Goal: Transaction & Acquisition: Book appointment/travel/reservation

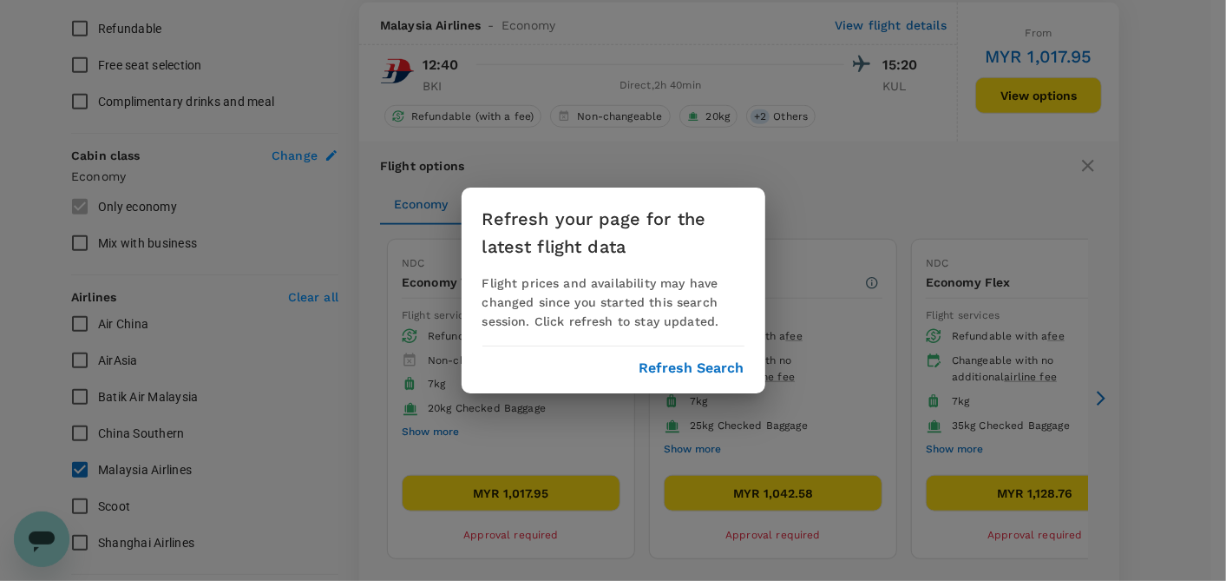
click at [714, 377] on div "Refresh your page for the latest flight data Flight prices and availability may…" at bounding box center [614, 290] width 304 height 206
click at [714, 370] on button "Refresh Search" at bounding box center [692, 368] width 105 height 16
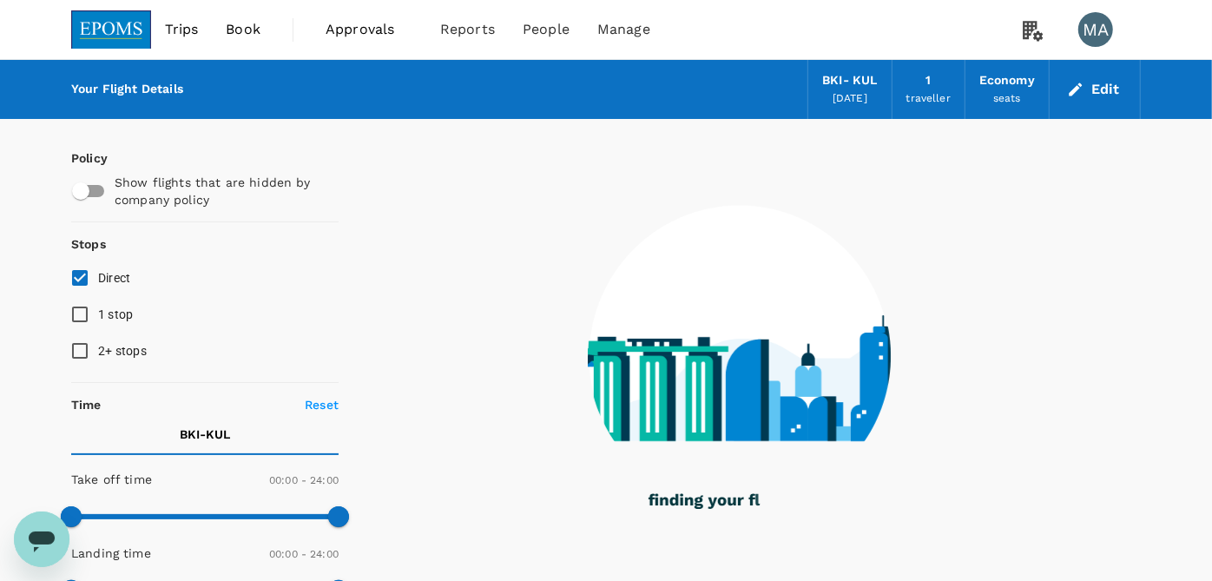
type input "1220"
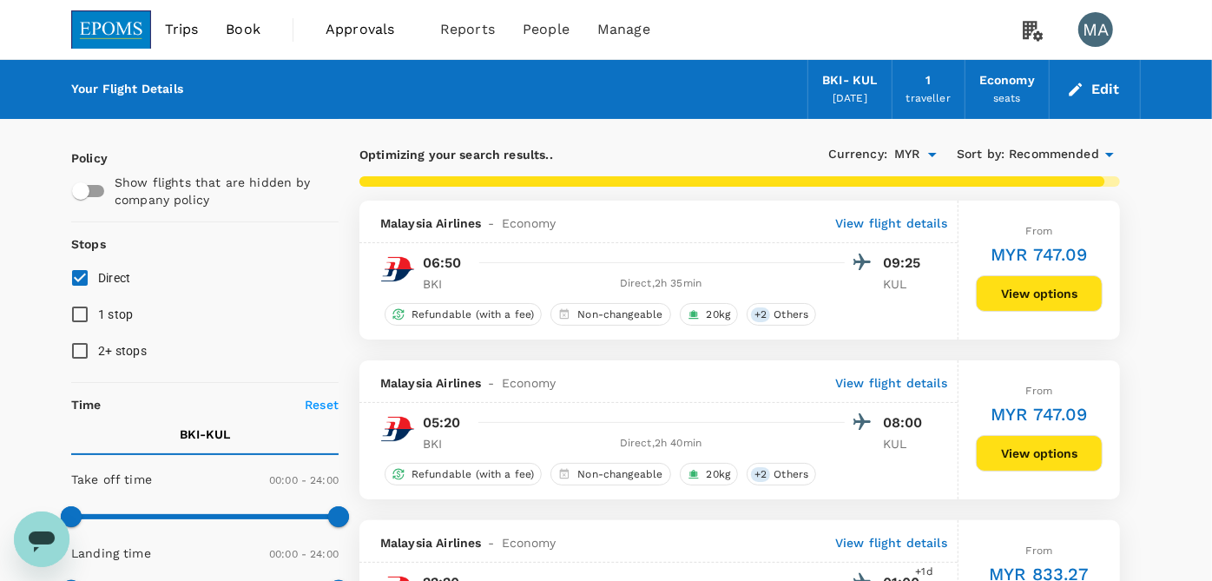
click at [365, 35] on span "Approvals" at bounding box center [368, 29] width 87 height 21
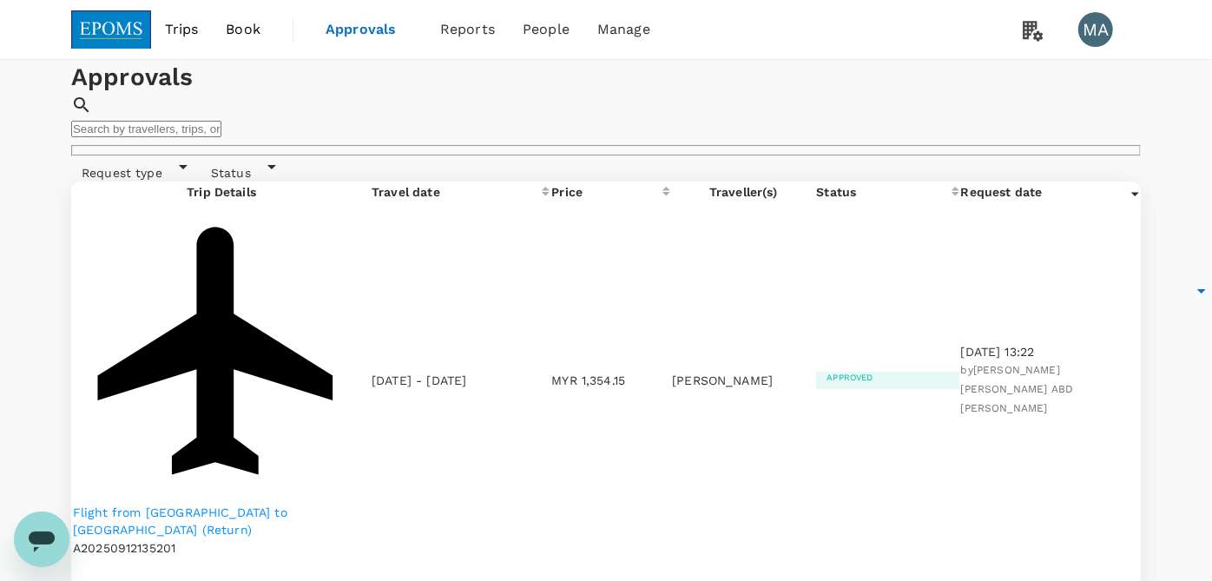
click at [248, 30] on span "Book" at bounding box center [243, 29] width 35 height 21
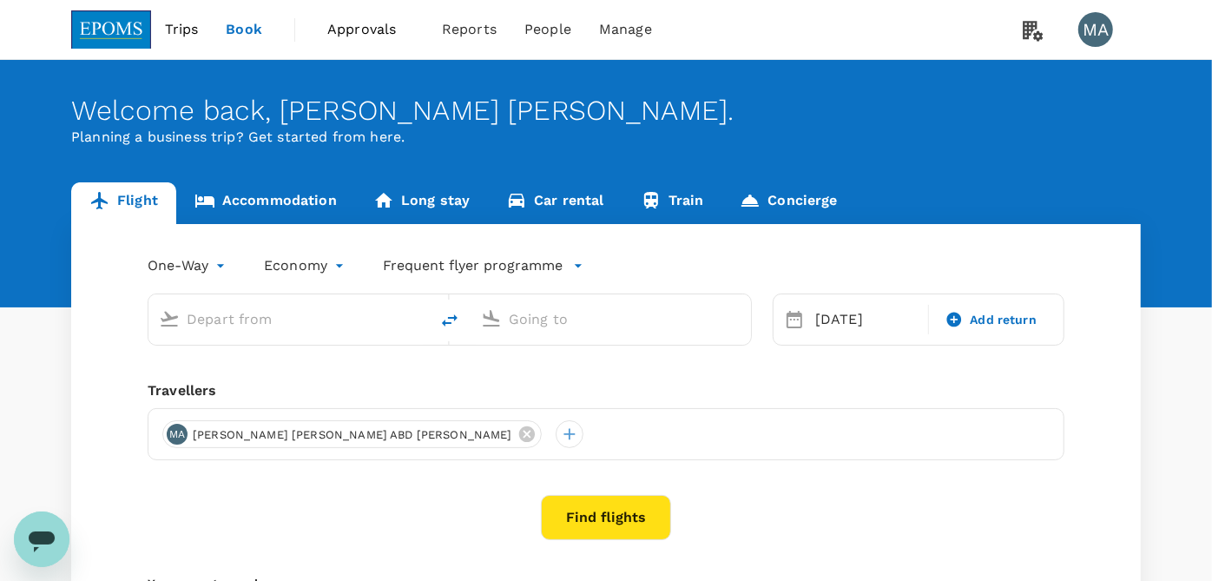
type input "Kota Kinabalu Intl (BKI)"
type input "Kuala Lumpur Intl (KUL)"
type input "Kota Kinabalu Intl (BKI)"
type input "Kuala Lumpur Intl (KUL)"
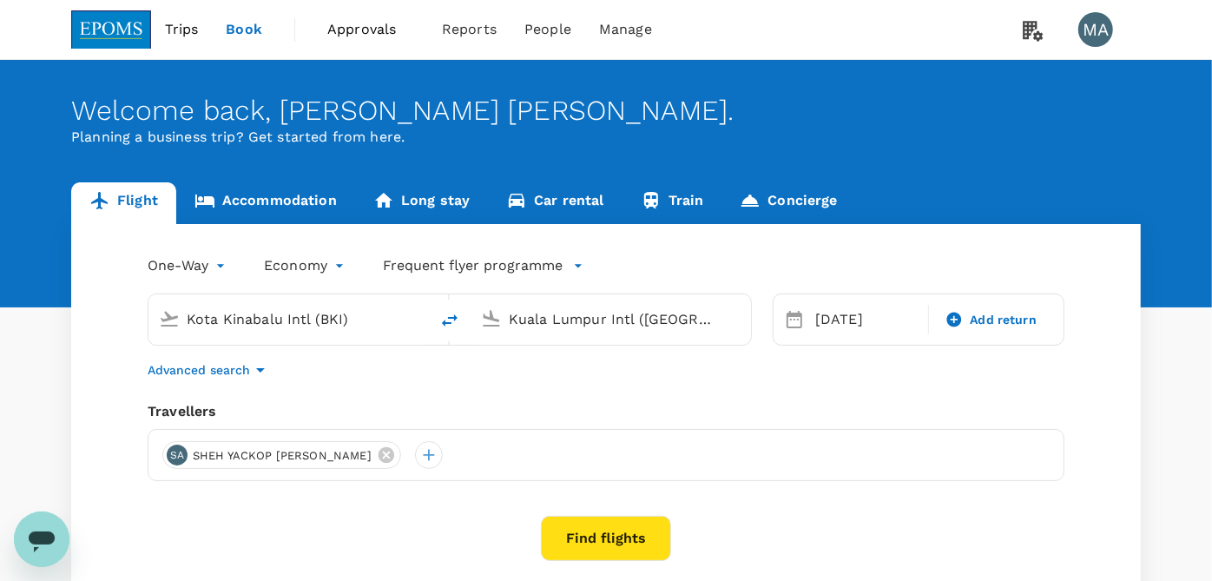
click at [278, 317] on input "Kota Kinabalu Intl (BKI)" at bounding box center [290, 318] width 206 height 27
click at [282, 384] on li "Miri Intl MYY" at bounding box center [301, 371] width 399 height 27
type input "Miri Intl (MYY)"
click at [512, 317] on div "Kuala Lumpur Intl (KUL)" at bounding box center [621, 316] width 239 height 35
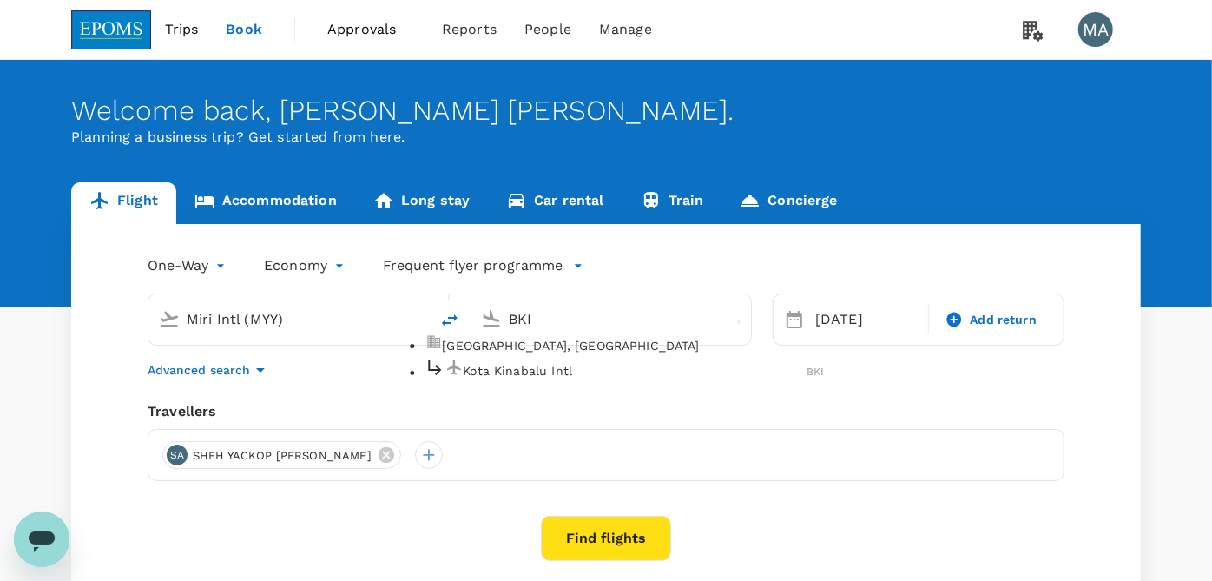
click at [535, 369] on ul "Kota Kinabalu, Malaysia Kota Kinabalu Intl BKI" at bounding box center [623, 359] width 399 height 50
click at [552, 369] on li "Kota Kinabalu Intl BKI" at bounding box center [623, 371] width 399 height 27
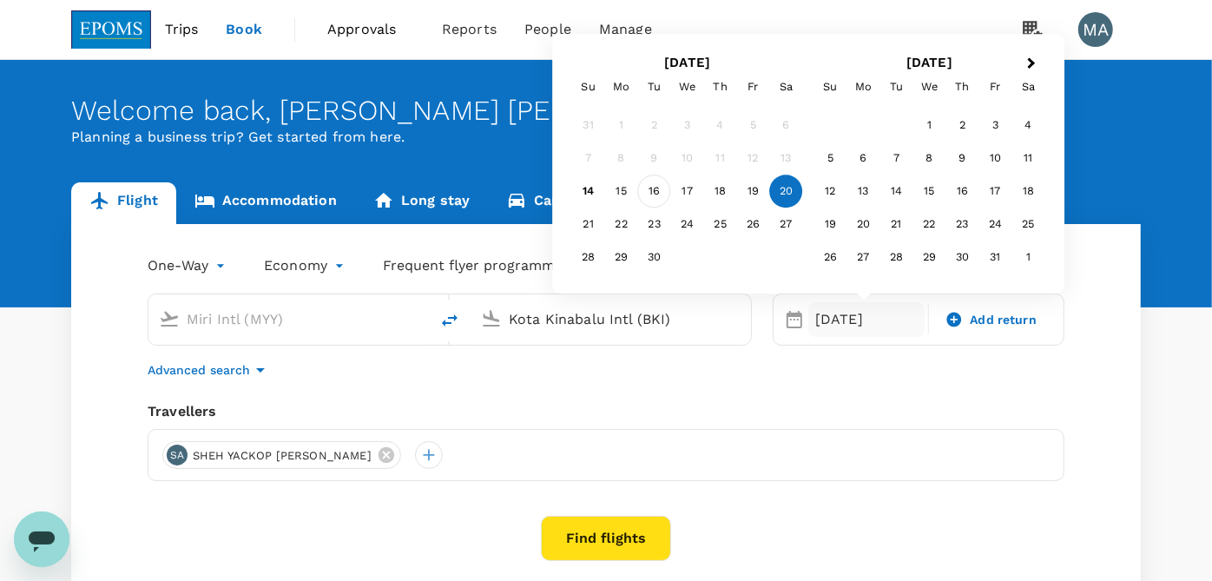
type input "Kota Kinabalu Intl (BKI)"
click at [647, 186] on div "16" at bounding box center [654, 191] width 33 height 33
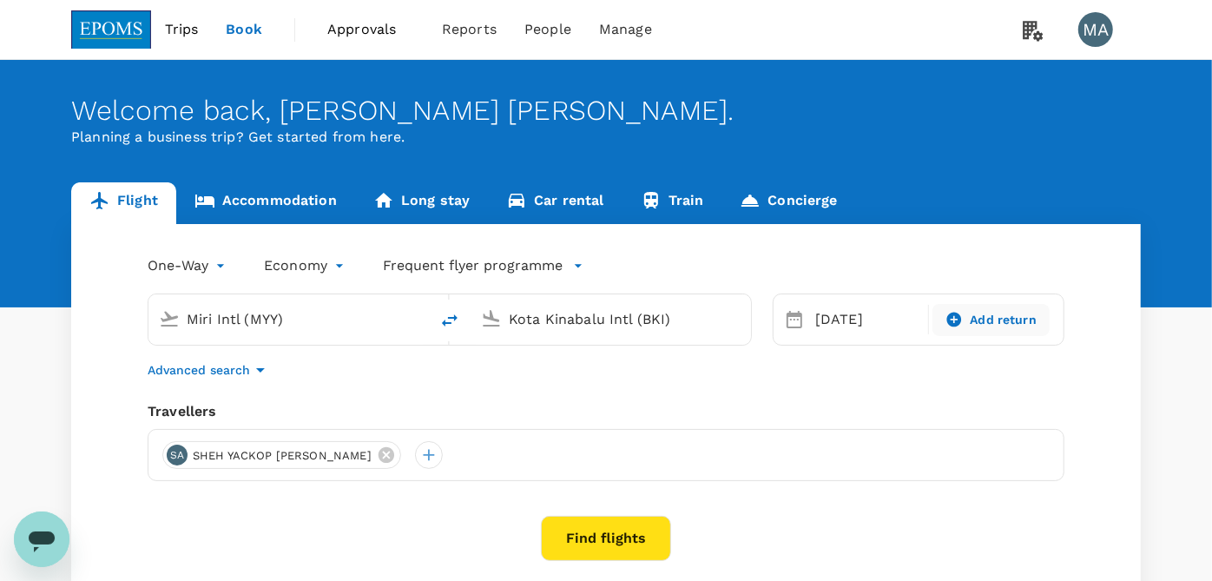
click at [1026, 327] on span "Add return" at bounding box center [1002, 320] width 67 height 18
type input "roundtrip"
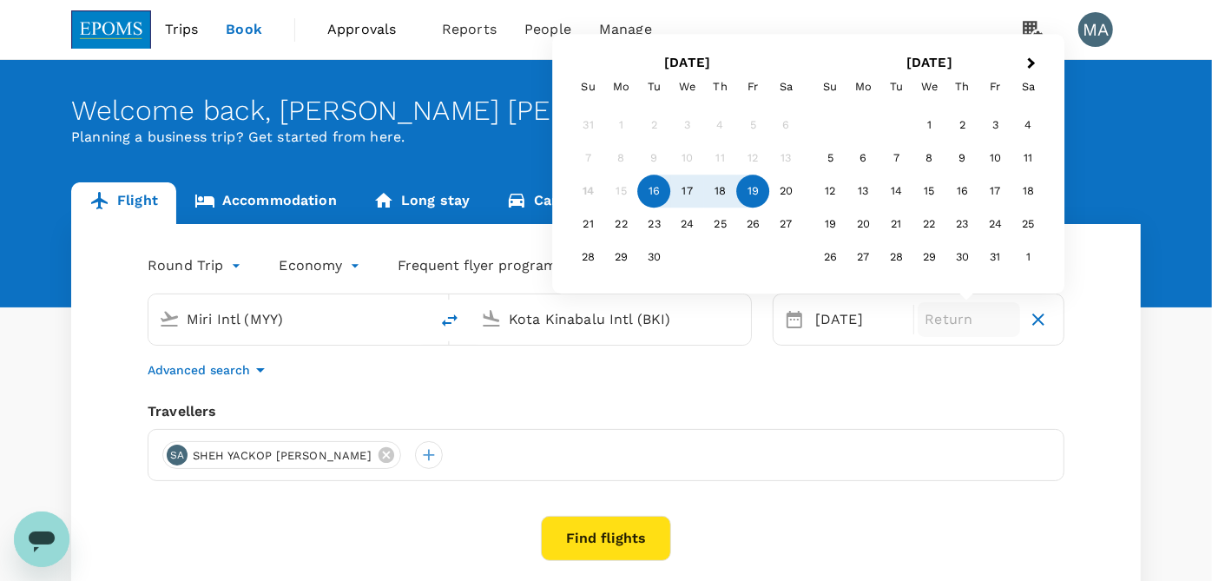
click at [741, 191] on div "19" at bounding box center [753, 191] width 33 height 33
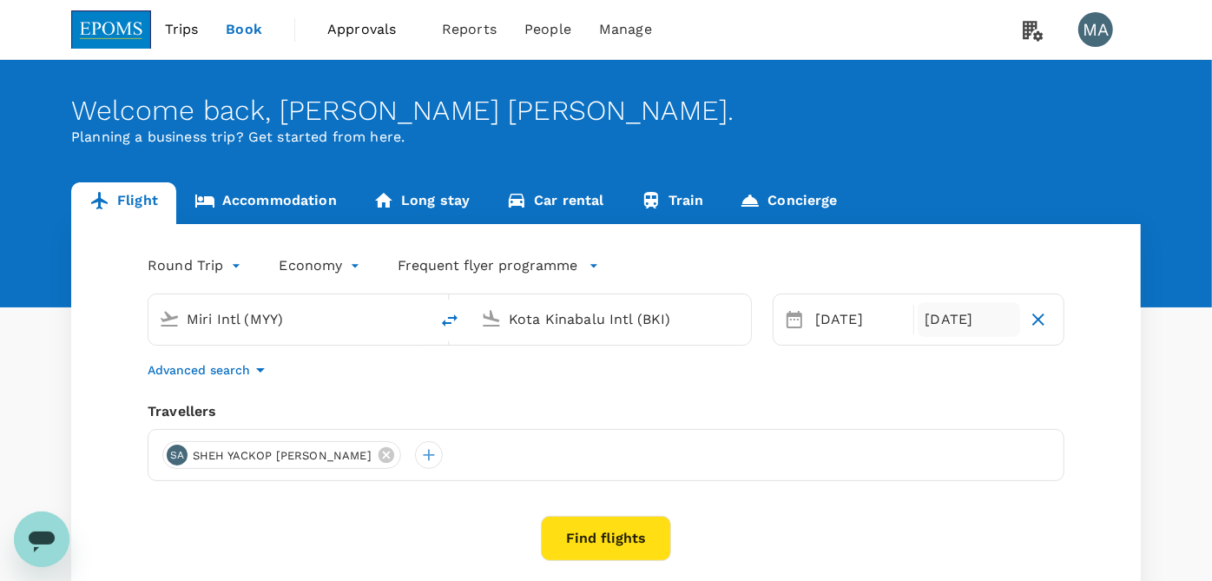
click at [377, 456] on icon at bounding box center [386, 454] width 19 height 19
click at [175, 447] on div at bounding box center [176, 455] width 28 height 28
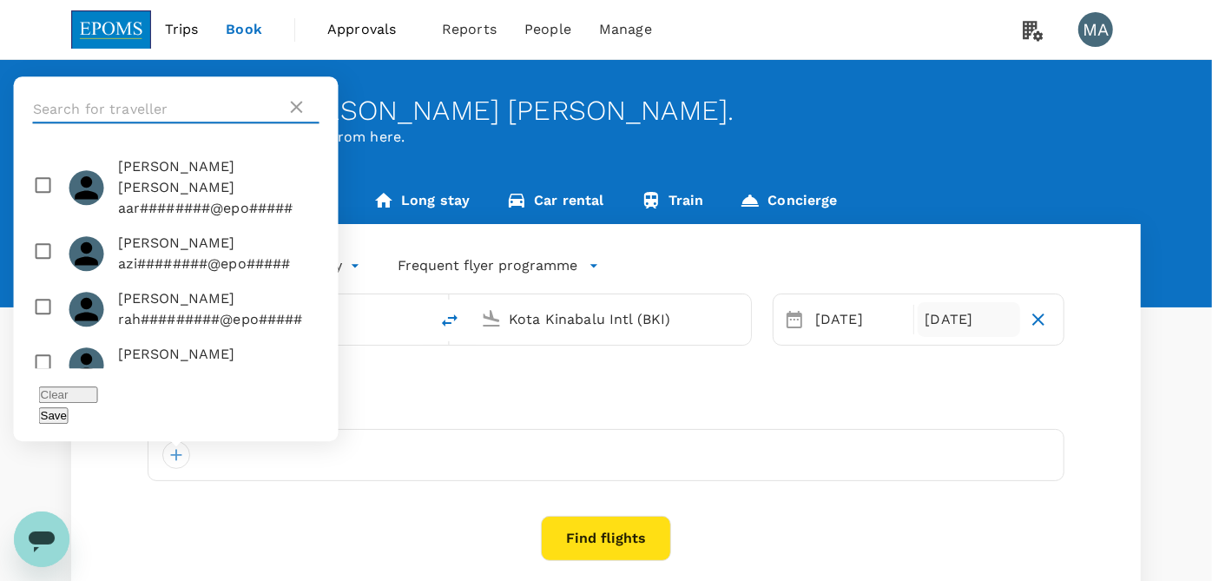
click at [146, 119] on input "text" at bounding box center [159, 109] width 253 height 28
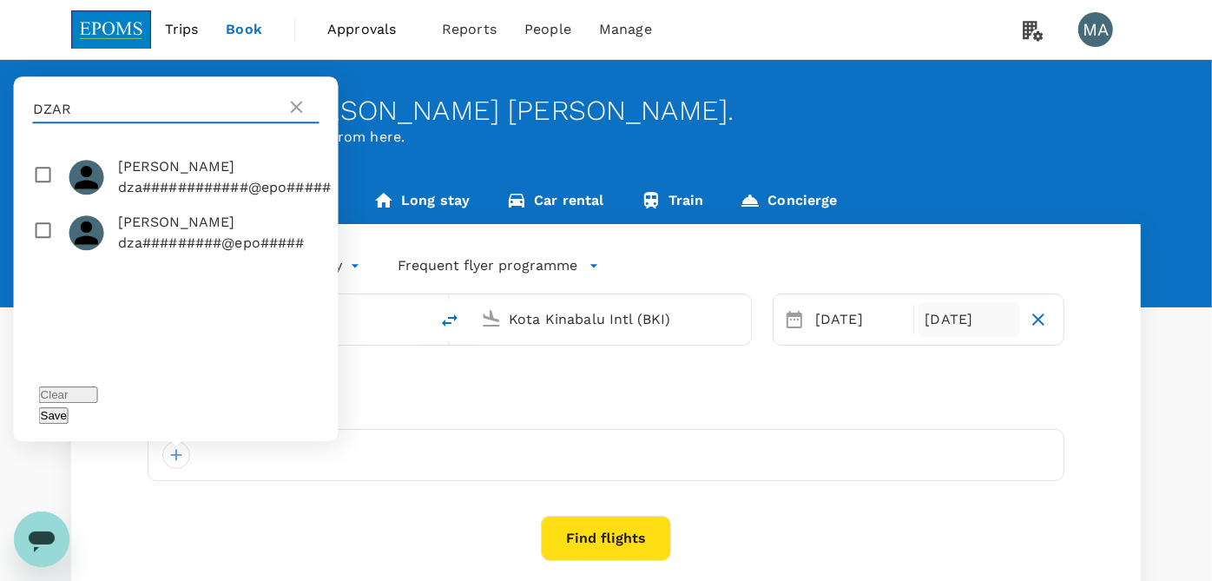
type input "DZAR"
click at [36, 205] on input "checkbox" at bounding box center [176, 177] width 325 height 56
checkbox input "true"
click at [299, 407] on div "Save" at bounding box center [176, 414] width 274 height 21
click at [69, 412] on button "Save" at bounding box center [54, 415] width 30 height 16
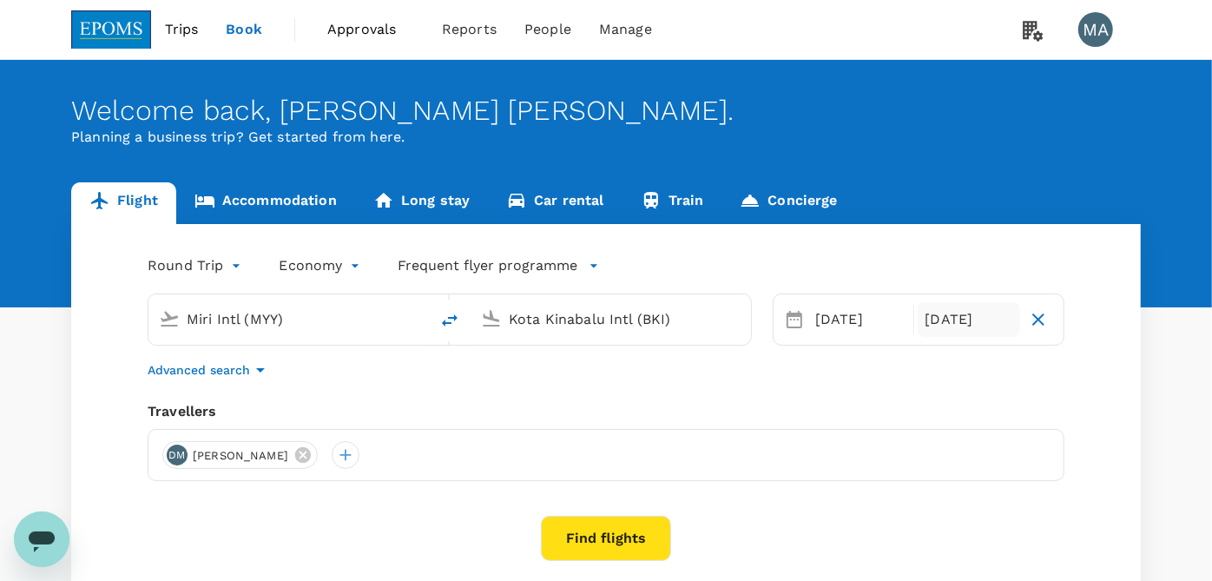
click at [585, 525] on button "Find flights" at bounding box center [606, 538] width 130 height 45
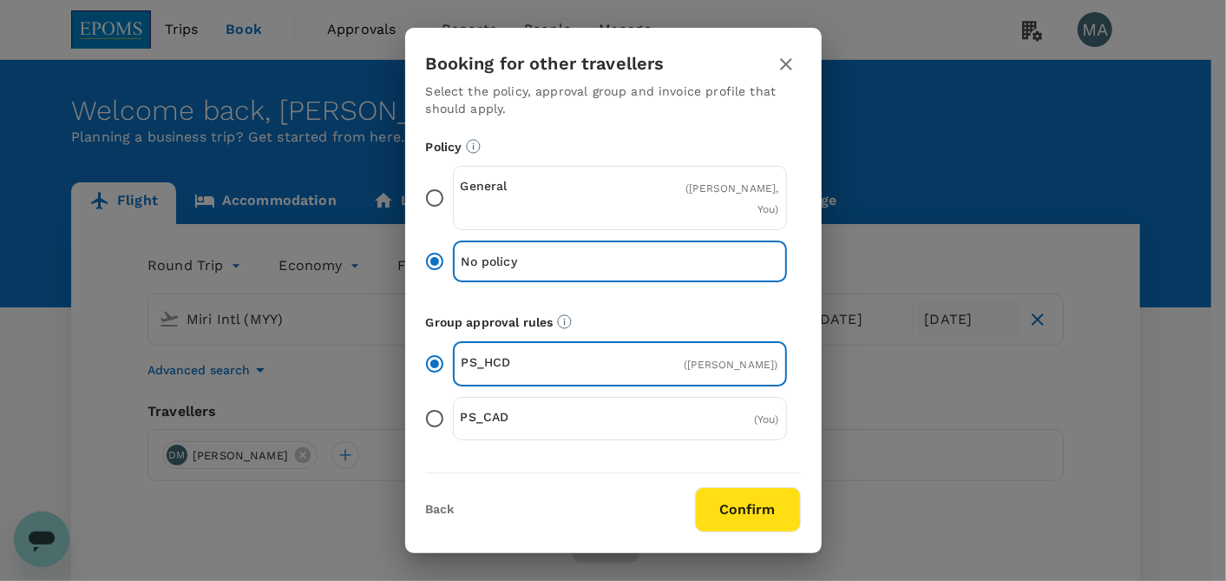
click at [434, 194] on input "General ( [PERSON_NAME], You )" at bounding box center [435, 198] width 36 height 36
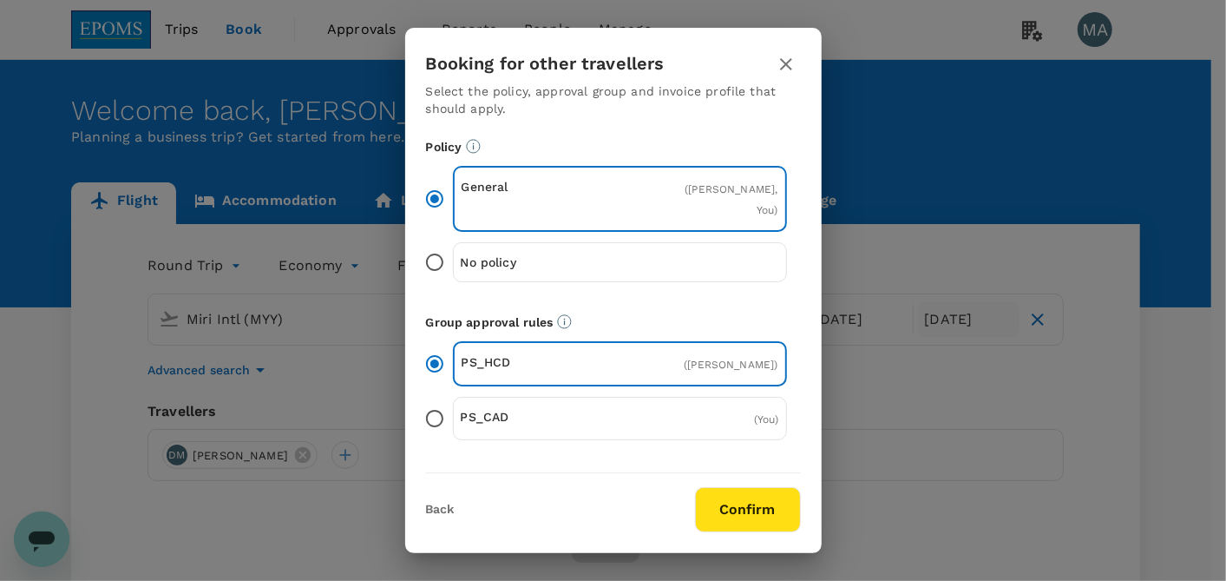
drag, startPoint x: 758, startPoint y: 544, endPoint x: 752, endPoint y: 512, distance: 32.7
click at [752, 515] on div "Booking for other travellers Select the policy, approval group and invoice prof…" at bounding box center [613, 290] width 417 height 525
click at [752, 512] on button "Confirm" at bounding box center [748, 509] width 106 height 45
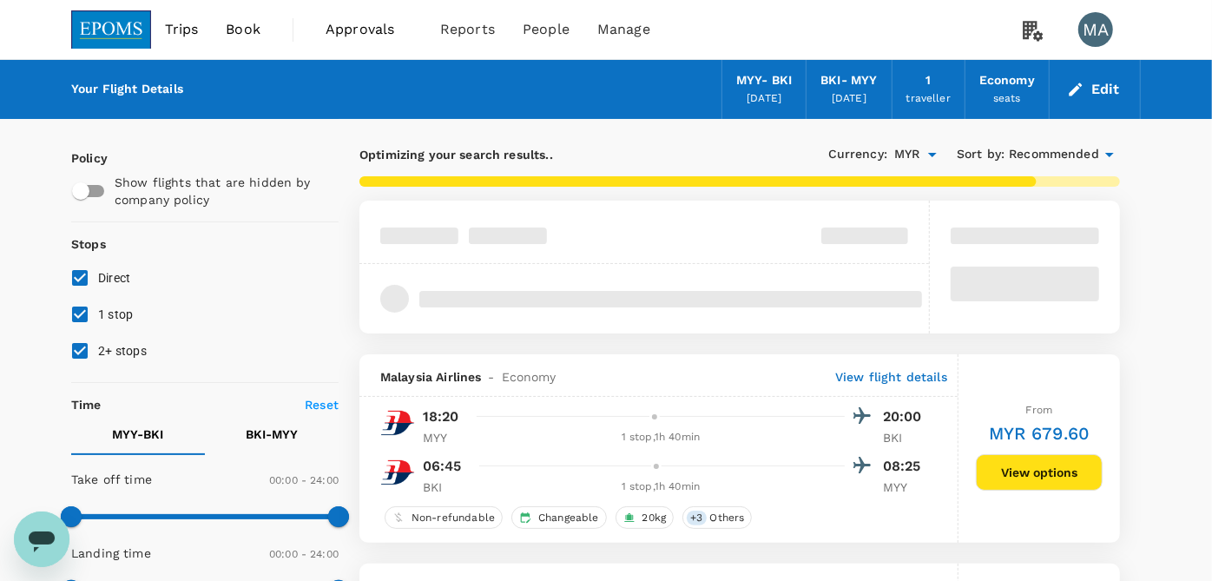
type input "415"
checkbox input "false"
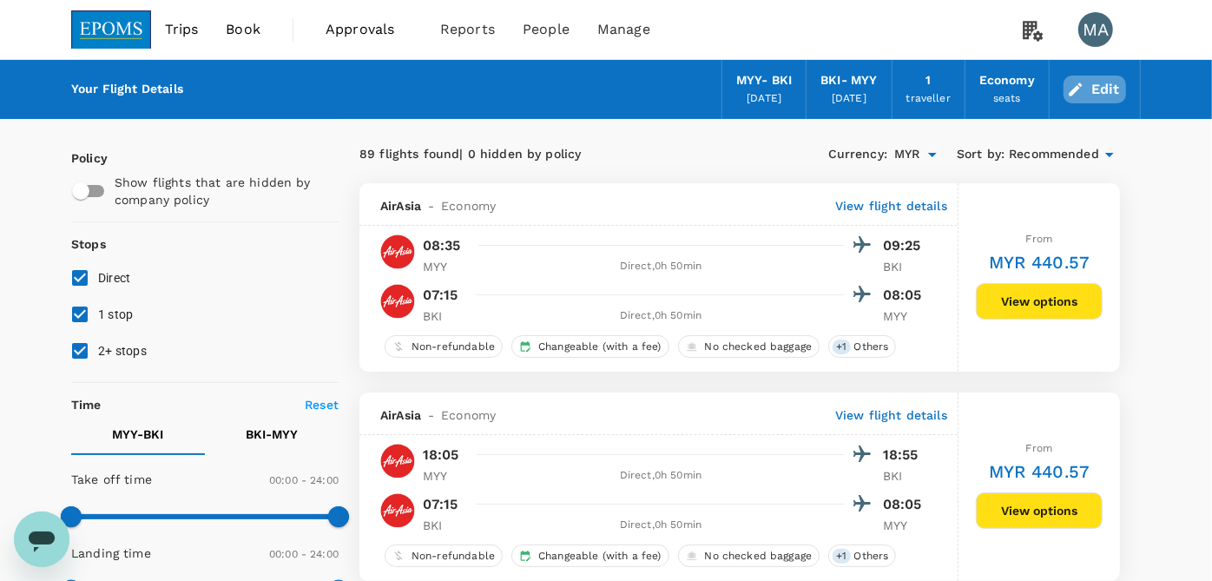
click at [1098, 84] on button "Edit" at bounding box center [1094, 90] width 62 height 28
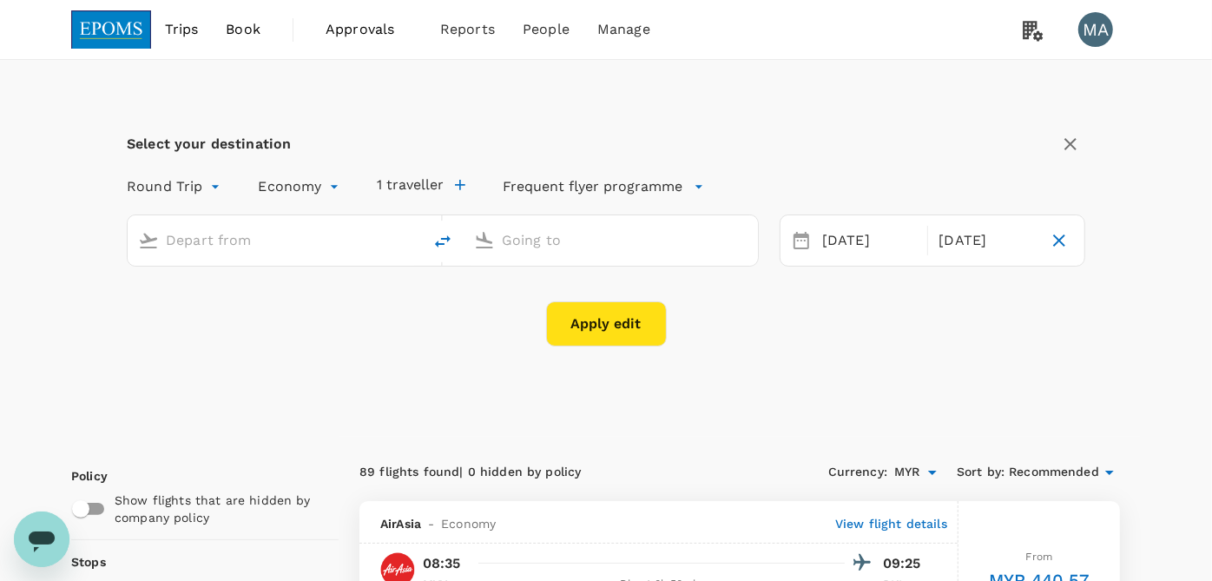
type input "Miri Intl (MYY)"
type input "Kota Kinabalu Intl (BKI)"
click at [977, 245] on div "19 Sep" at bounding box center [985, 241] width 108 height 34
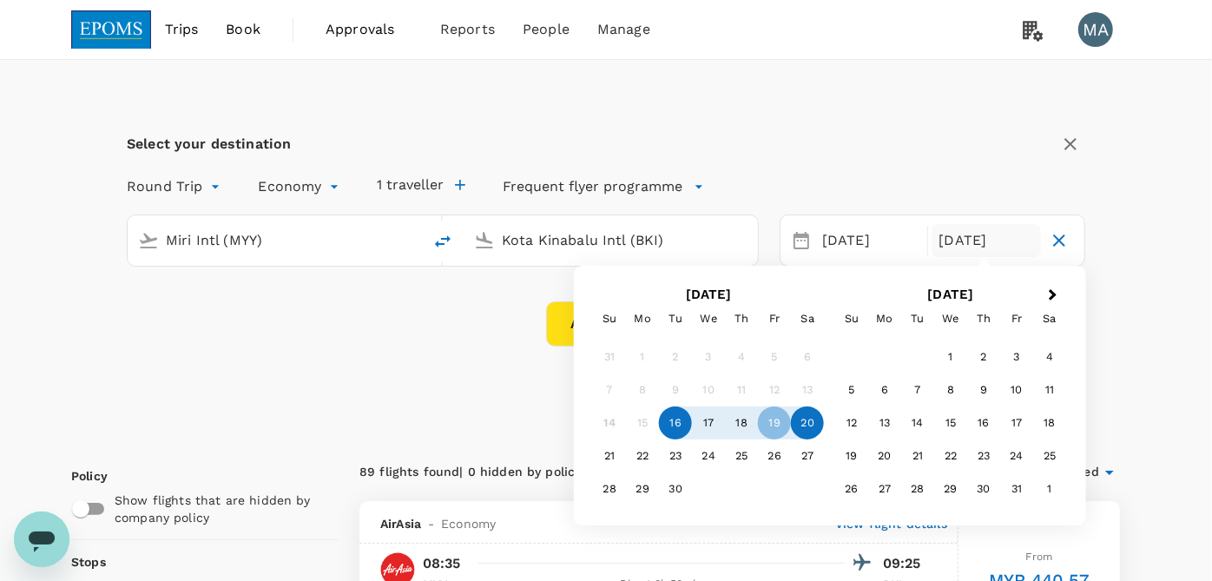
drag, startPoint x: 820, startPoint y: 422, endPoint x: 681, endPoint y: 354, distance: 154.5
click at [818, 421] on div "20" at bounding box center [807, 422] width 33 height 33
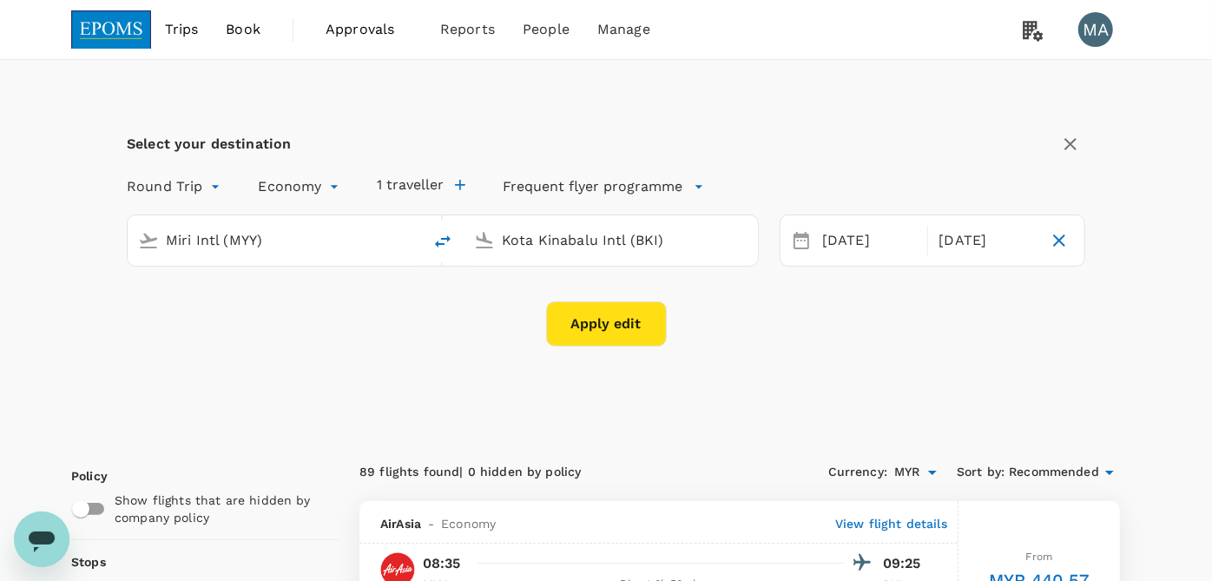
click at [585, 322] on button "Apply edit" at bounding box center [606, 323] width 121 height 45
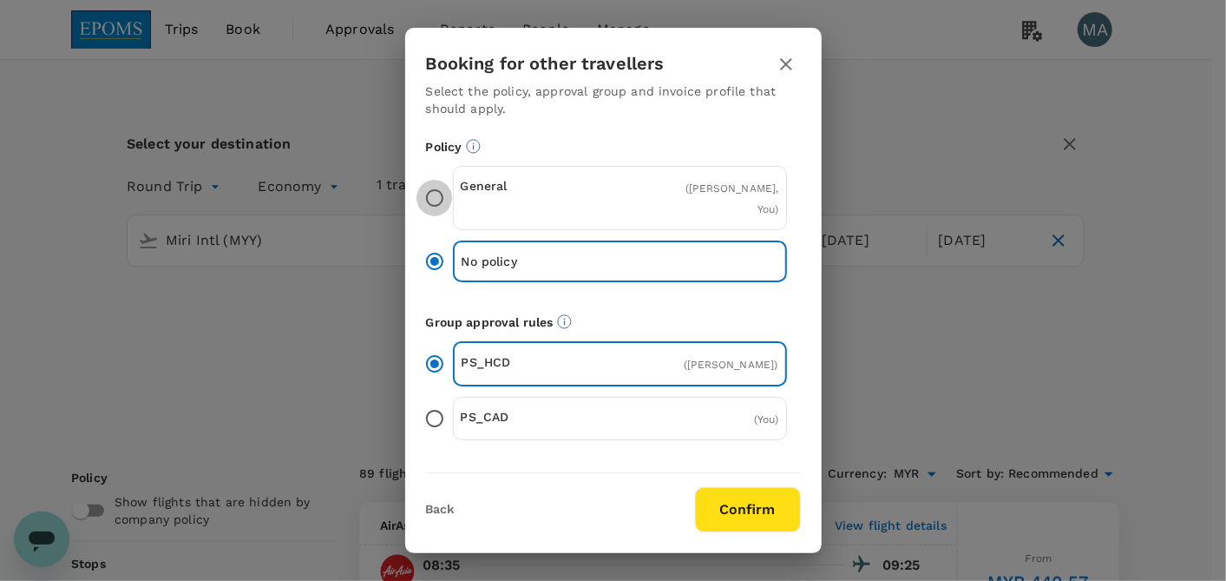
click at [442, 194] on input "General ( [PERSON_NAME], You )" at bounding box center [435, 198] width 36 height 36
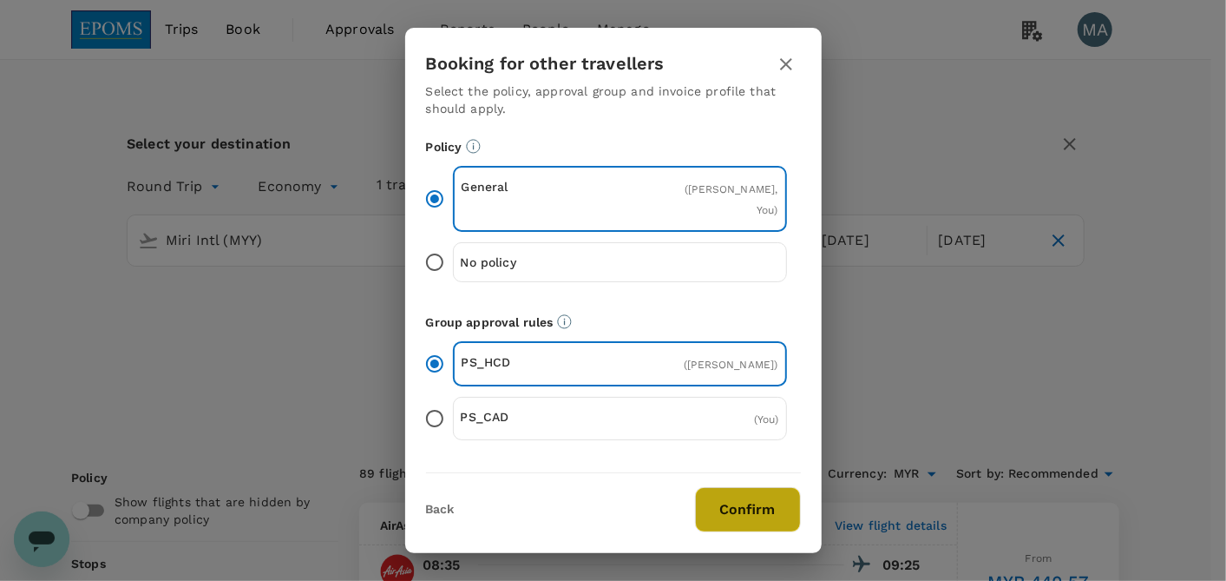
click at [751, 510] on button "Confirm" at bounding box center [748, 509] width 106 height 45
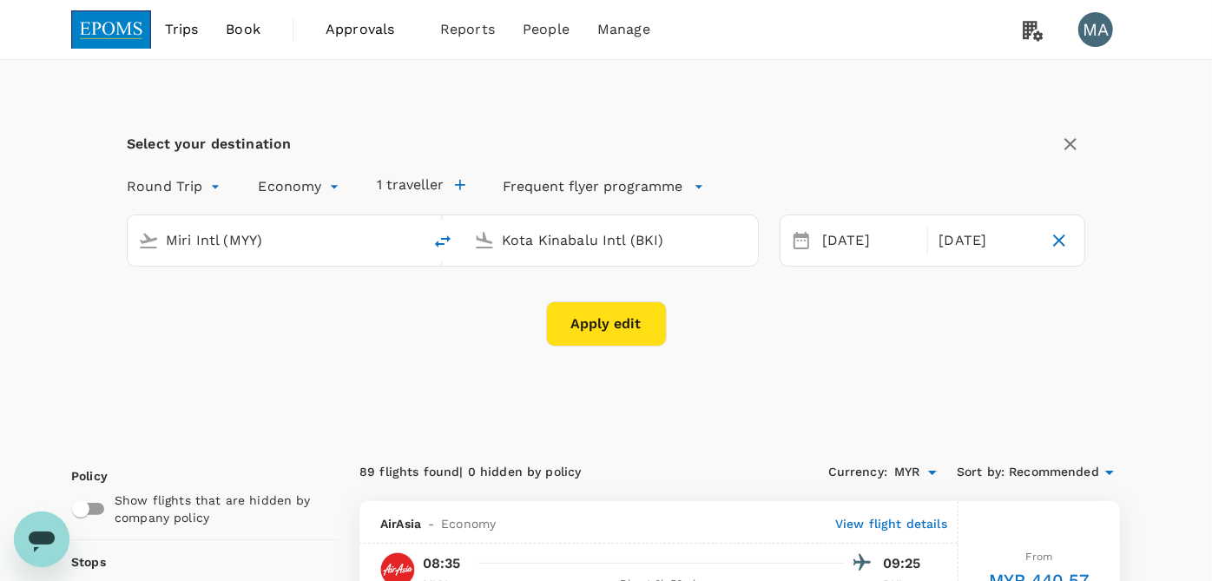
checkbox input "false"
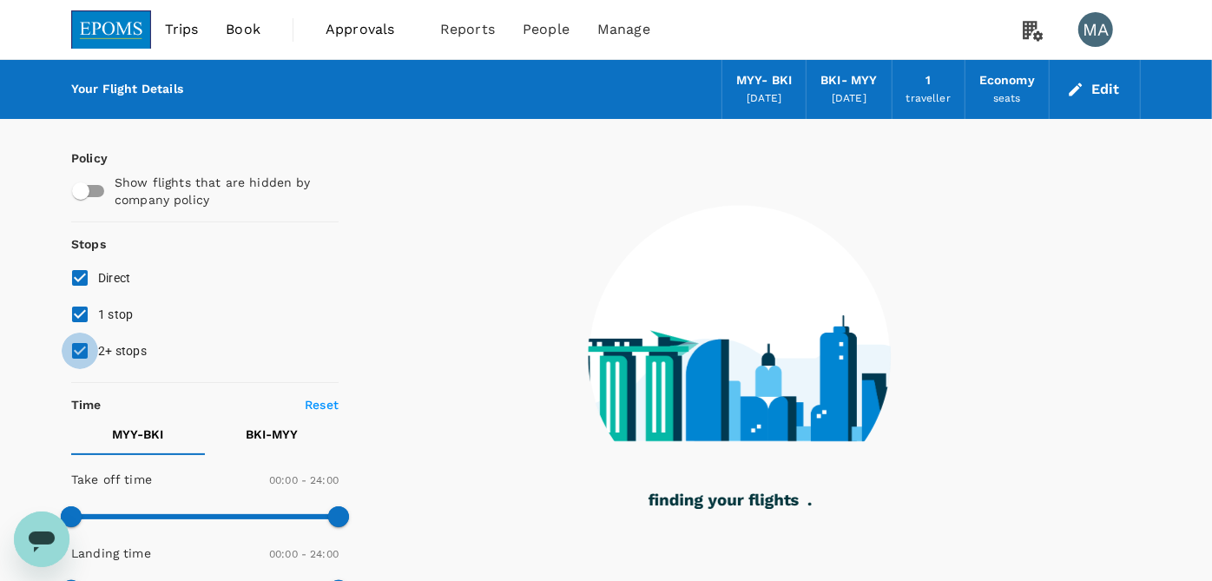
drag, startPoint x: 79, startPoint y: 340, endPoint x: 79, endPoint y: 325, distance: 15.6
click at [79, 337] on input "2+ stops" at bounding box center [80, 350] width 36 height 36
checkbox input "false"
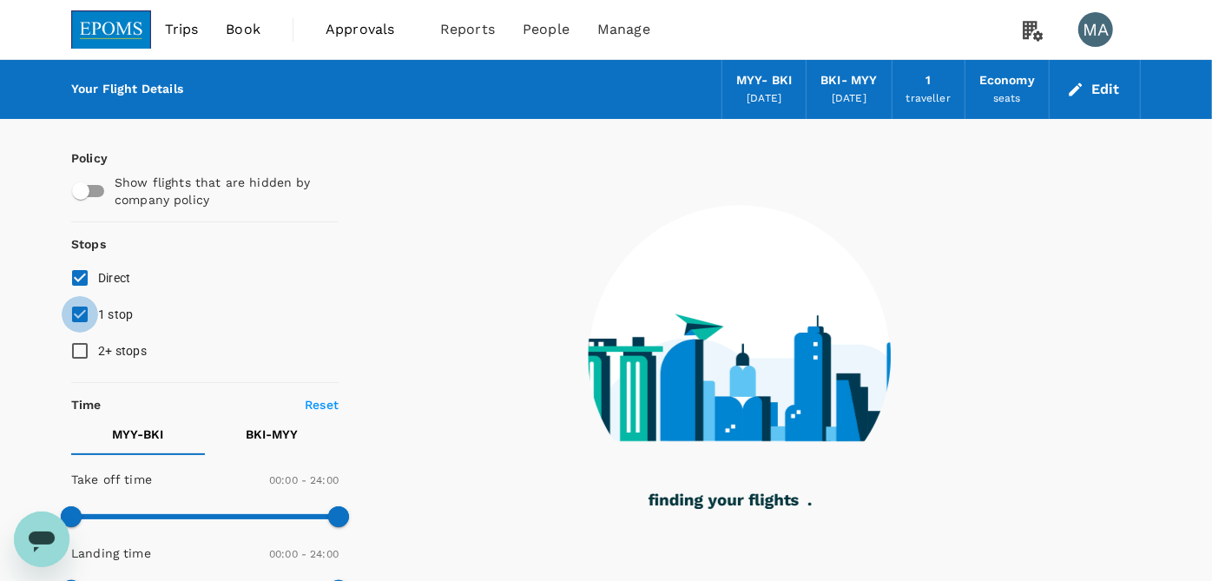
click at [79, 325] on input "1 stop" at bounding box center [80, 314] width 36 height 36
checkbox input "false"
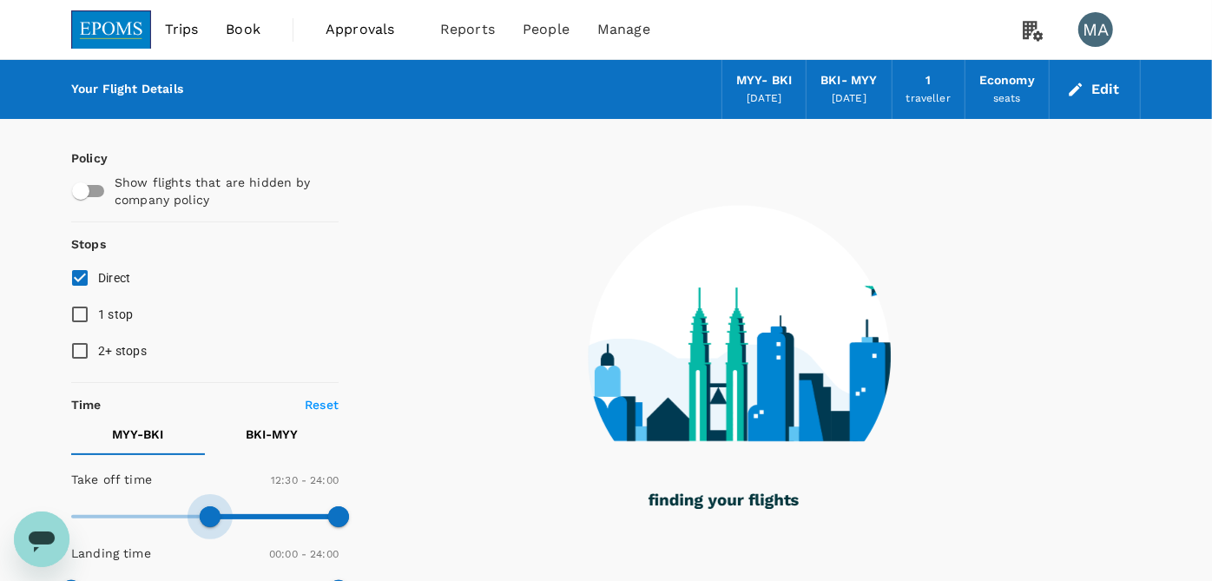
type input "690"
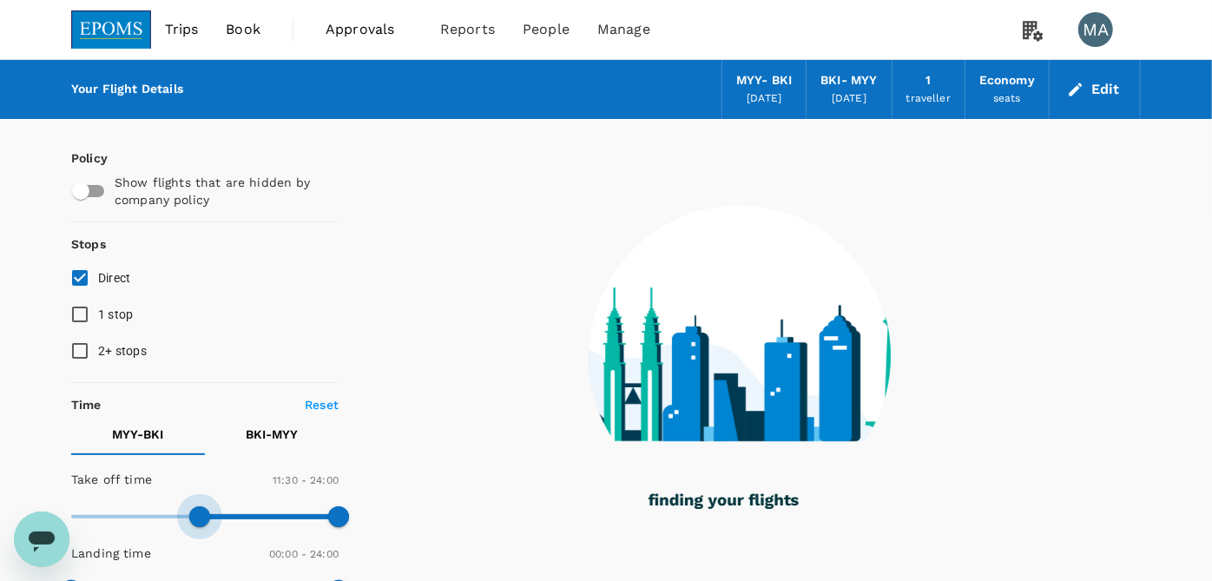
drag, startPoint x: 84, startPoint y: 508, endPoint x: 292, endPoint y: 491, distance: 208.1
click at [201, 506] on span at bounding box center [199, 516] width 21 height 21
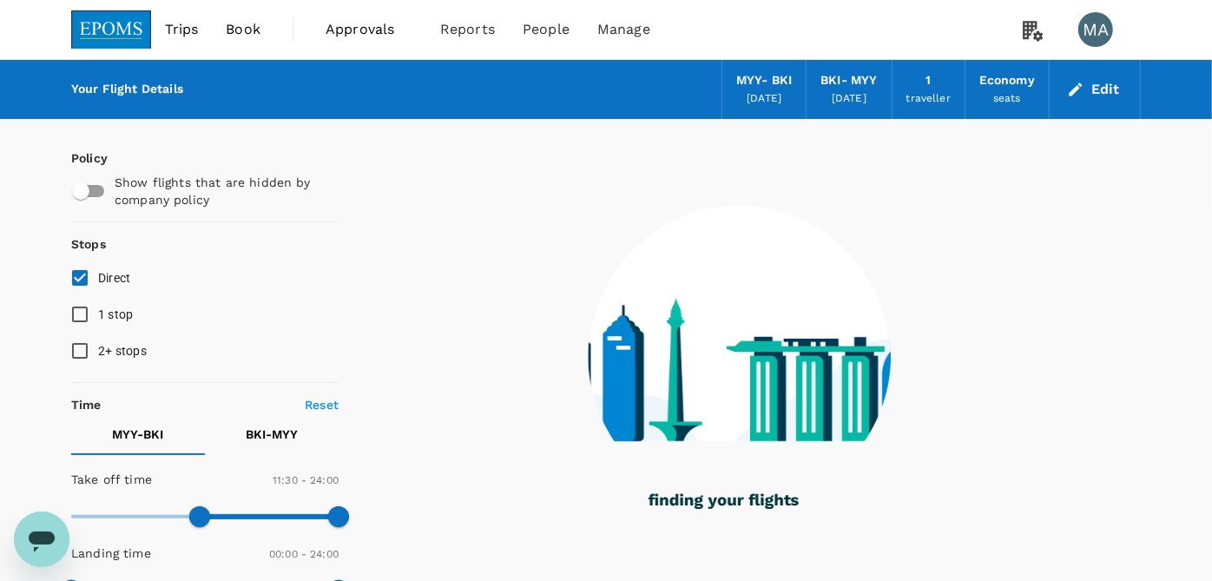
checkbox input "true"
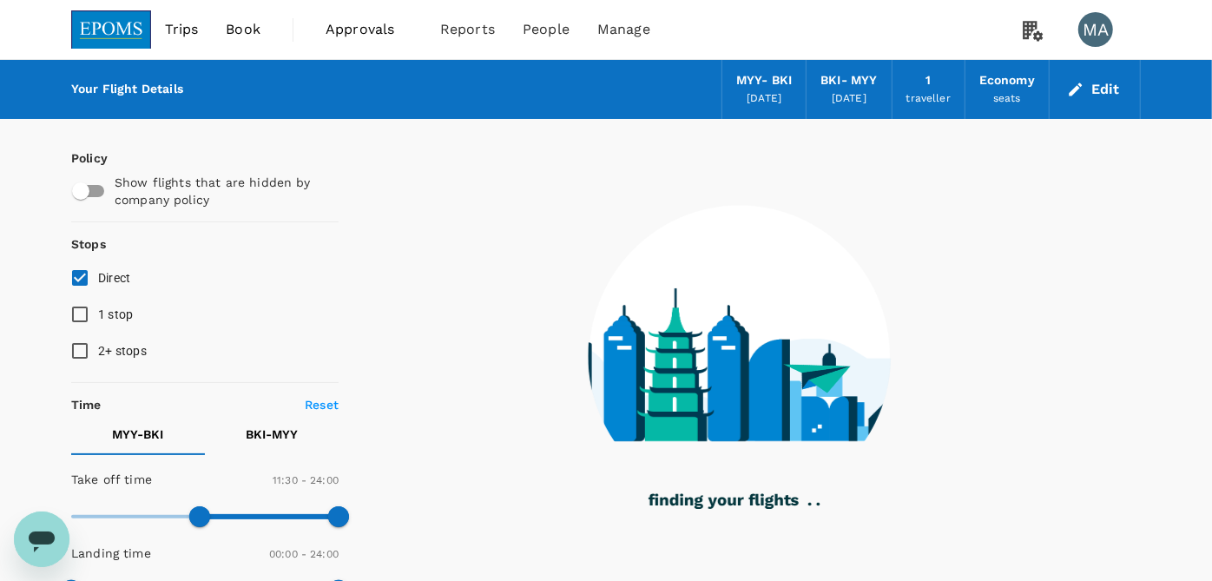
type input "50"
checkbox input "false"
click at [595, 87] on div "Your Flight Details MYY - BKI 16 Sep 2025 BKI - MYY 20 Sep 2025 1 traveller Eco…" at bounding box center [605, 89] width 1069 height 59
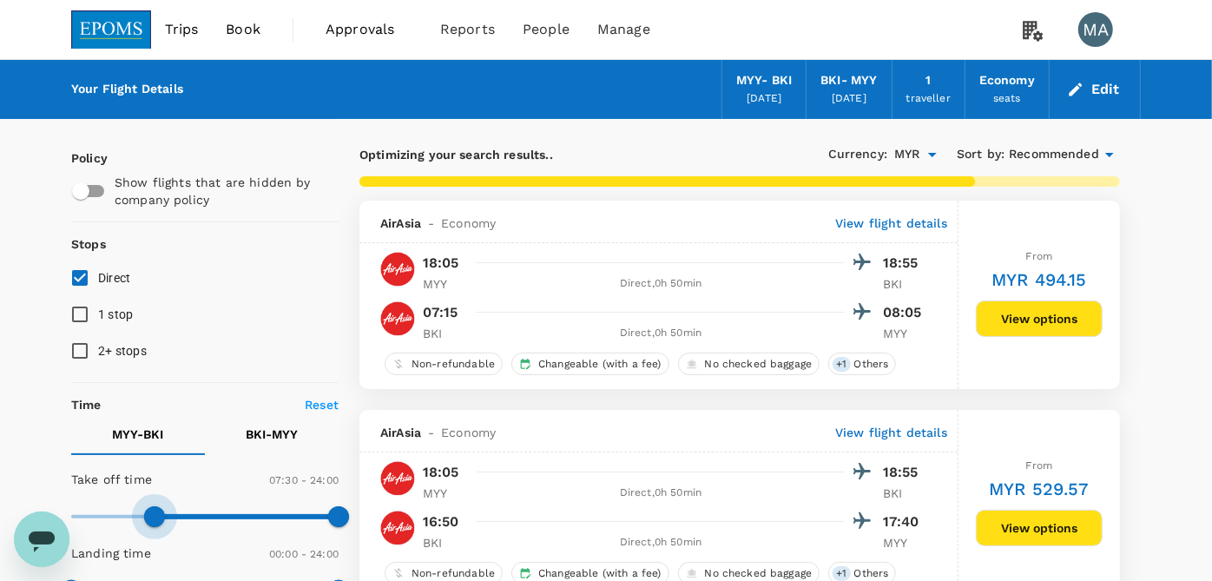
type input "390"
drag, startPoint x: 205, startPoint y: 515, endPoint x: 142, endPoint y: 518, distance: 62.6
click at [142, 518] on span at bounding box center [143, 516] width 21 height 21
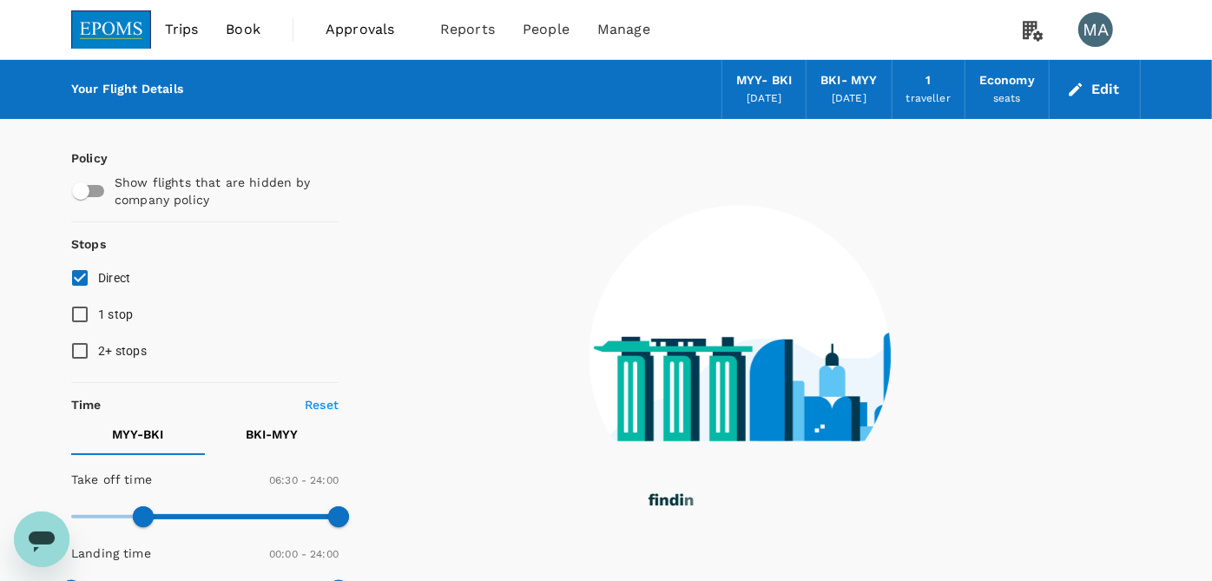
click at [293, 436] on p "BKI - MYY" at bounding box center [272, 433] width 52 height 17
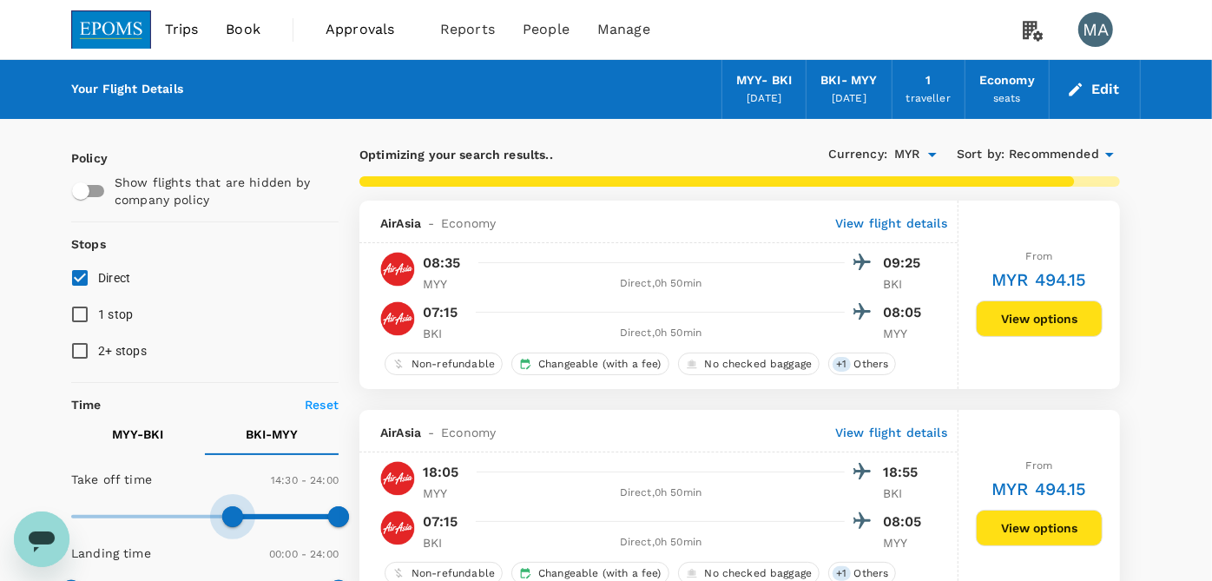
type input "840"
drag, startPoint x: 86, startPoint y: 516, endPoint x: 228, endPoint y: 509, distance: 142.5
click at [228, 509] on span at bounding box center [227, 516] width 21 height 21
click at [165, 434] on button "MYY - BKI" at bounding box center [138, 434] width 134 height 42
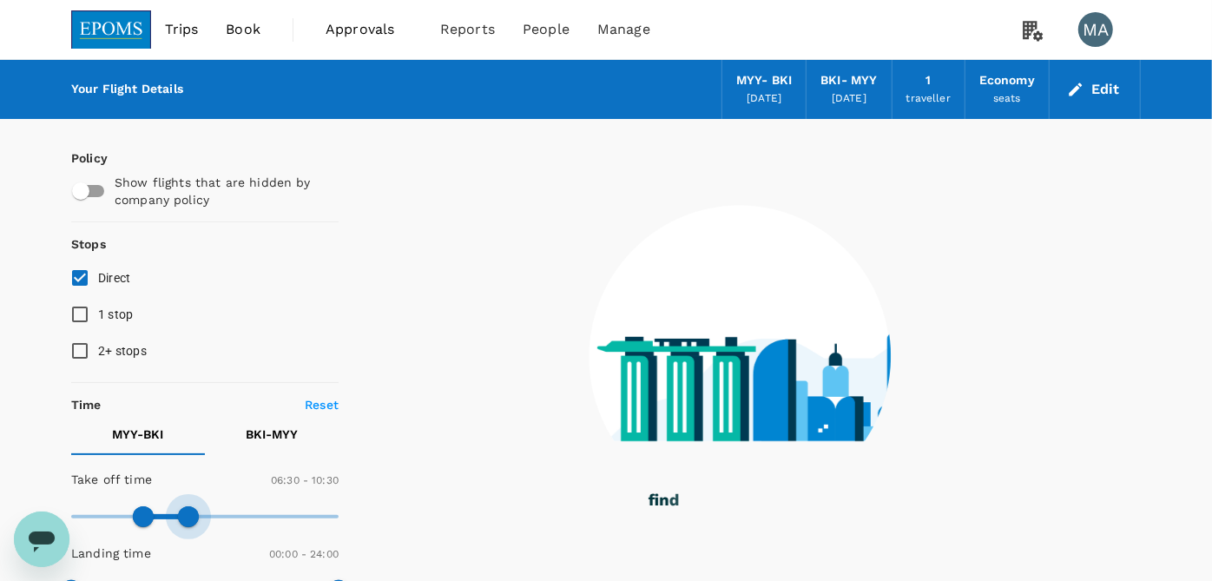
type input "540"
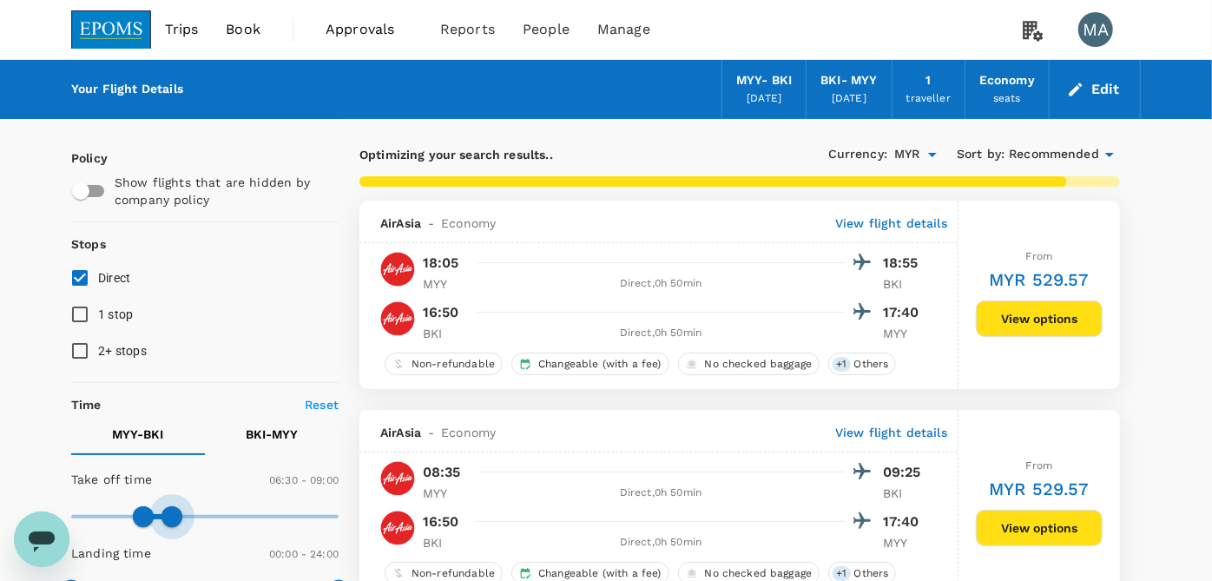
drag, startPoint x: 334, startPoint y: 513, endPoint x: 172, endPoint y: 516, distance: 162.3
click at [172, 516] on span at bounding box center [171, 516] width 21 height 21
click at [305, 436] on button "BKI - MYY" at bounding box center [272, 434] width 134 height 42
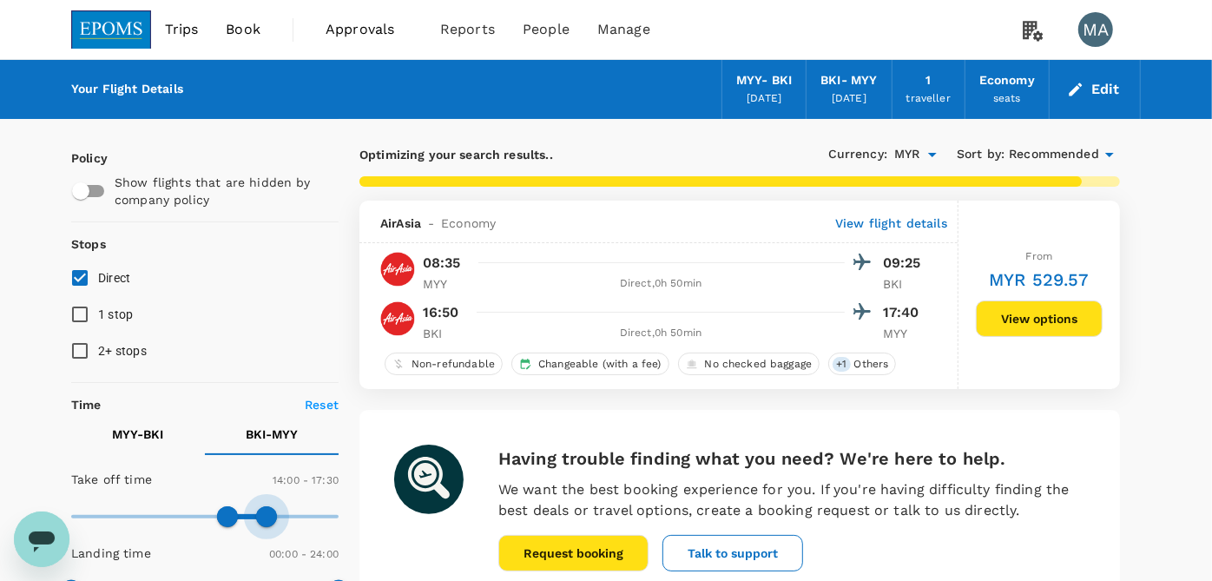
type input "1020"
drag, startPoint x: 344, startPoint y: 515, endPoint x: 259, endPoint y: 522, distance: 84.5
click at [259, 522] on span at bounding box center [260, 516] width 21 height 21
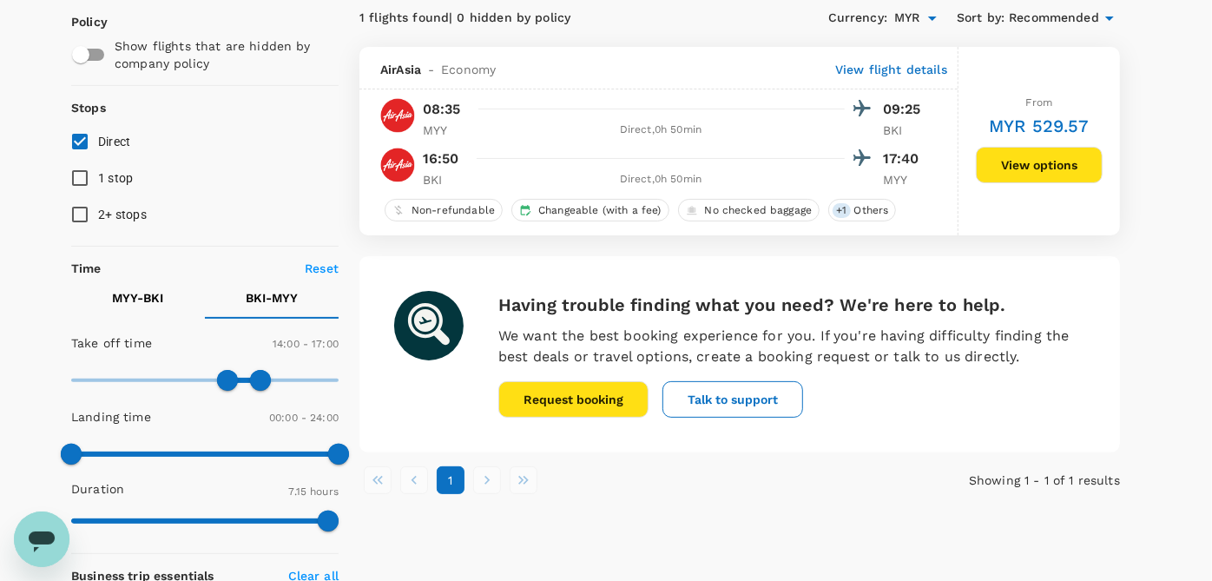
scroll to position [96, 0]
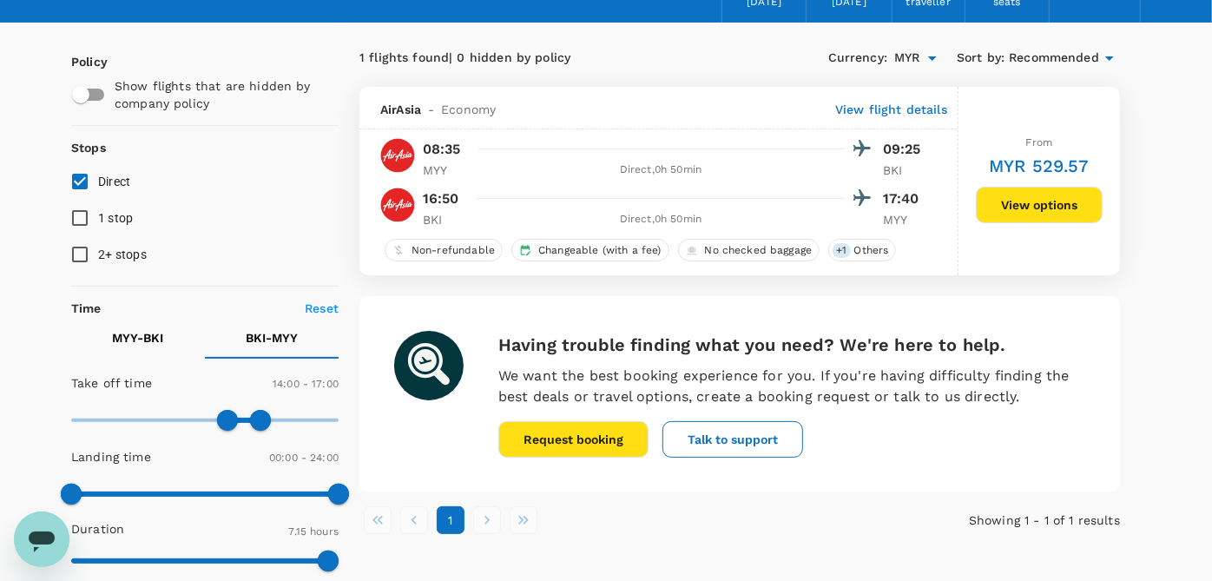
click at [1047, 208] on button "View options" at bounding box center [1038, 205] width 127 height 36
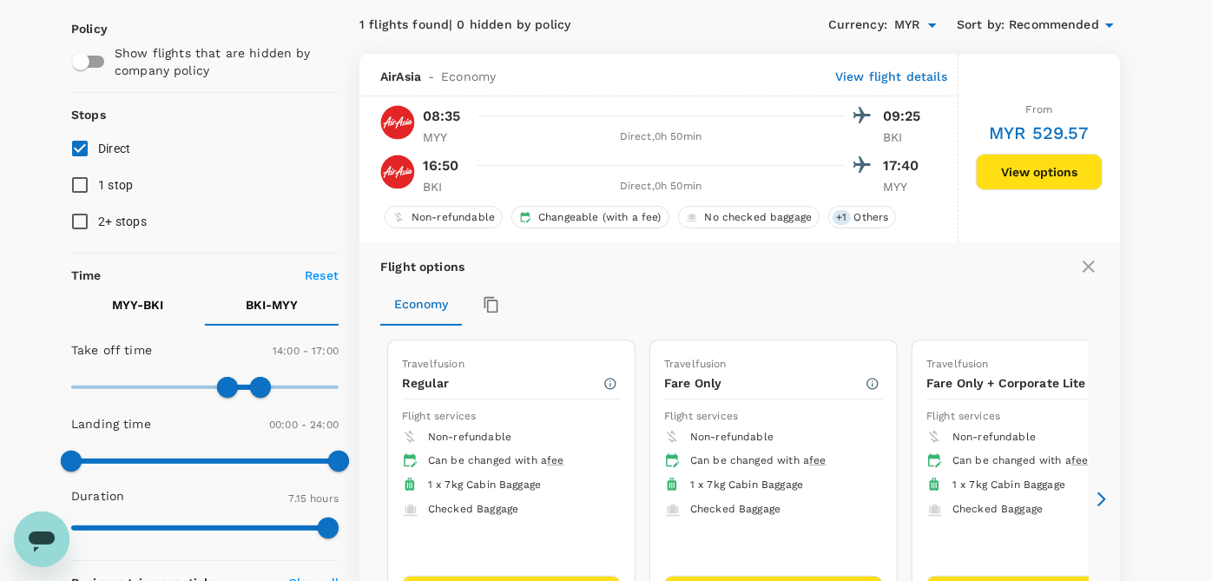
scroll to position [183, 0]
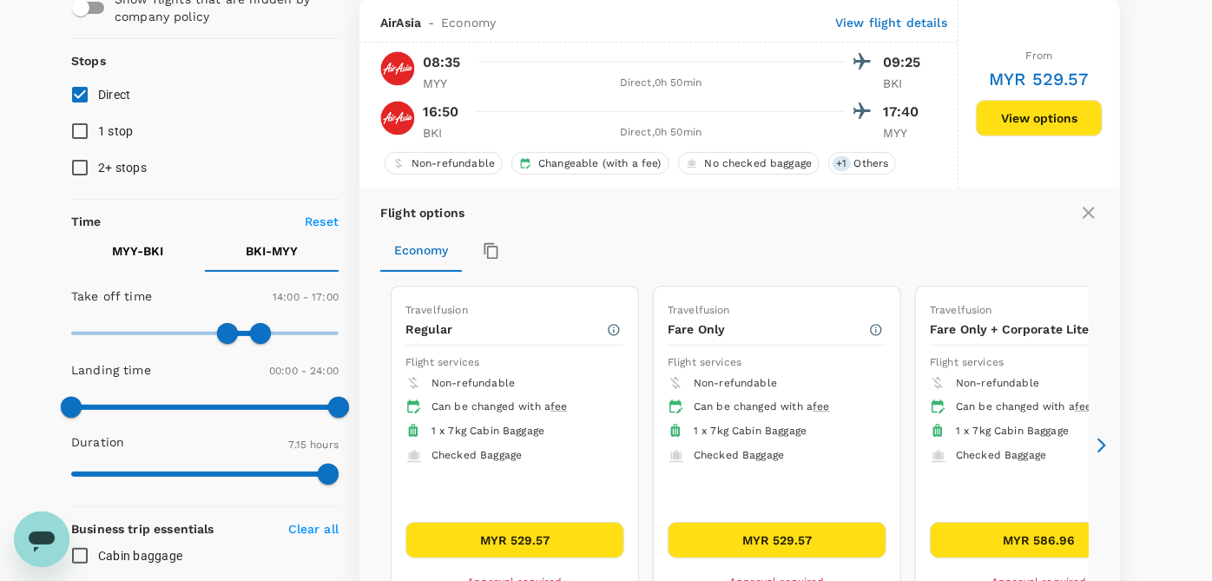
drag, startPoint x: 490, startPoint y: 529, endPoint x: 539, endPoint y: 542, distance: 50.3
click at [539, 542] on button "MYR 529.57" at bounding box center [514, 540] width 219 height 36
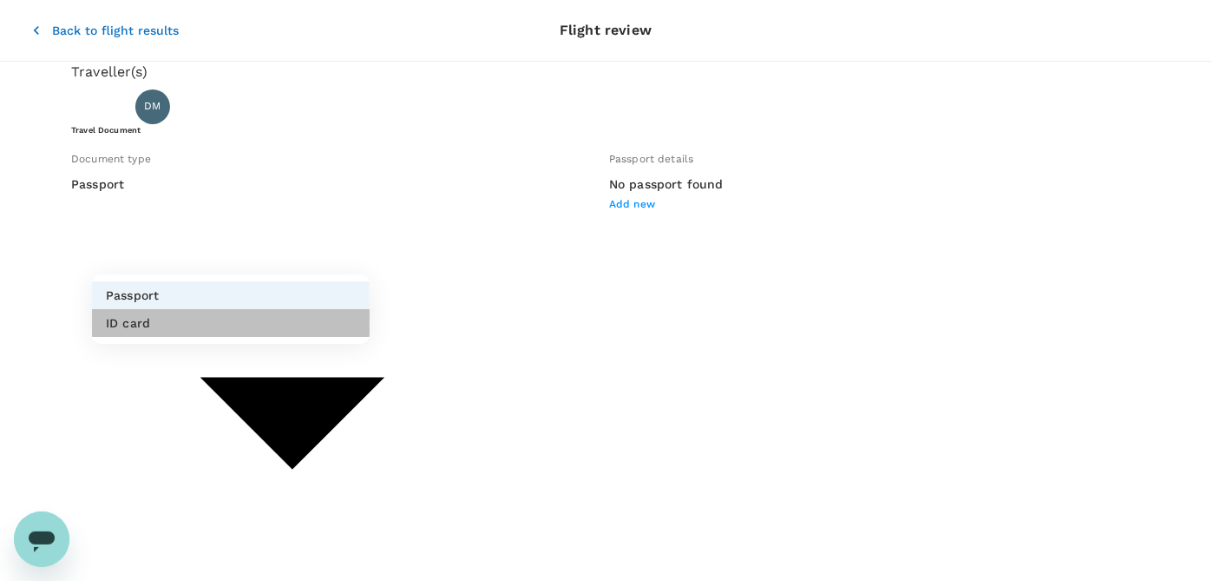
click at [298, 316] on li "ID card" at bounding box center [231, 323] width 278 height 28
type input "Id card"
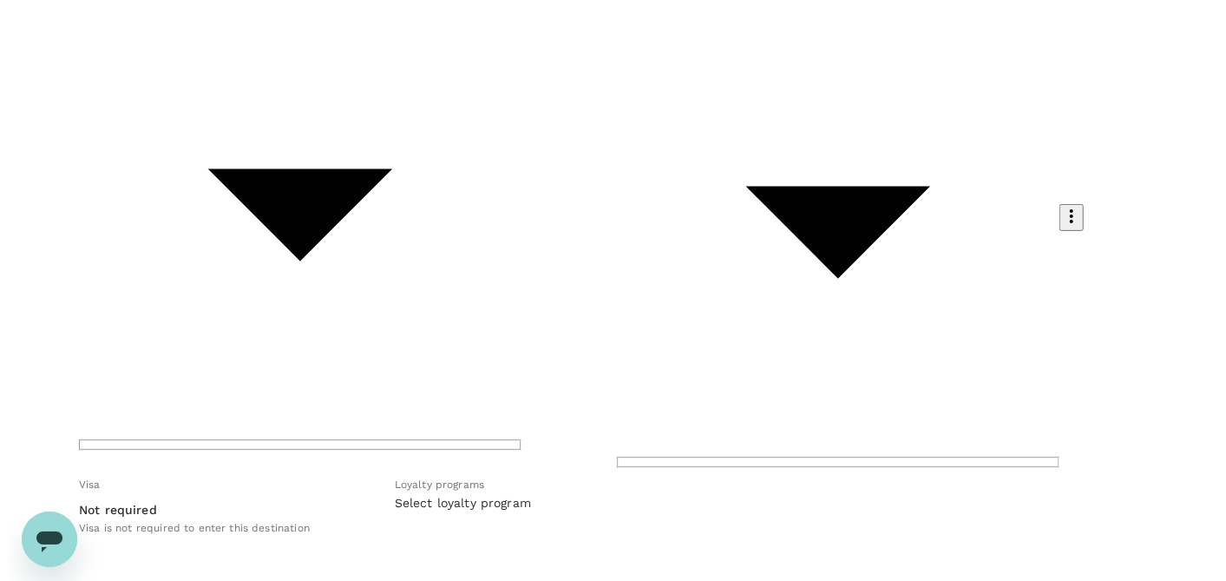
scroll to position [213, 0]
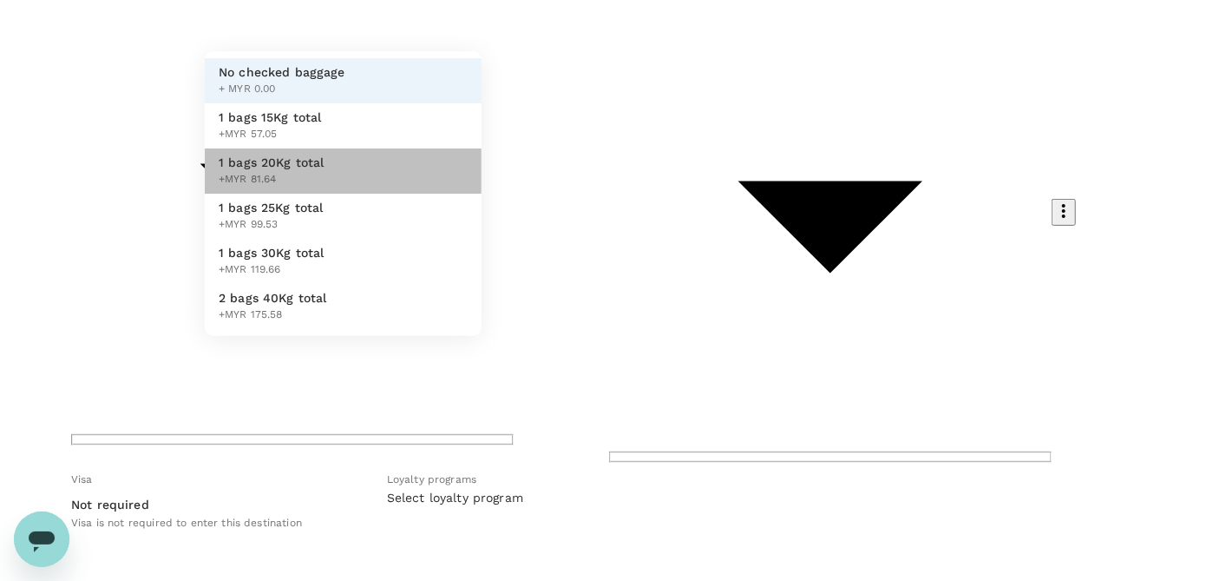
click at [322, 171] on span "1 bags 20Kg total" at bounding box center [272, 162] width 106 height 17
type input "2 - 81.64"
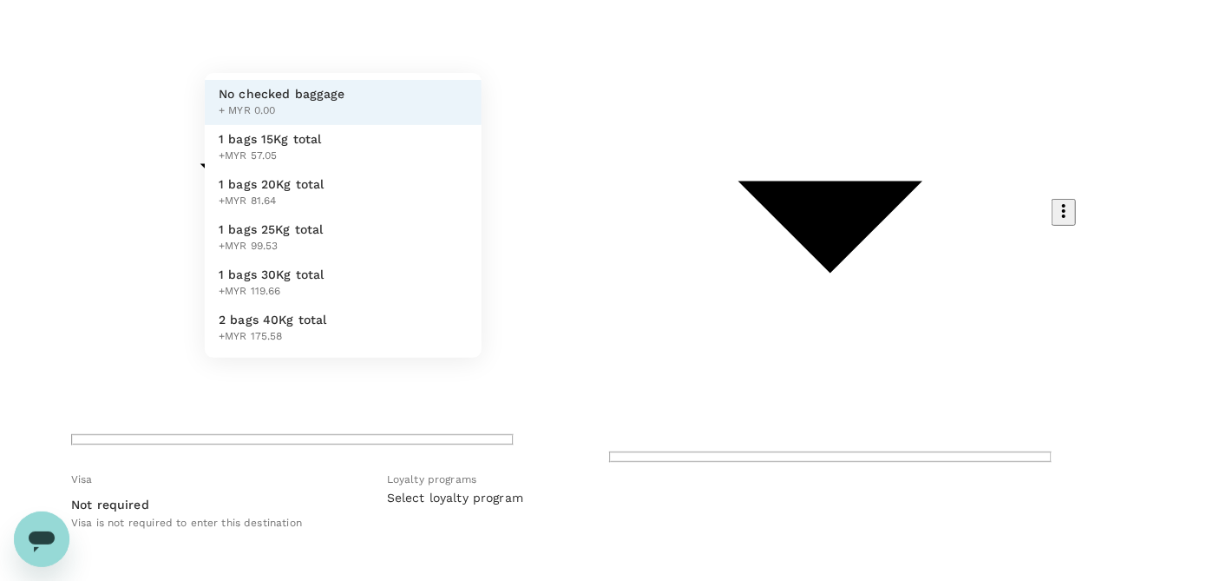
click at [329, 215] on li "1 bags 20Kg total +MYR 81.64" at bounding box center [343, 192] width 277 height 45
type input "2 - 81.64"
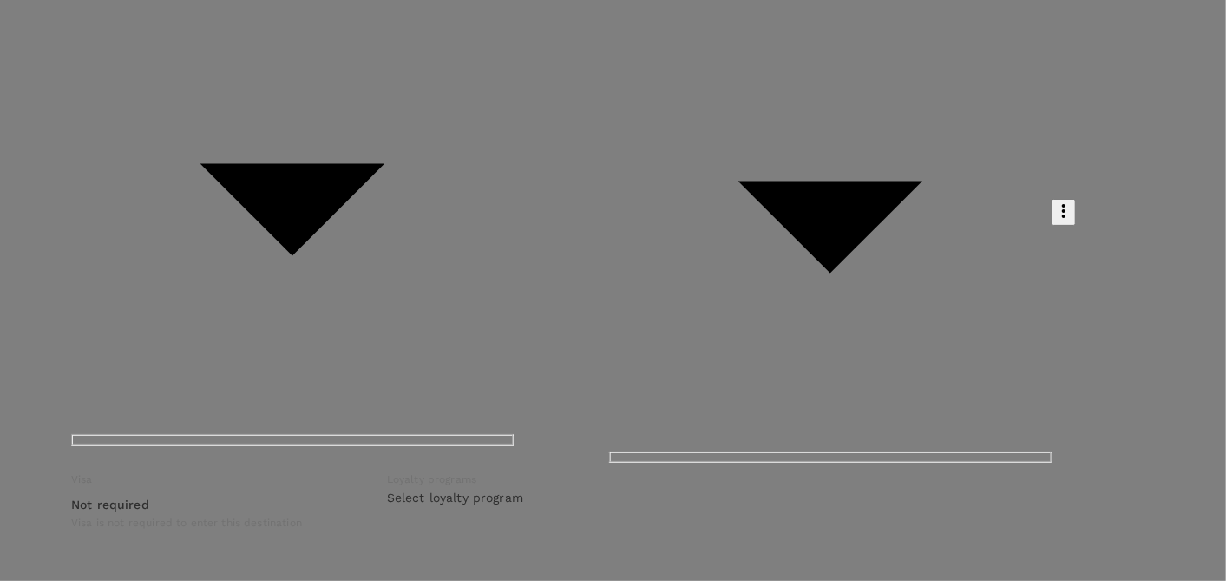
click at [258, 48] on p "Select" at bounding box center [179, 38] width 157 height 17
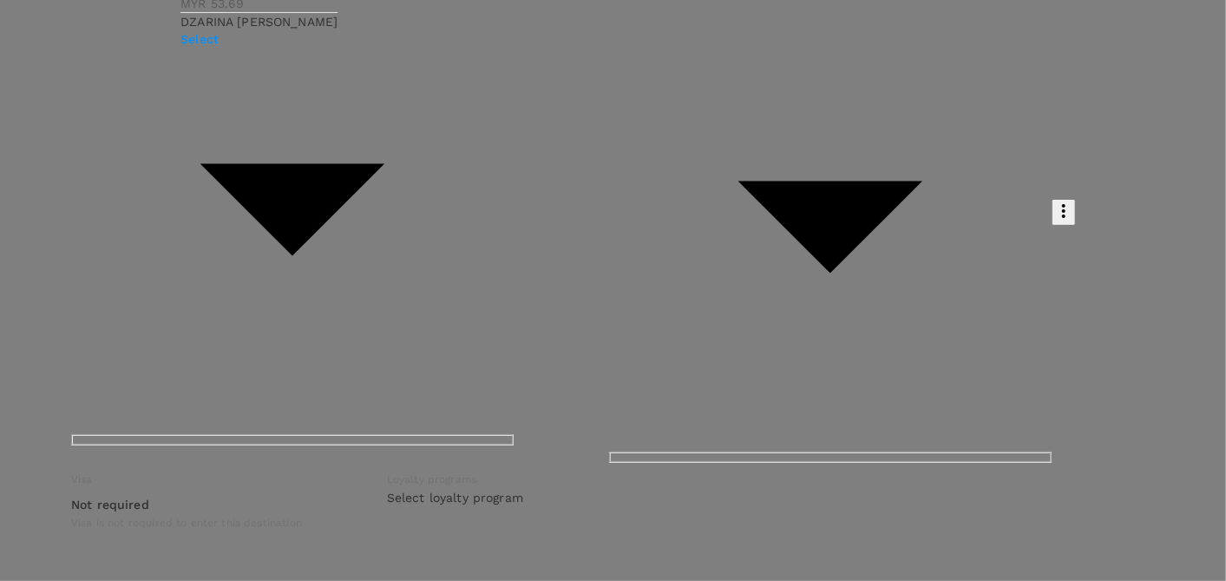
click at [338, 48] on p "Select" at bounding box center [259, 38] width 157 height 17
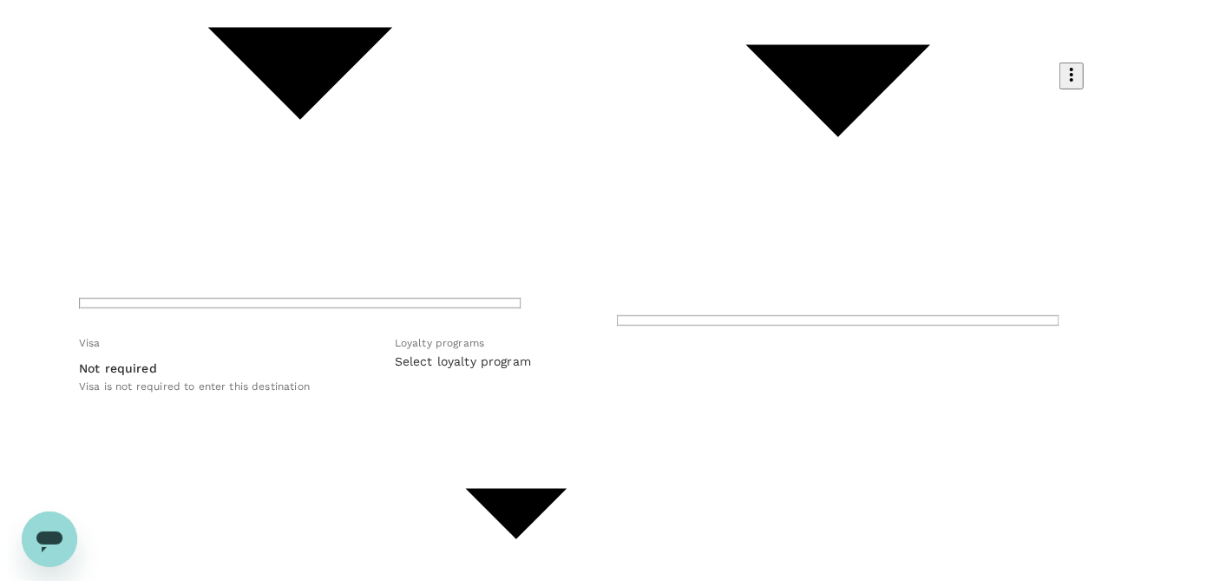
scroll to position [490, 0]
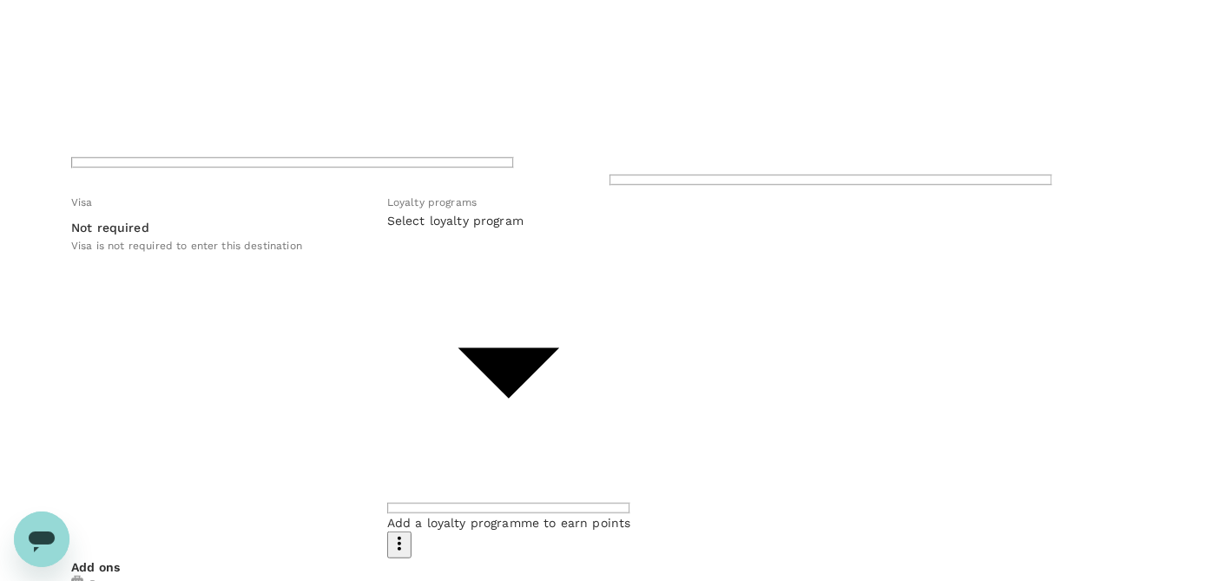
checkbox input "true"
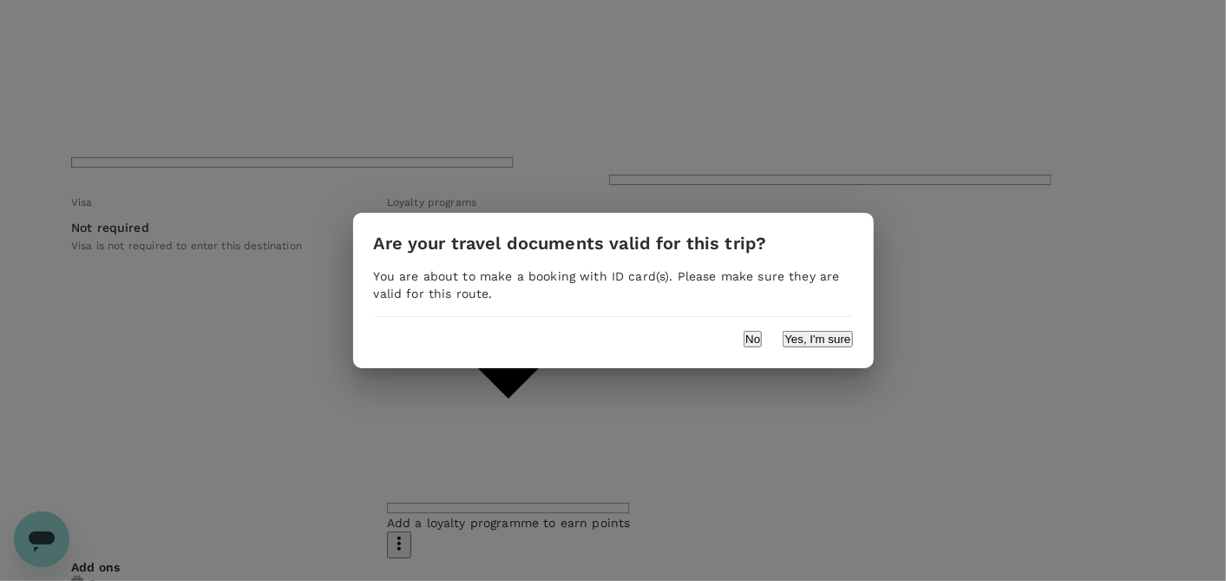
click at [821, 334] on button "Yes, I'm sure" at bounding box center [817, 339] width 69 height 16
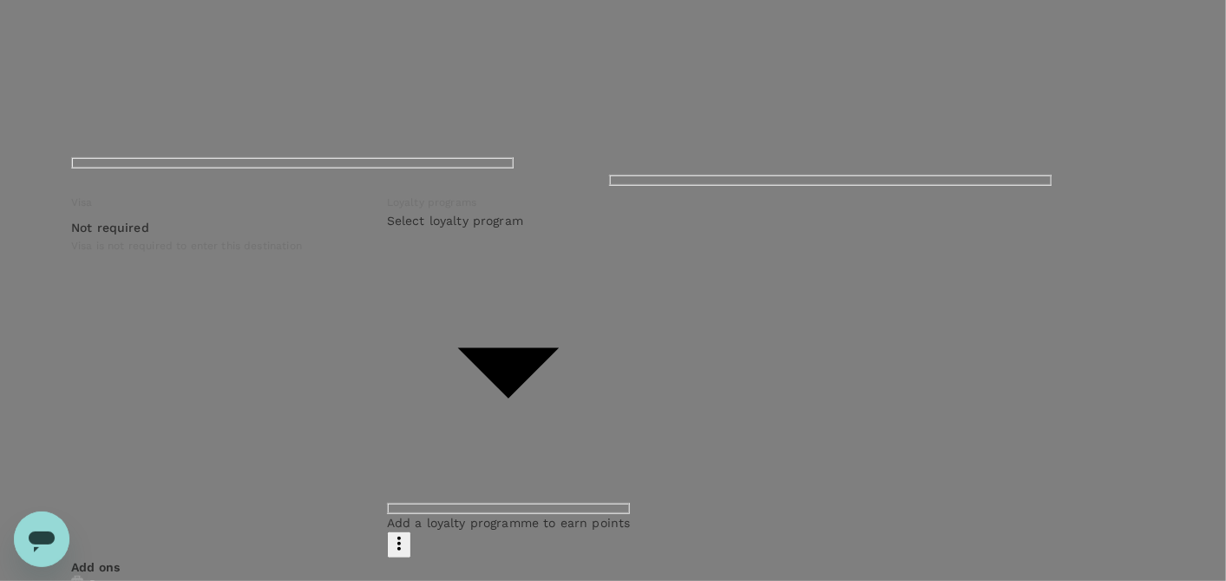
type input "9ea61a02-274a-4f65-9d5b-ca51ac7b2cfc"
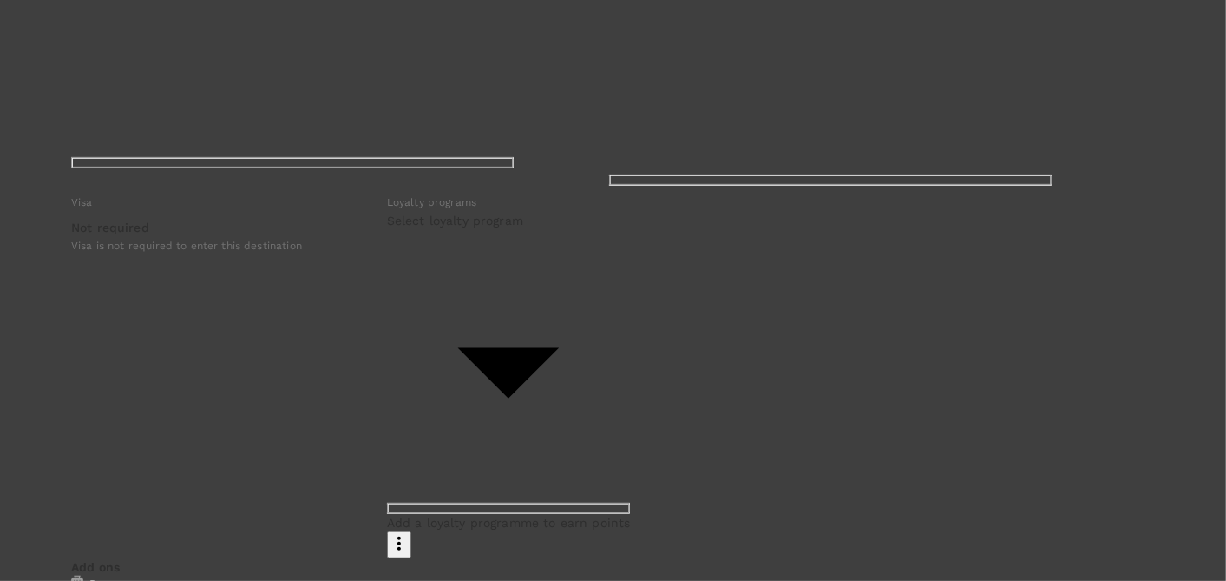
type input "edi"
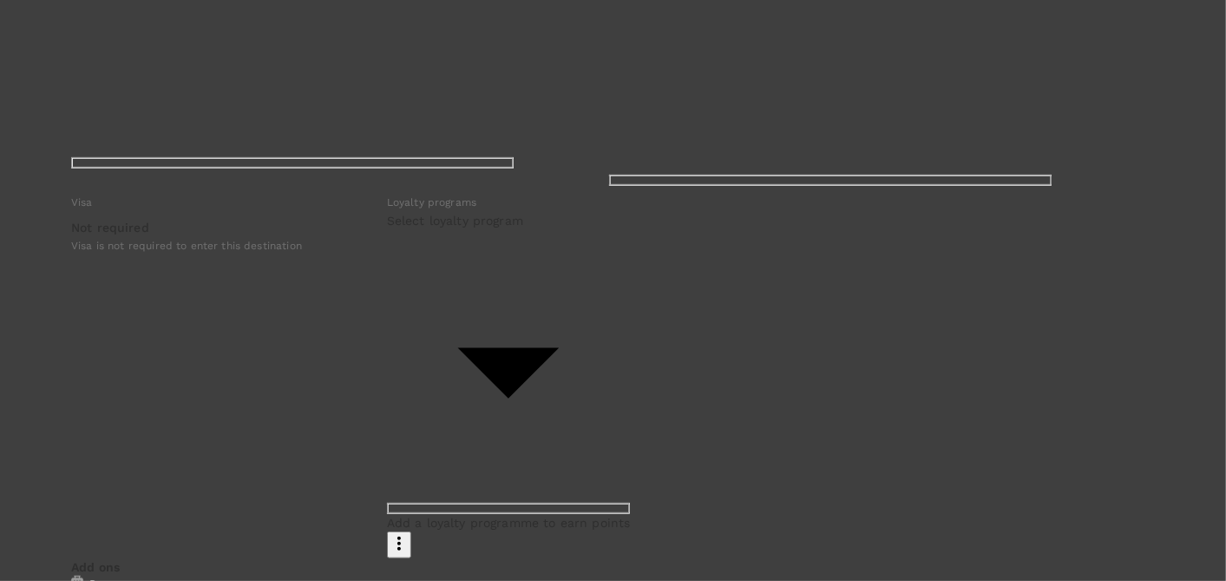
type input "faiza"
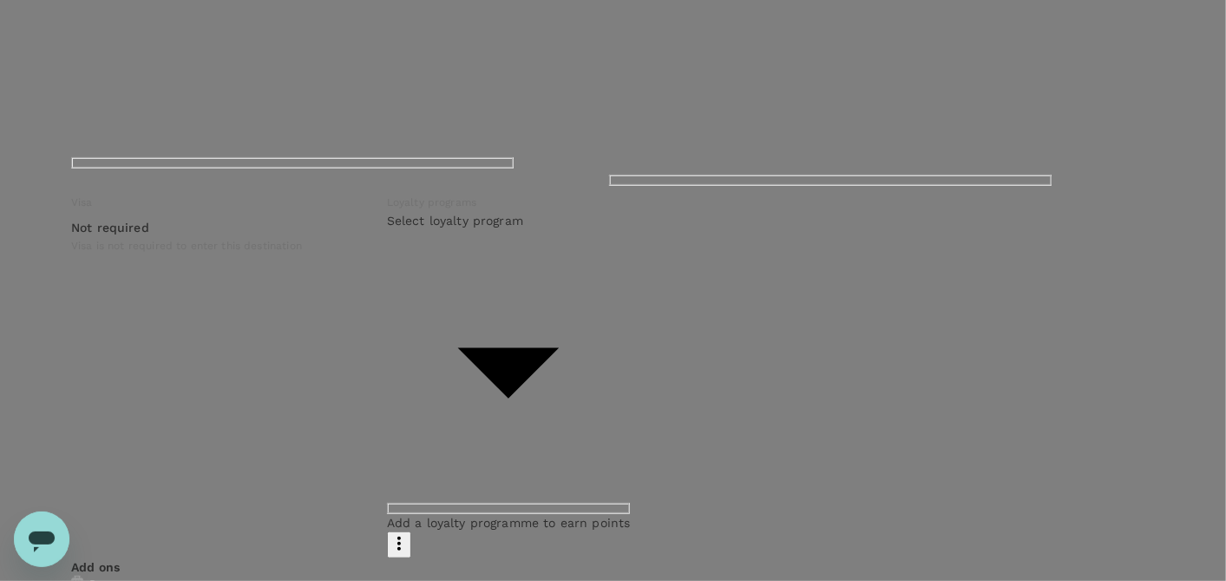
paste textarea "CRT000000017686"
type textarea "TRF Ref No CRT000000017686"
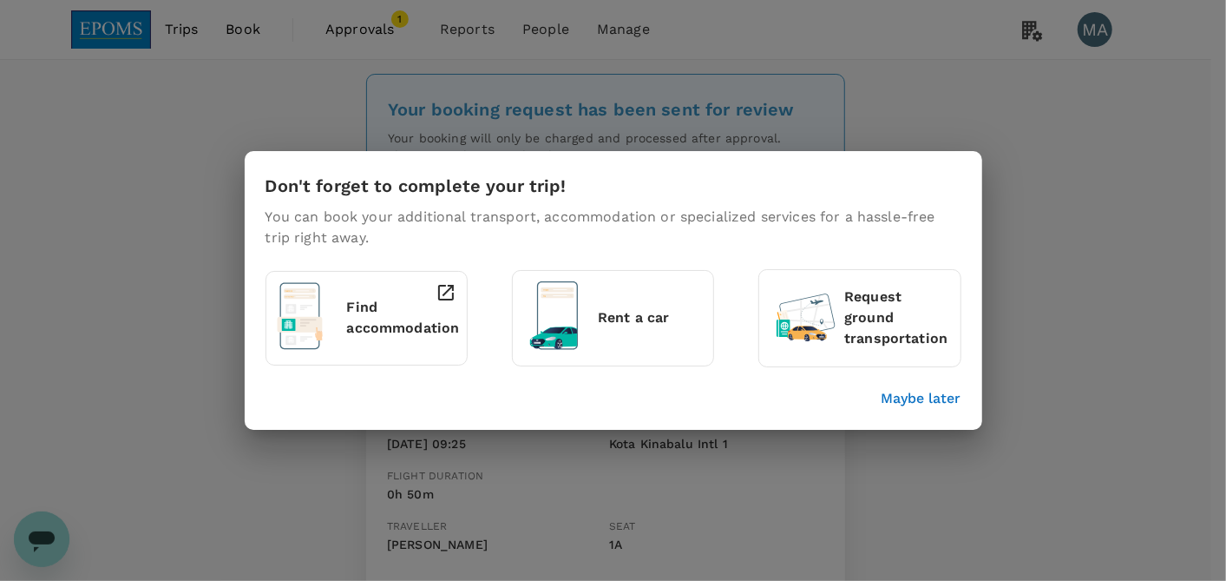
click at [891, 388] on p "Maybe later" at bounding box center [922, 398] width 80 height 21
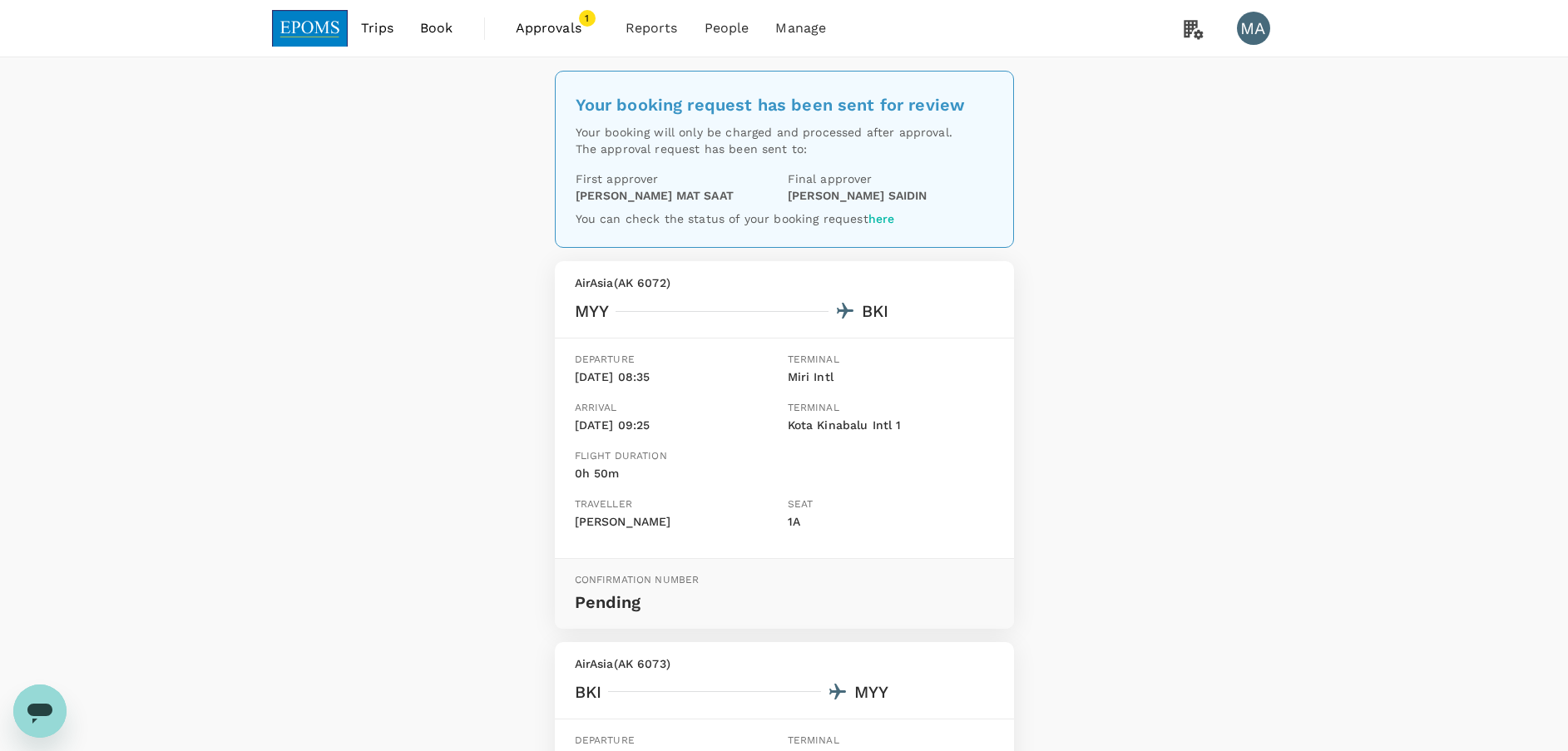
click at [542, 34] on span "Approvals" at bounding box center [557, 28] width 83 height 20
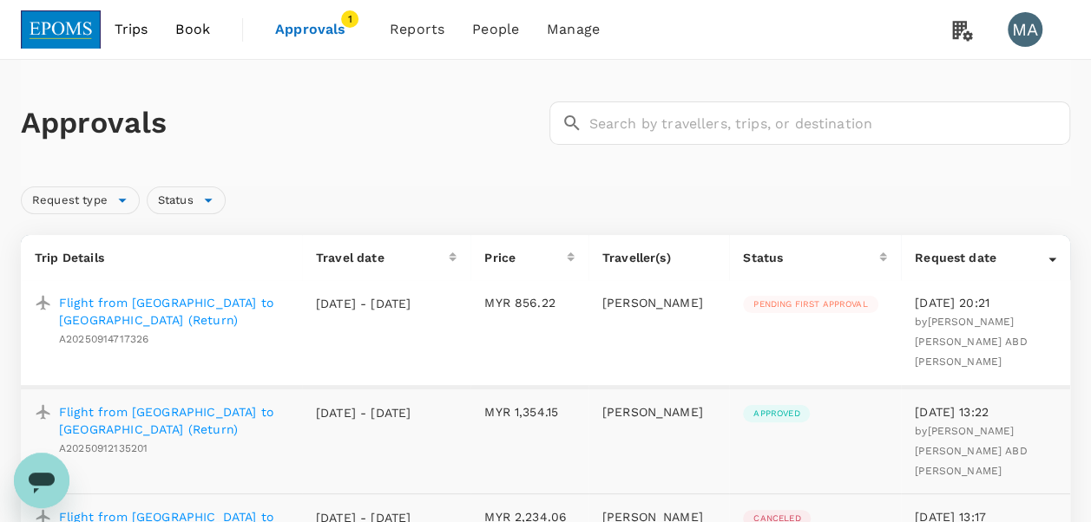
click at [122, 300] on p "Flight from [GEOGRAPHIC_DATA] to [GEOGRAPHIC_DATA] (Return)" at bounding box center [173, 311] width 229 height 35
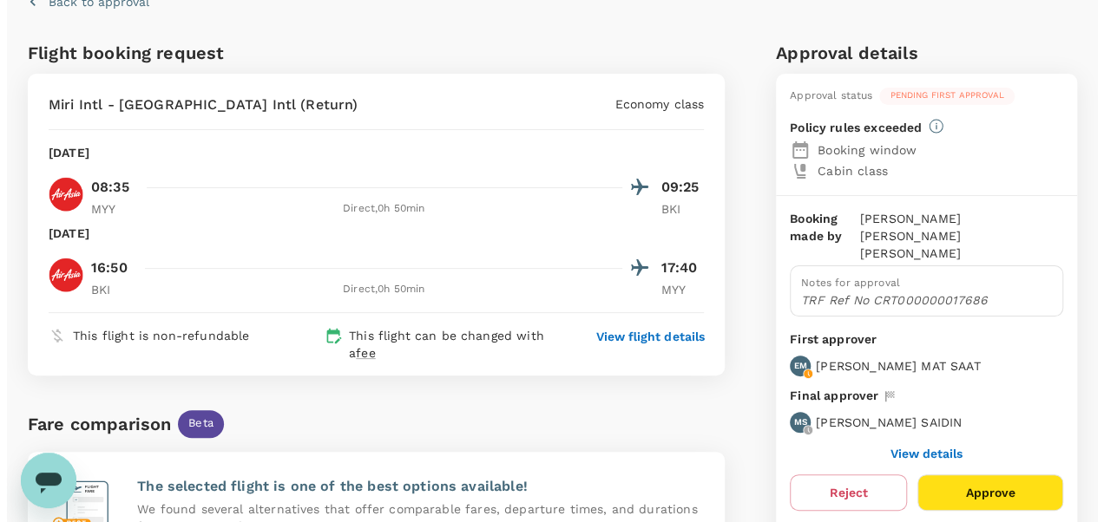
scroll to position [174, 0]
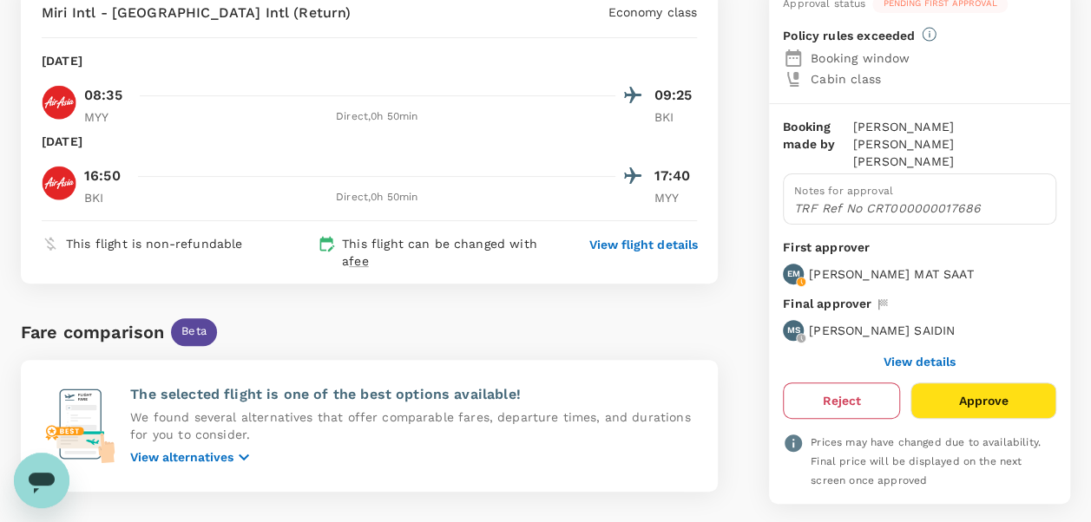
click at [848, 383] on button "Reject" at bounding box center [841, 401] width 117 height 36
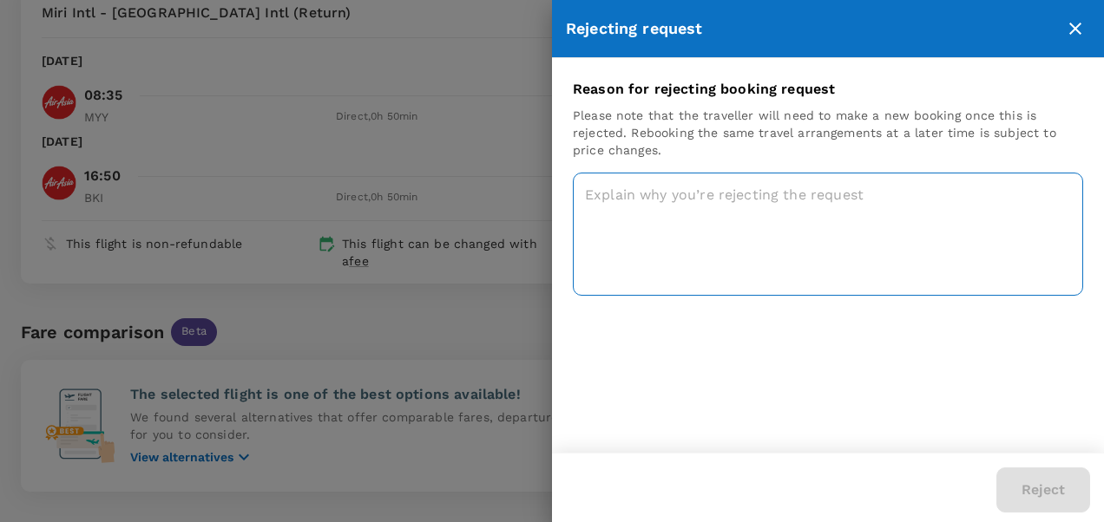
click at [661, 189] on textarea at bounding box center [828, 234] width 510 height 123
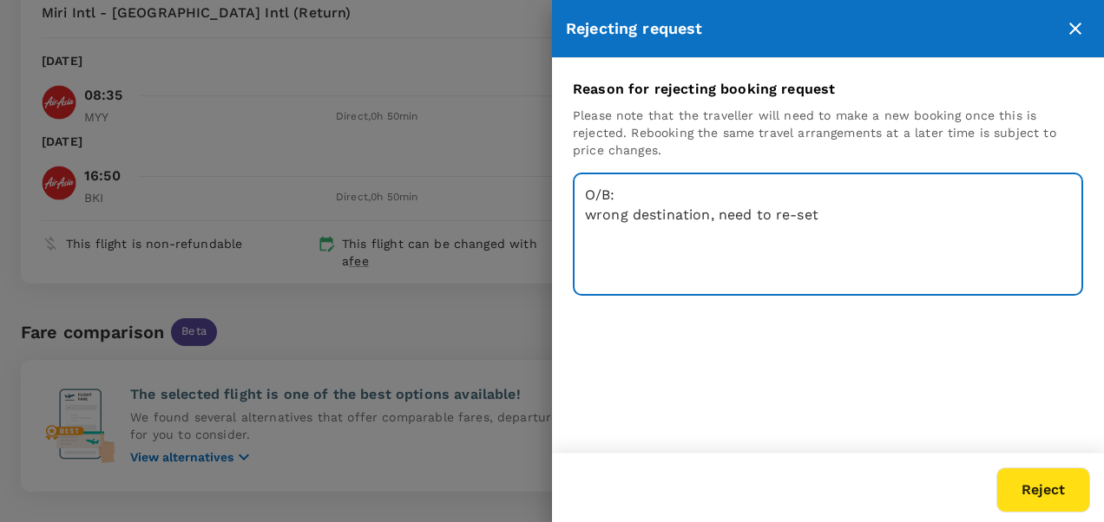
type textarea "O/B: wrong destination, need to re-set"
click at [1046, 489] on button "Reject" at bounding box center [1043, 490] width 94 height 45
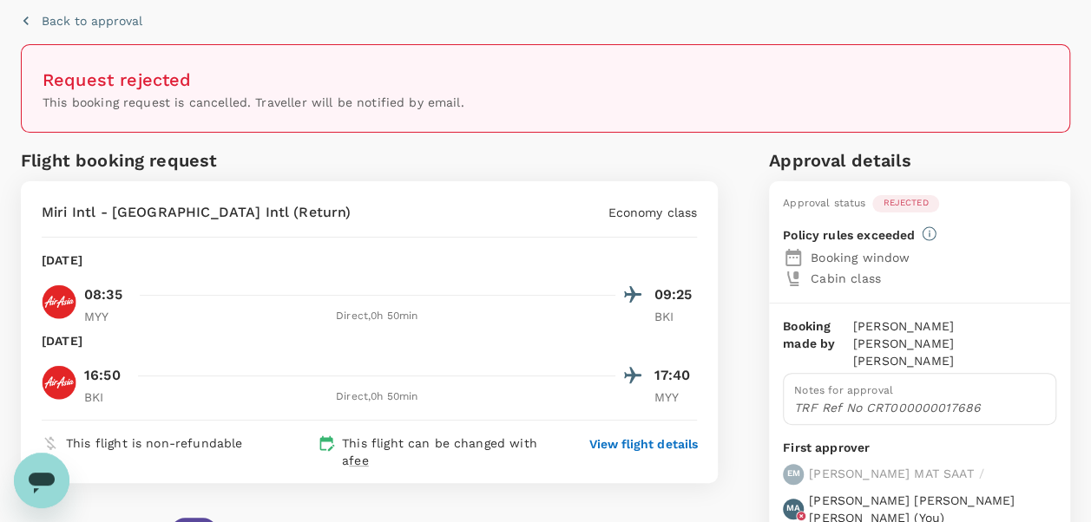
scroll to position [0, 0]
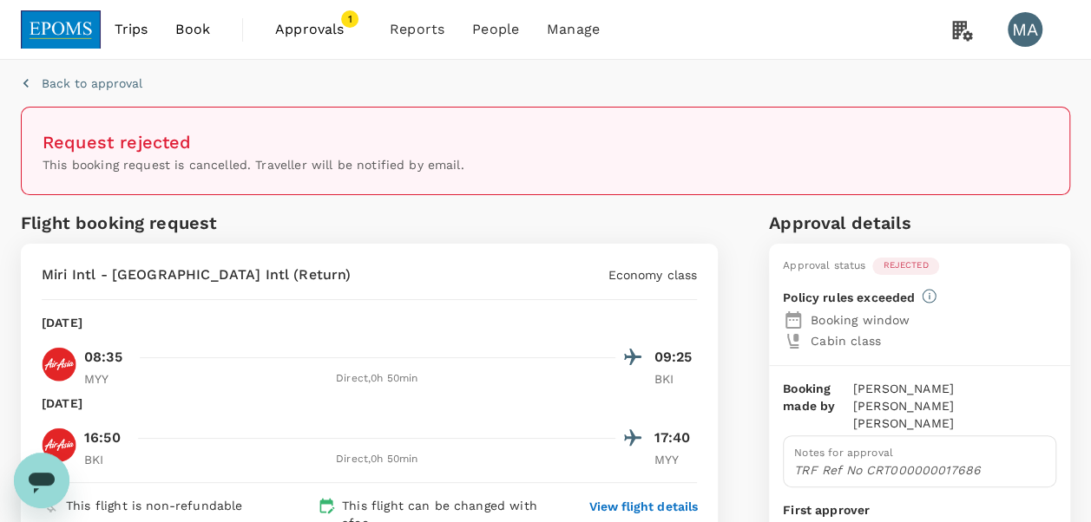
click at [154, 28] on link "Trips" at bounding box center [132, 29] width 62 height 59
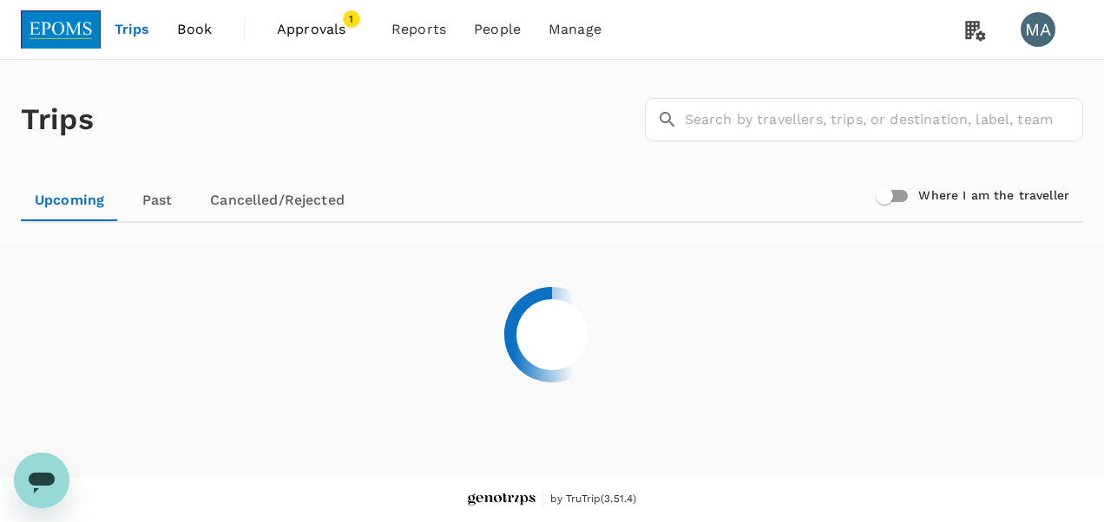
click at [179, 28] on span "Book" at bounding box center [194, 29] width 35 height 21
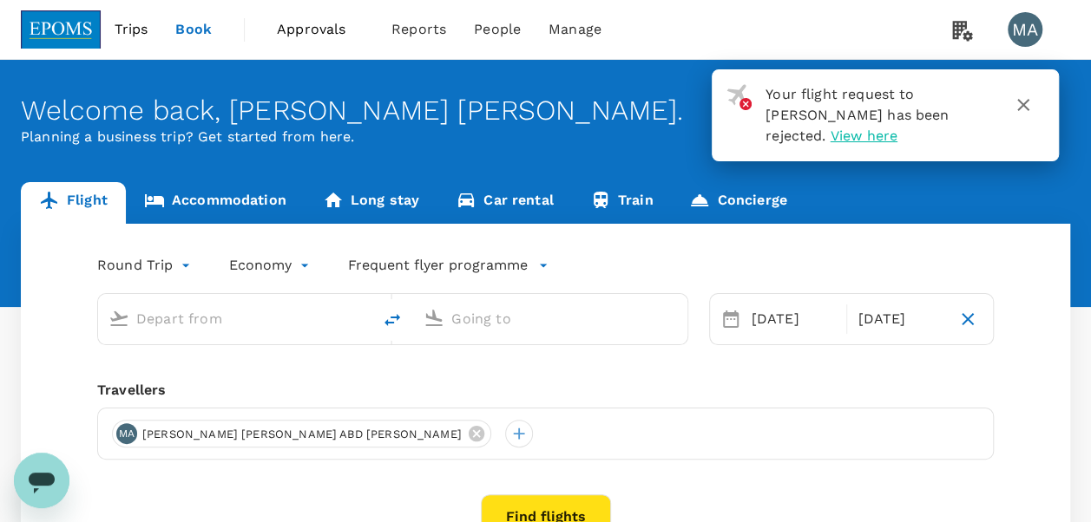
type input "Miri Intl (MYY)"
type input "Kota Kinabalu Intl (BKI)"
type input "Miri Intl (MYY)"
type input "Kota Kinabalu Intl (BKI)"
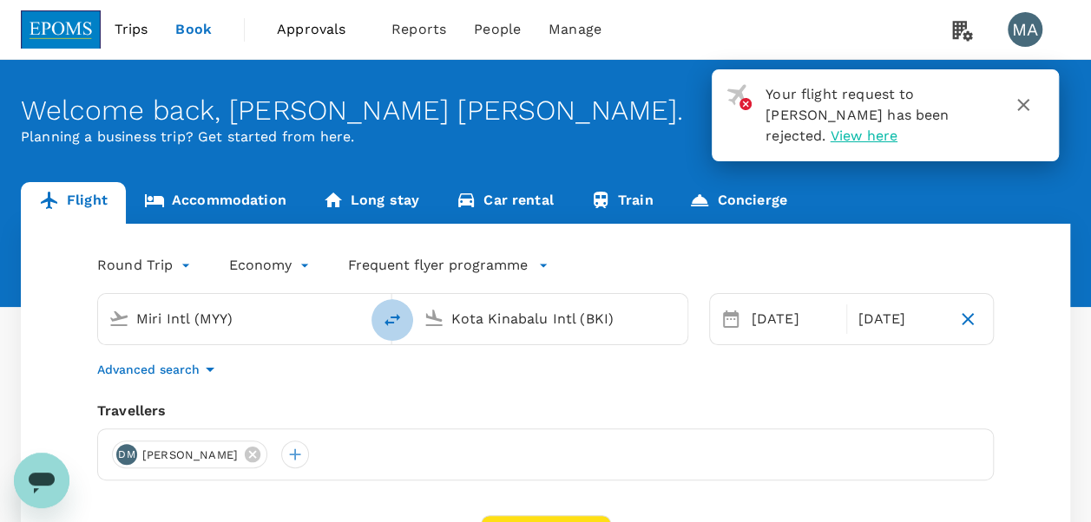
click at [391, 317] on icon "delete" at bounding box center [392, 320] width 16 height 12
type input "Kota Kinabalu Intl (BKI)"
type input "Miri Intl (MYY)"
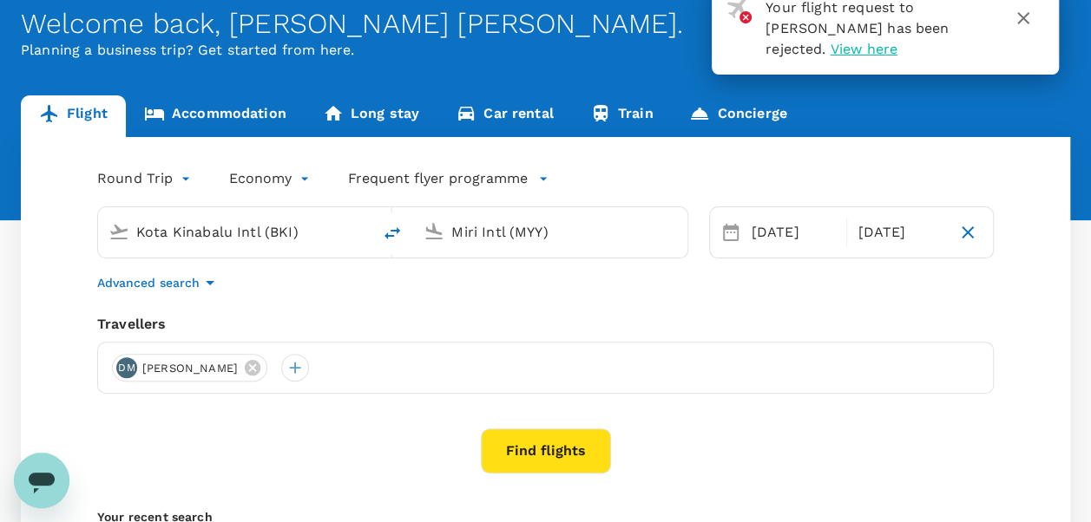
click at [538, 448] on button "Find flights" at bounding box center [546, 451] width 130 height 45
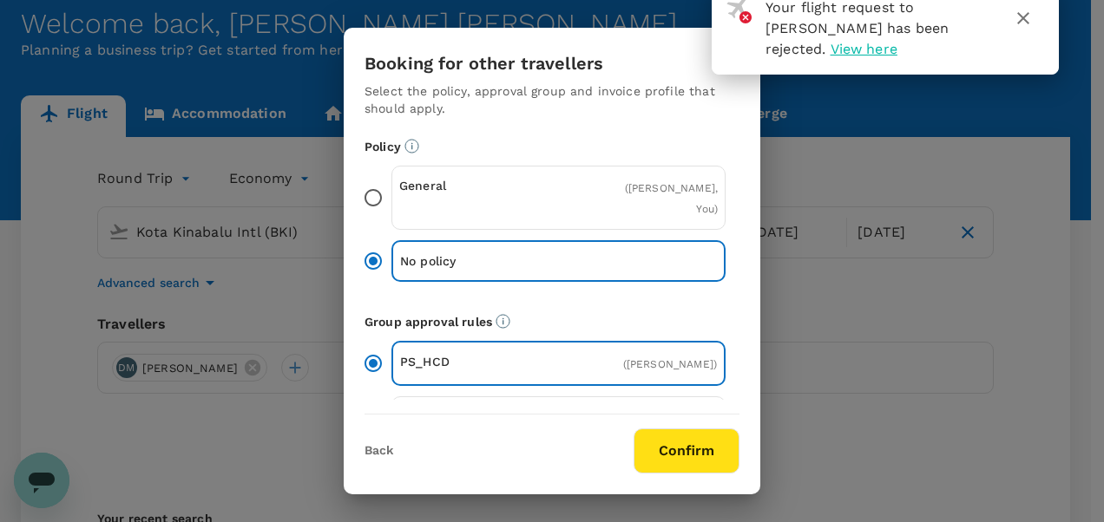
click at [380, 198] on input "General ( [PERSON_NAME], You )" at bounding box center [373, 198] width 36 height 36
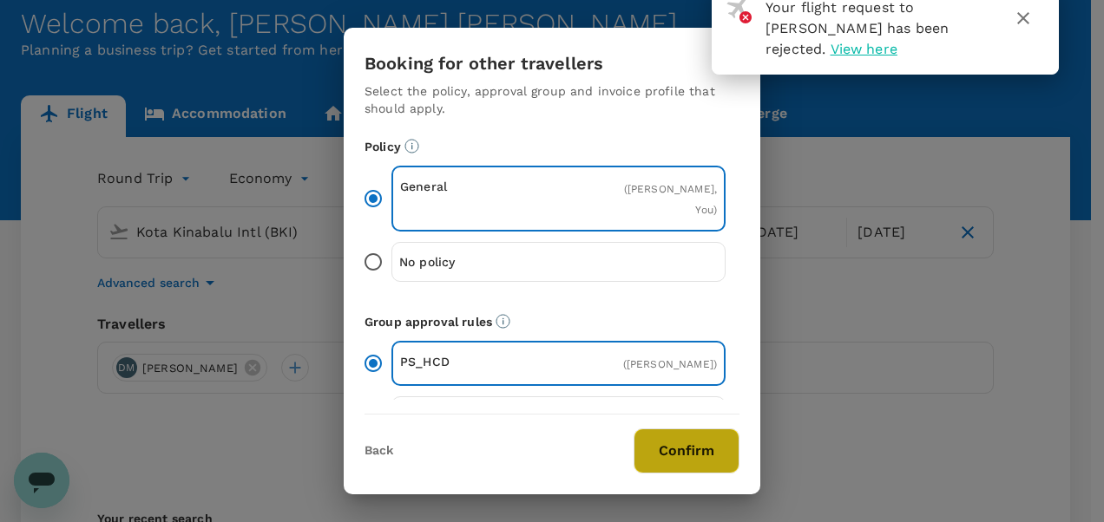
click at [677, 458] on button "Confirm" at bounding box center [687, 451] width 106 height 45
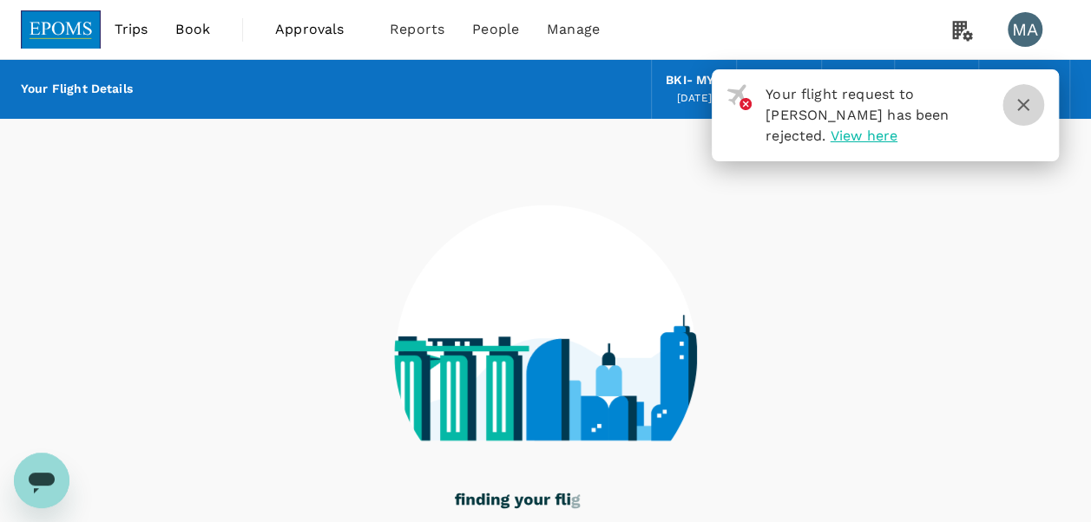
click at [1036, 104] on button "button" at bounding box center [1023, 105] width 42 height 42
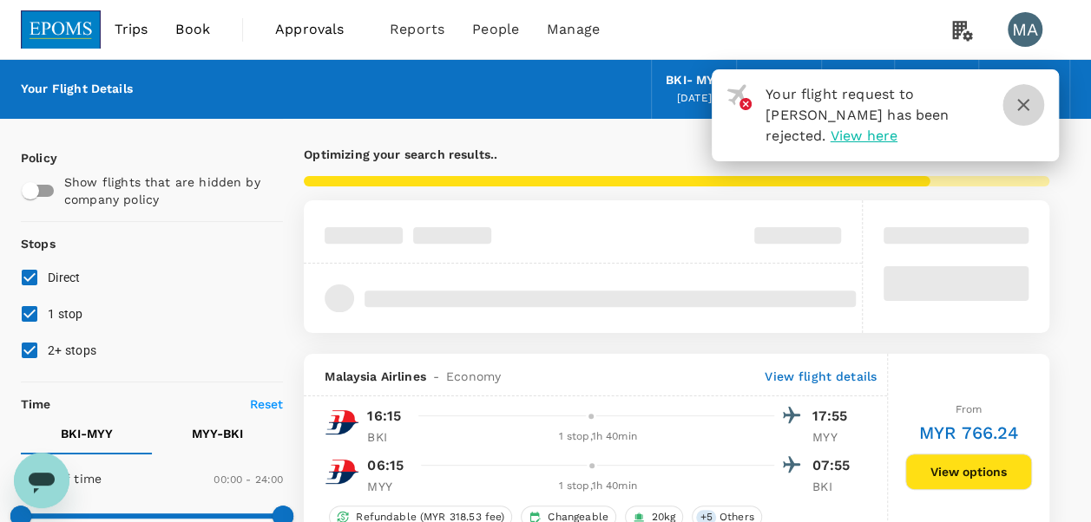
drag, startPoint x: 1026, startPoint y: 105, endPoint x: 631, endPoint y: 130, distance: 395.7
click at [1026, 106] on icon "button" at bounding box center [1023, 105] width 21 height 21
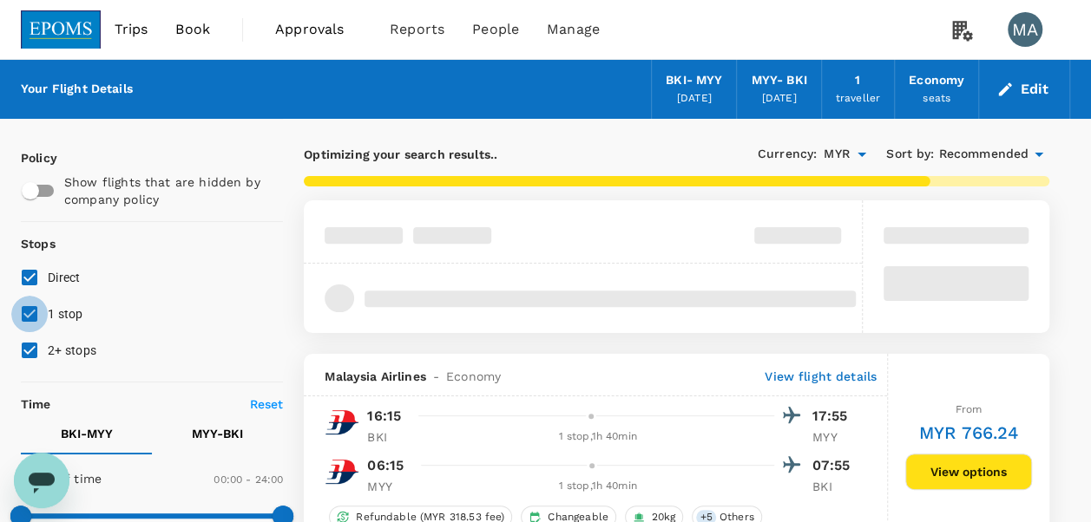
click at [33, 318] on input "1 stop" at bounding box center [29, 314] width 36 height 36
checkbox input "false"
click at [34, 338] on input "2+ stops" at bounding box center [29, 350] width 36 height 36
checkbox input "false"
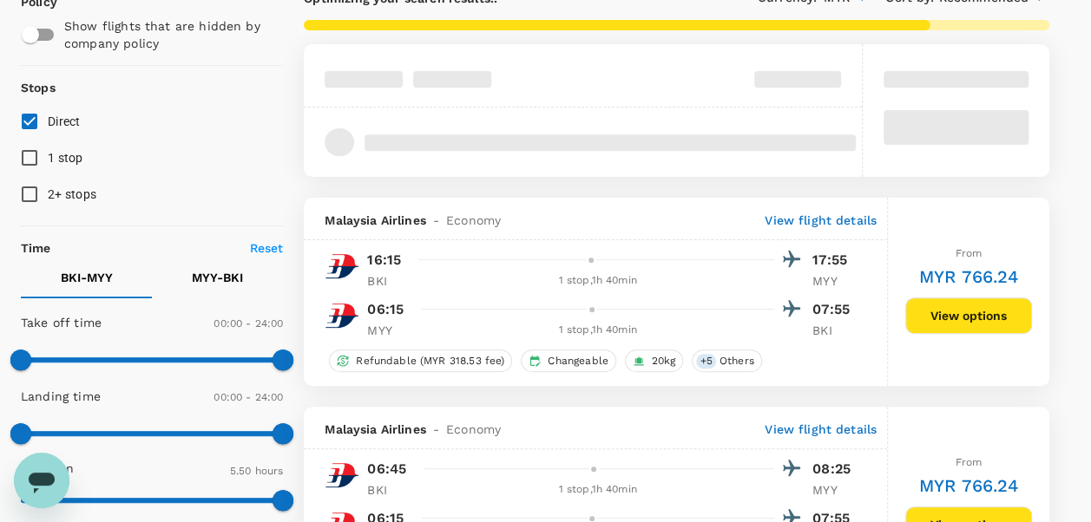
scroll to position [260, 0]
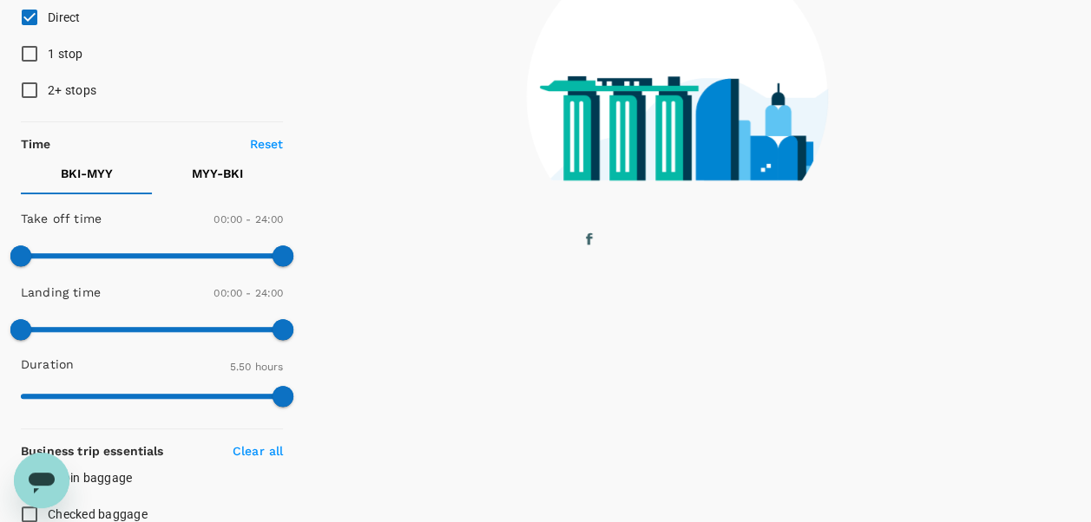
type input "505"
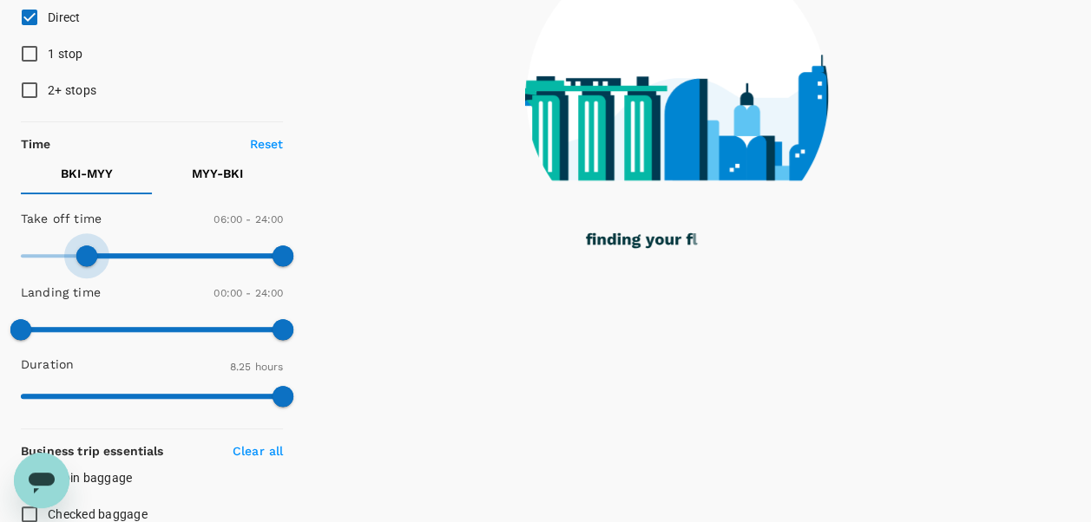
type input "390"
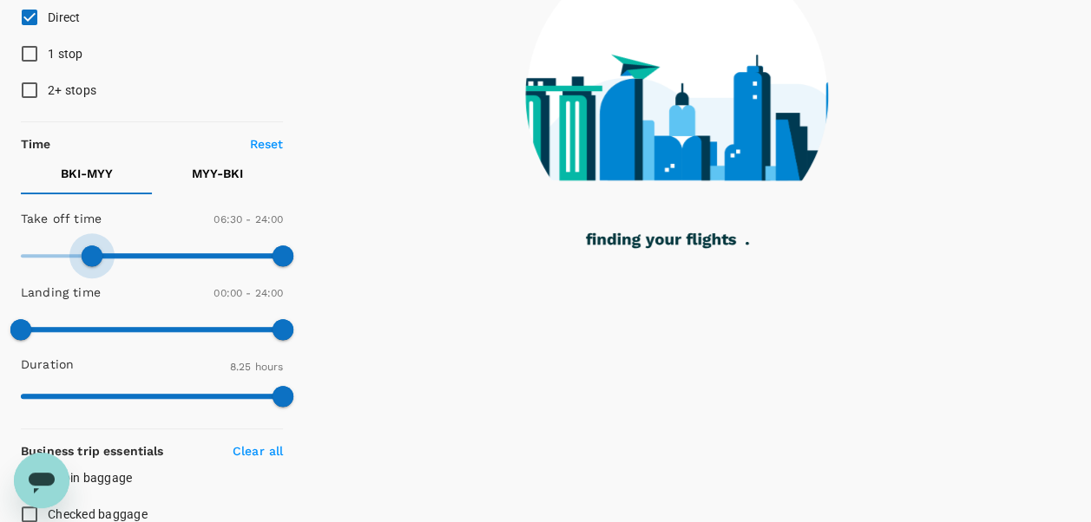
drag, startPoint x: 49, startPoint y: 257, endPoint x: 90, endPoint y: 254, distance: 41.7
click at [90, 254] on span at bounding box center [92, 256] width 21 height 21
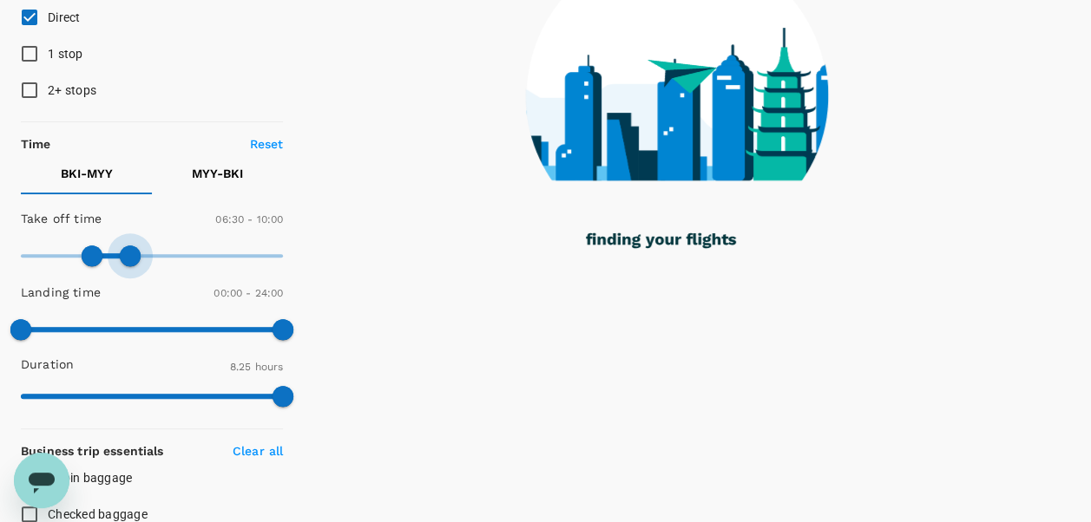
type input "540"
checkbox input "false"
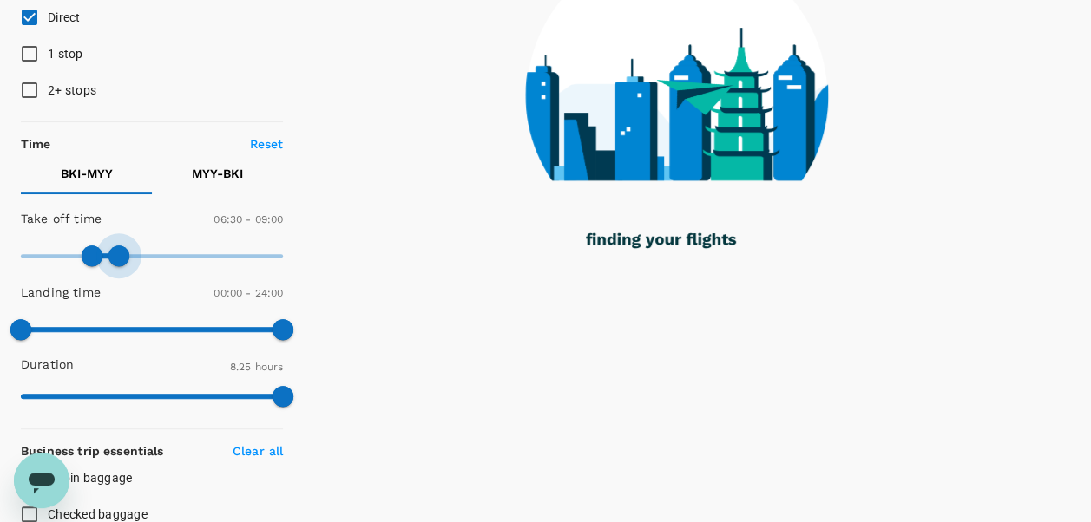
type input "510"
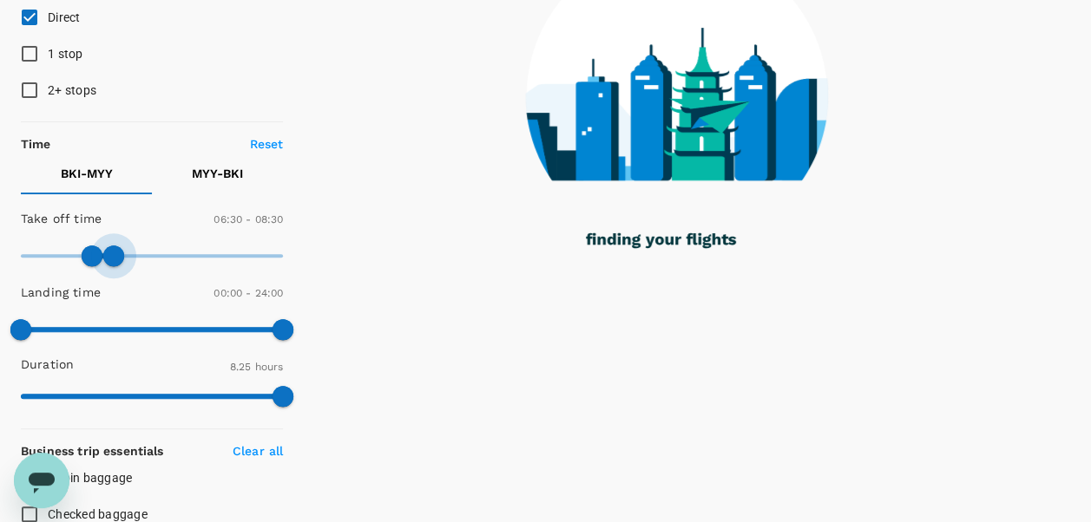
drag, startPoint x: 275, startPoint y: 247, endPoint x: 116, endPoint y: 259, distance: 159.2
click at [116, 259] on span at bounding box center [113, 256] width 21 height 21
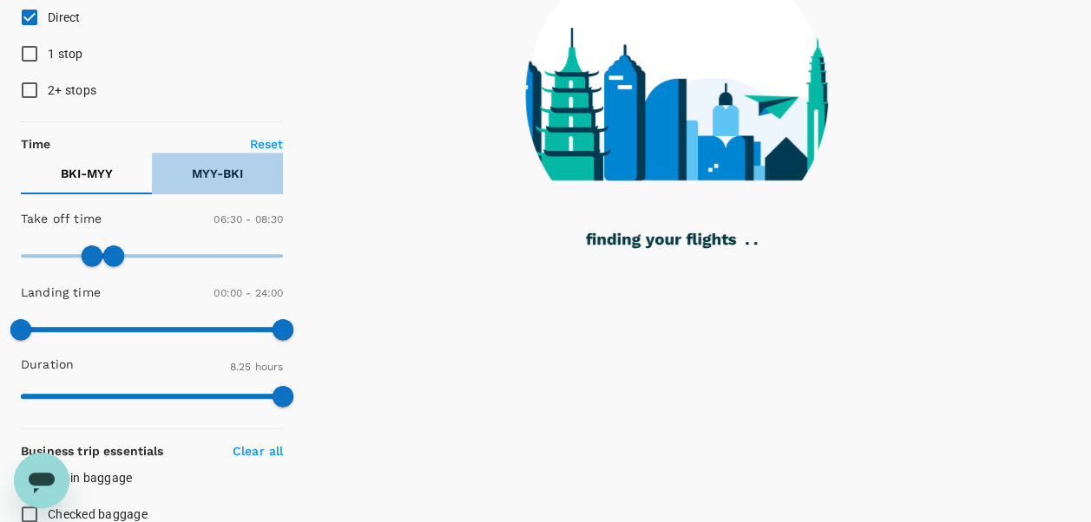
click at [219, 179] on p "MYY - BKI" at bounding box center [217, 173] width 51 height 17
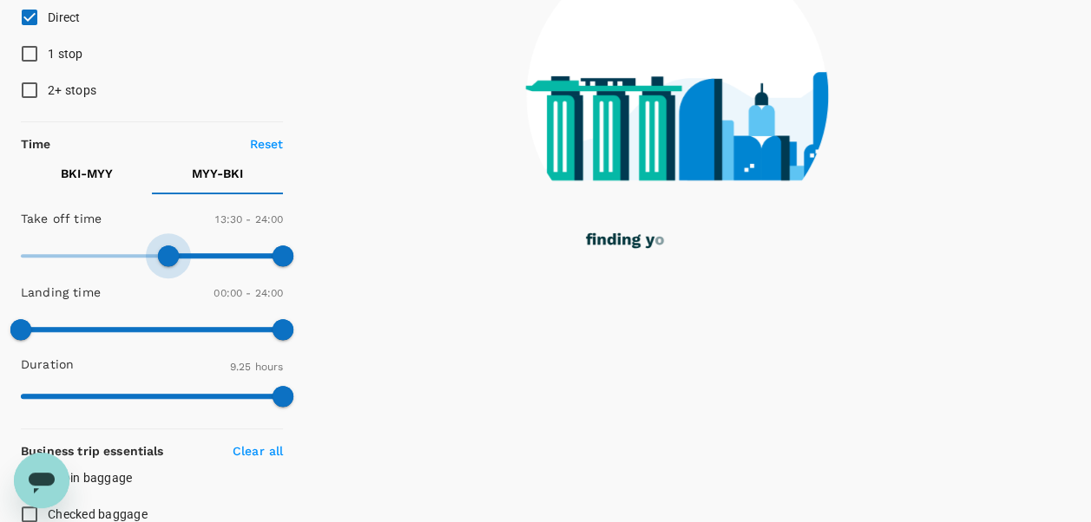
type input "840"
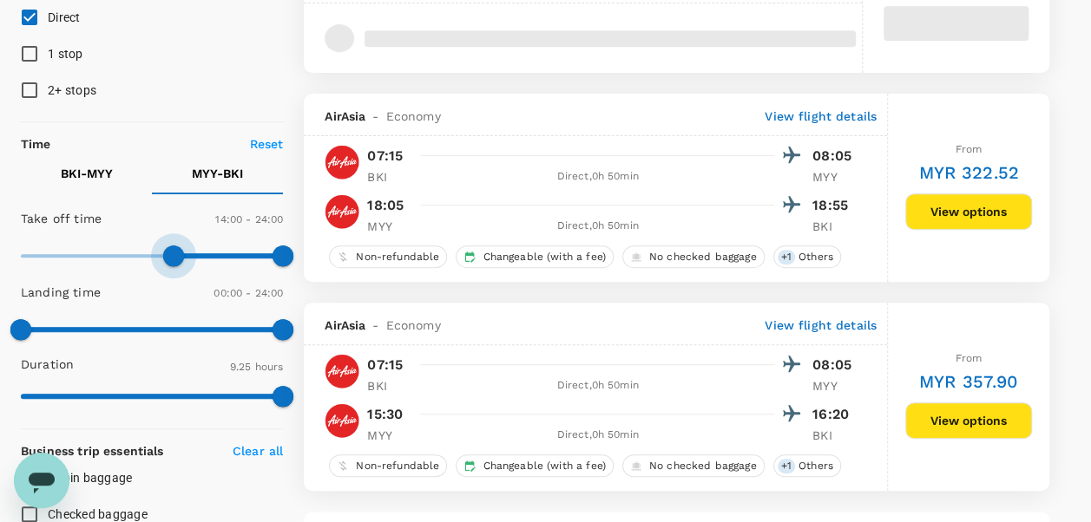
drag, startPoint x: 33, startPoint y: 250, endPoint x: 172, endPoint y: 245, distance: 139.0
click at [172, 246] on span at bounding box center [173, 256] width 21 height 21
type input "960"
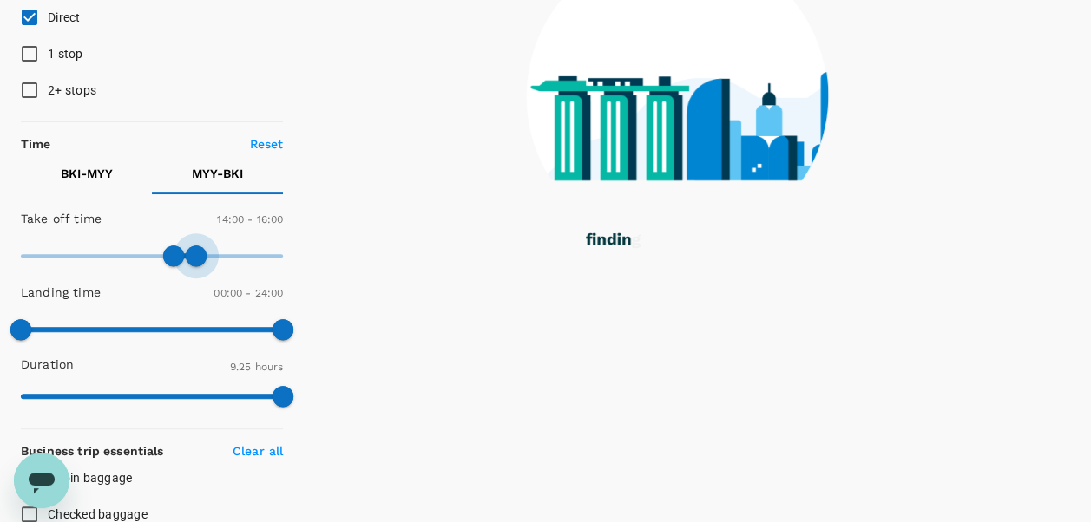
drag, startPoint x: 279, startPoint y: 253, endPoint x: 194, endPoint y: 256, distance: 85.1
click at [194, 256] on span at bounding box center [196, 256] width 21 height 21
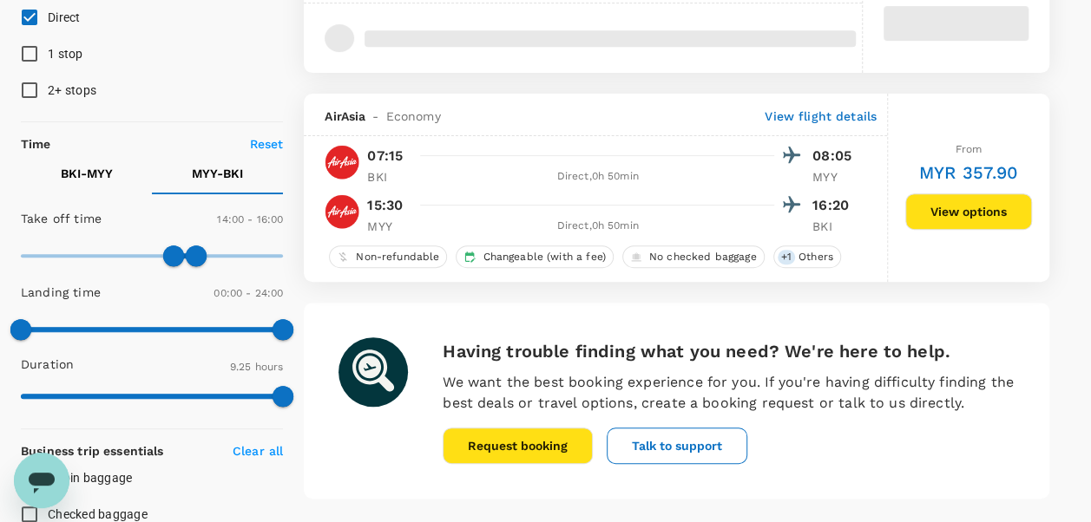
type input "MYR"
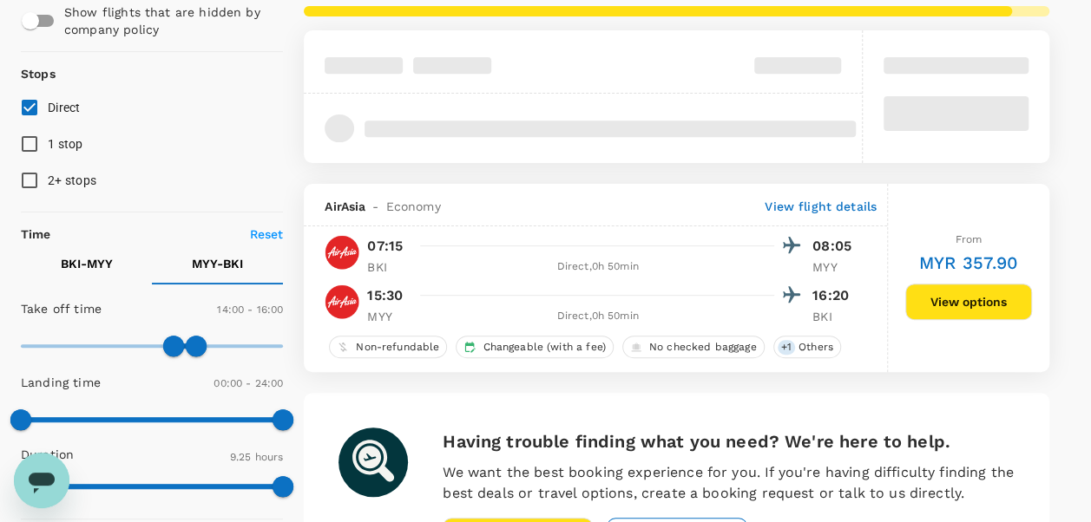
scroll to position [87, 0]
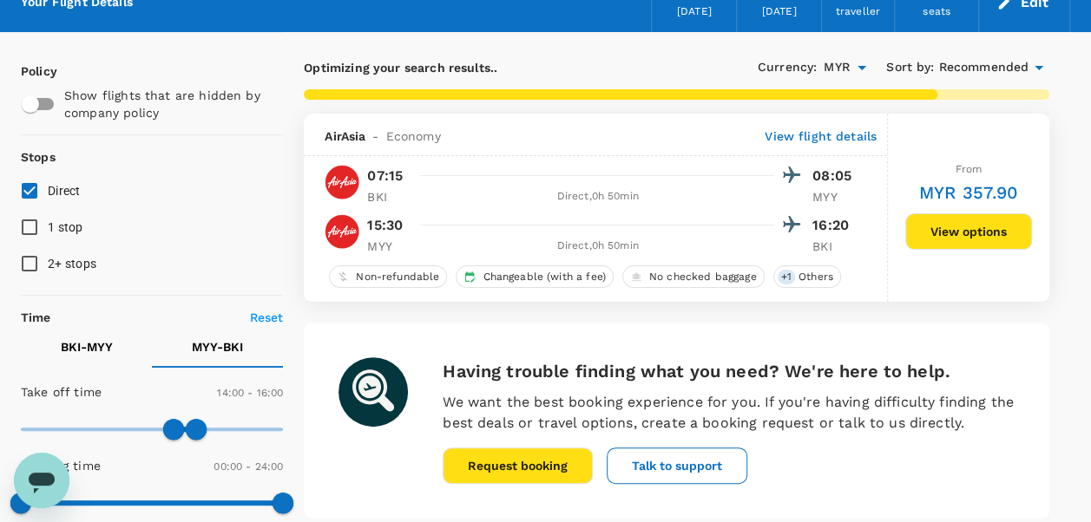
click at [968, 225] on button "View options" at bounding box center [968, 231] width 127 height 36
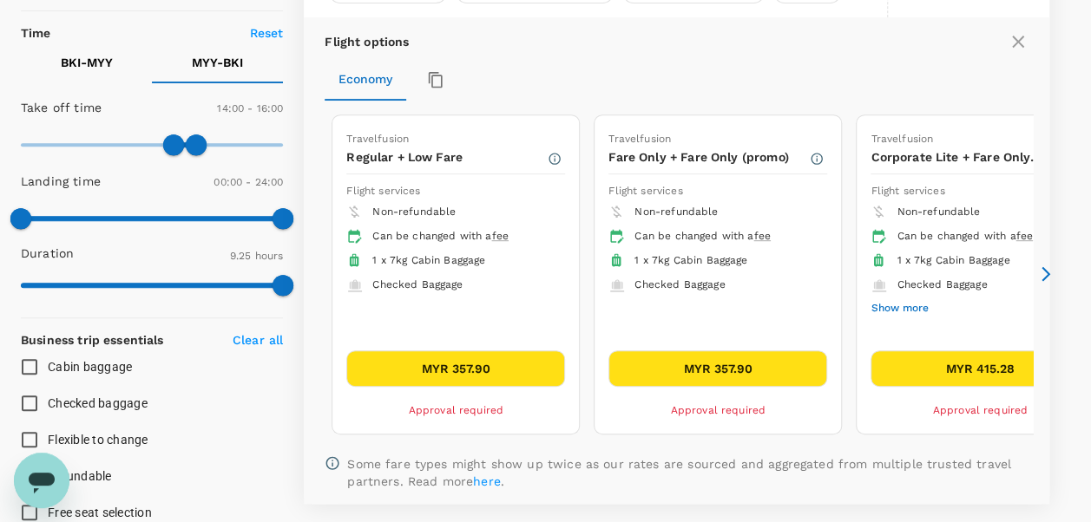
scroll to position [373, 0]
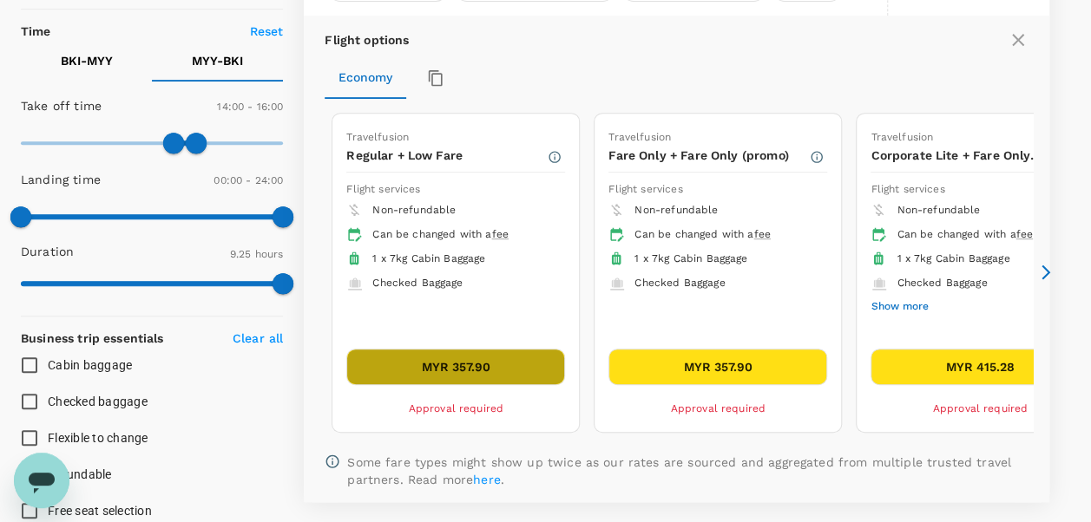
click at [492, 373] on button "MYR 357.90" at bounding box center [455, 367] width 219 height 36
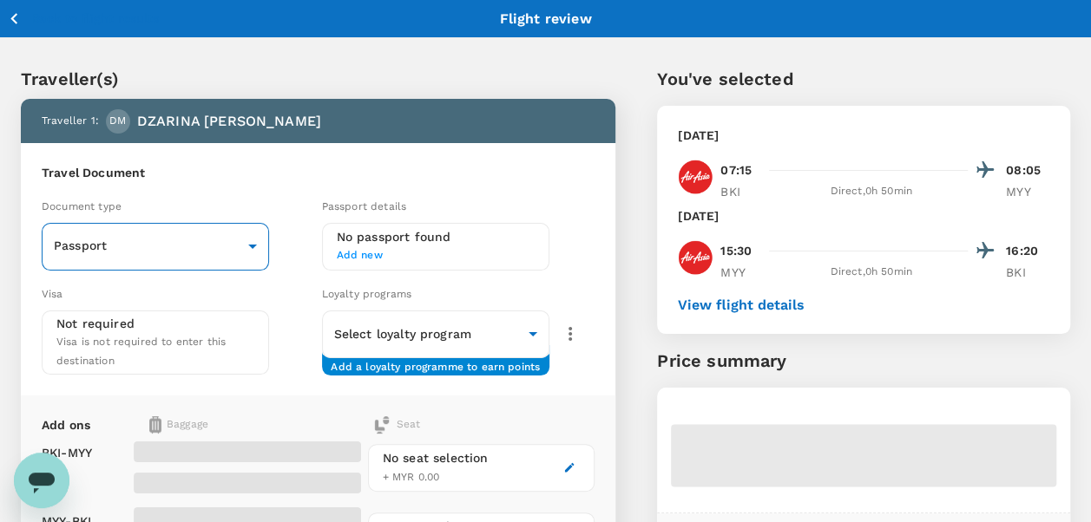
click at [135, 246] on body "Back to flight results Flight review Traveller(s) Traveller 1 : DM DZARINA [PER…" at bounding box center [545, 415] width 1091 height 830
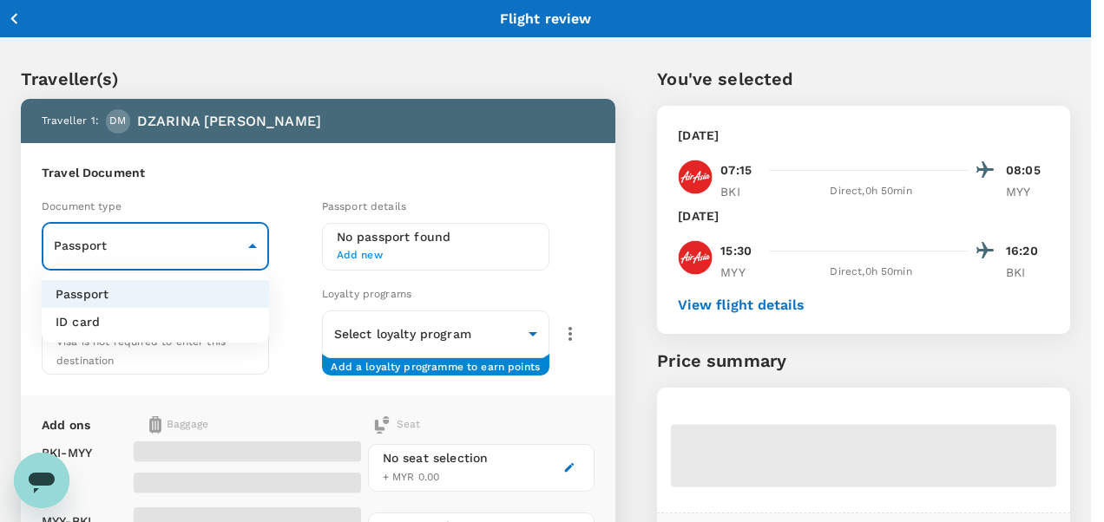
click at [174, 305] on li "Passport" at bounding box center [155, 294] width 227 height 28
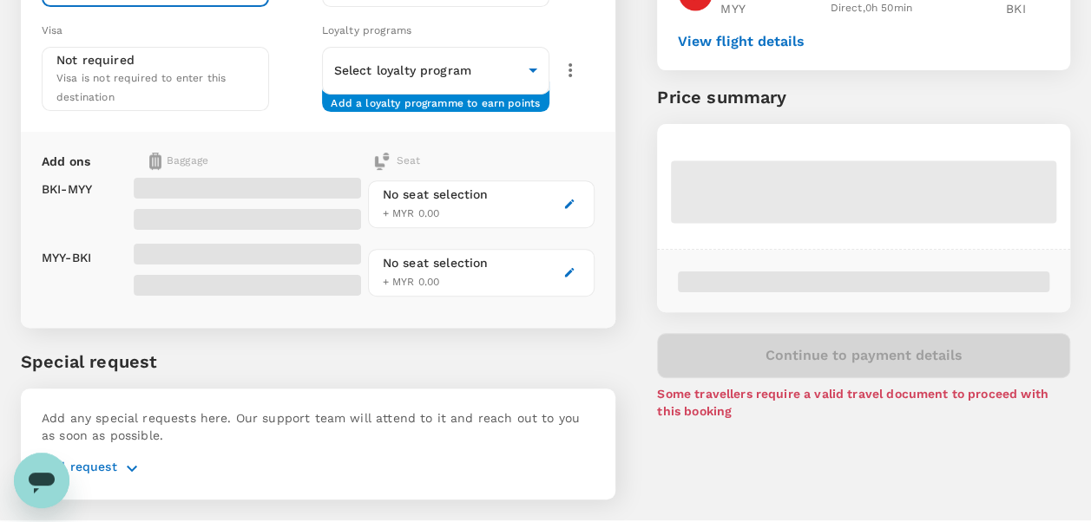
scroll to position [301, 0]
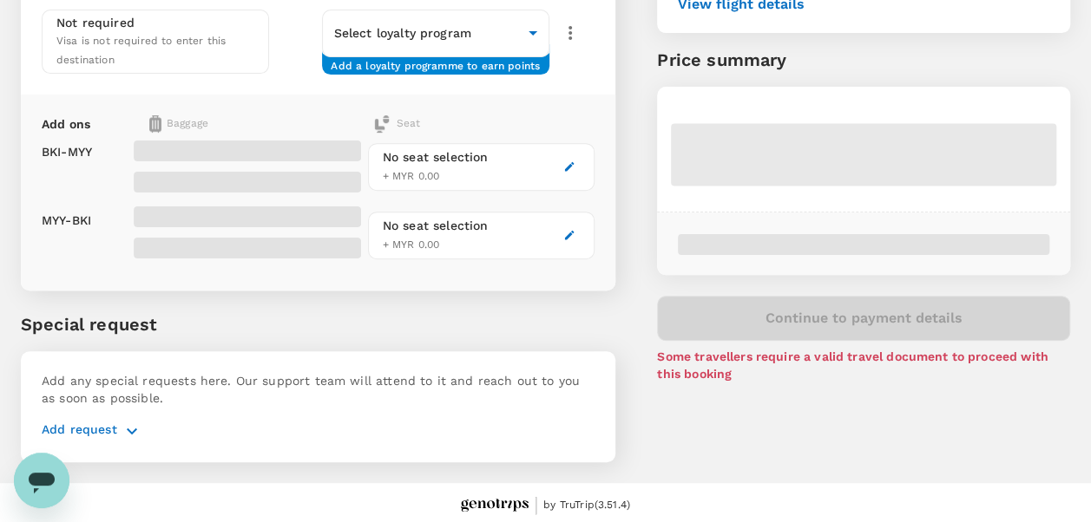
drag, startPoint x: 106, startPoint y: 429, endPoint x: 139, endPoint y: 427, distance: 33.0
click at [107, 429] on p "Add request" at bounding box center [80, 431] width 76 height 21
click at [123, 424] on icon "button" at bounding box center [132, 431] width 21 height 21
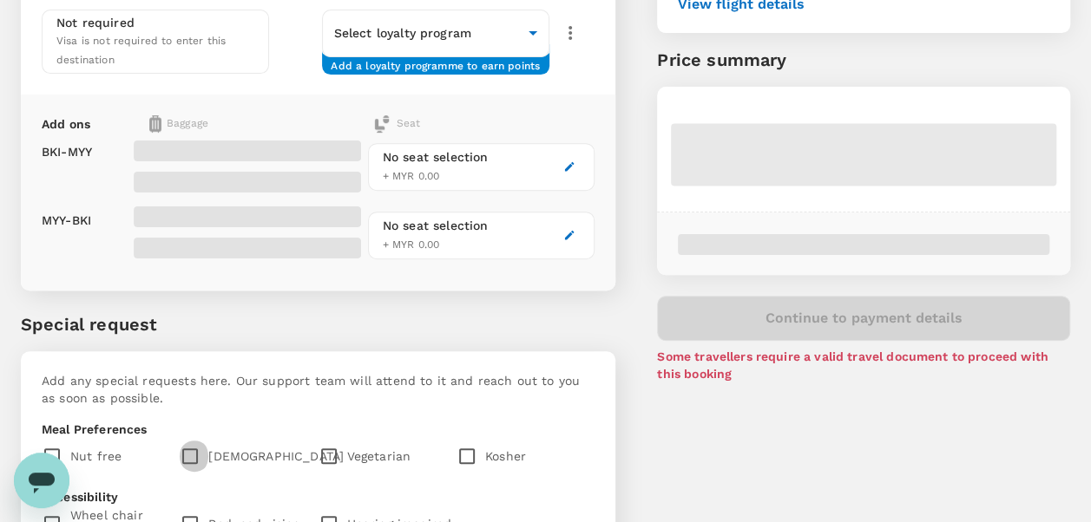
click at [194, 460] on input "checkbox" at bounding box center [194, 456] width 29 height 36
checkbox input "true"
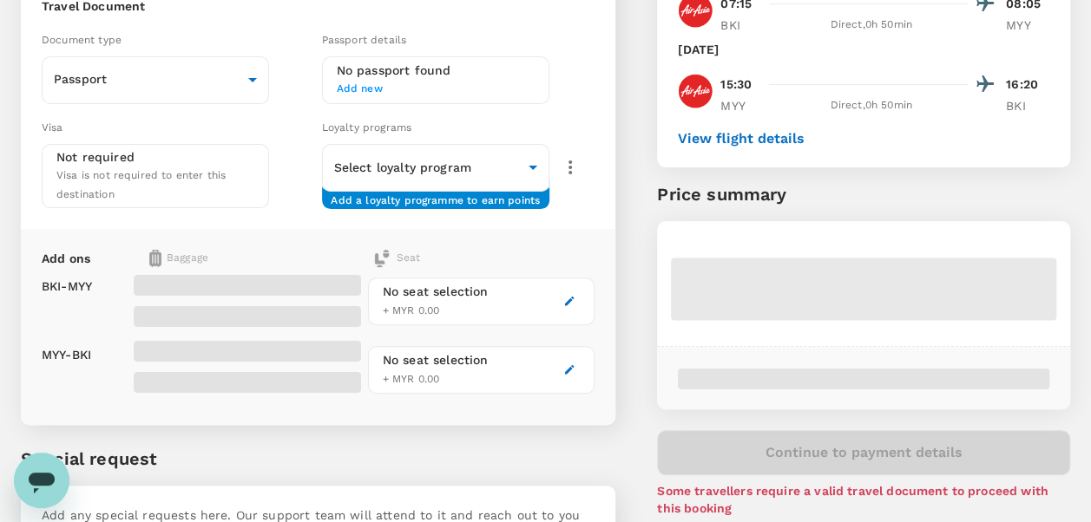
scroll to position [41, 0]
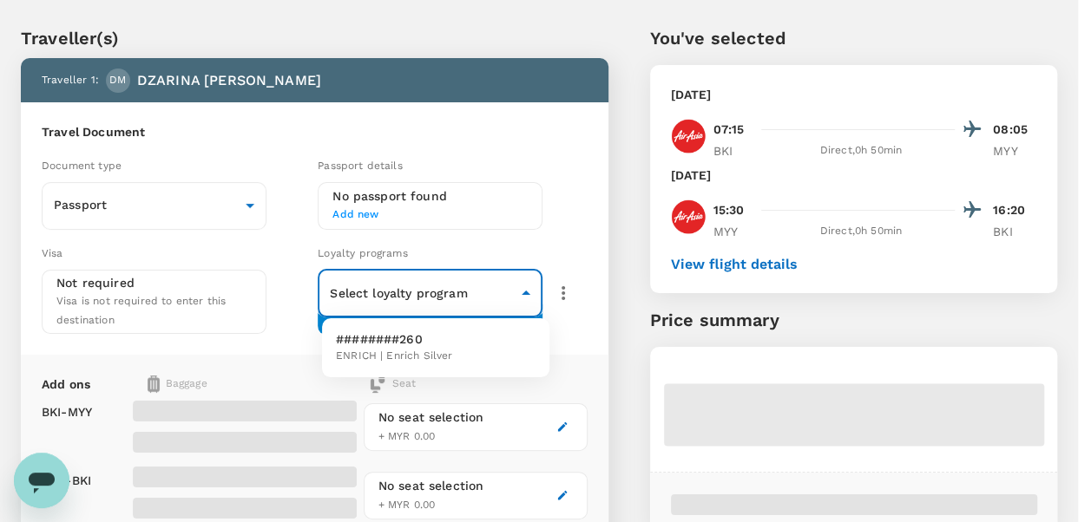
drag, startPoint x: 482, startPoint y: 271, endPoint x: 483, endPoint y: 290, distance: 19.1
click at [482, 272] on body "Back to flight results Flight review Traveller(s) Traveller 1 : DM DZARINA [PER…" at bounding box center [545, 512] width 1091 height 1107
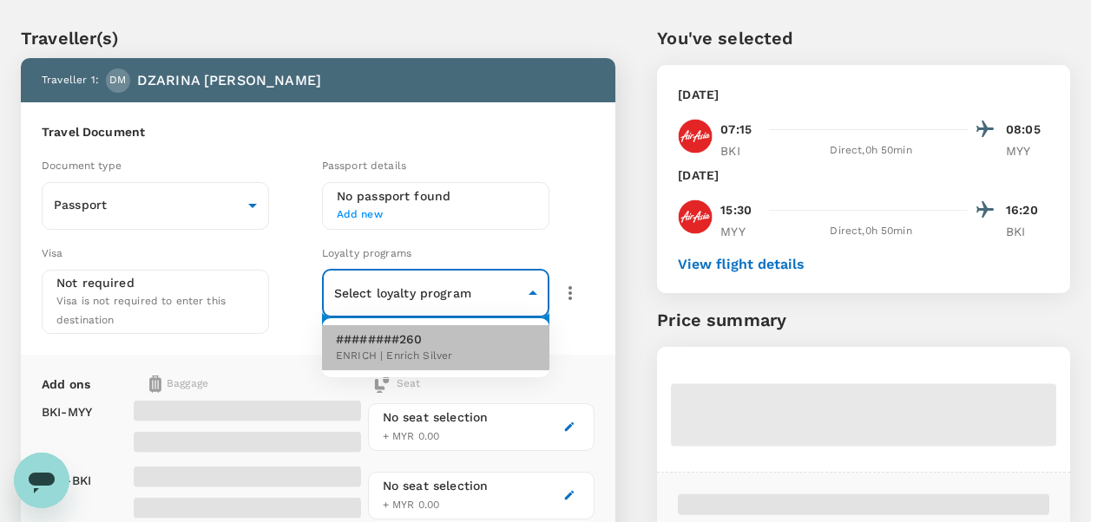
click at [476, 343] on li "########260 ENRICH | [PERSON_NAME]" at bounding box center [435, 347] width 227 height 45
type input "eb05badc-ea67-4a09-a1c2-cdecb43e91c7"
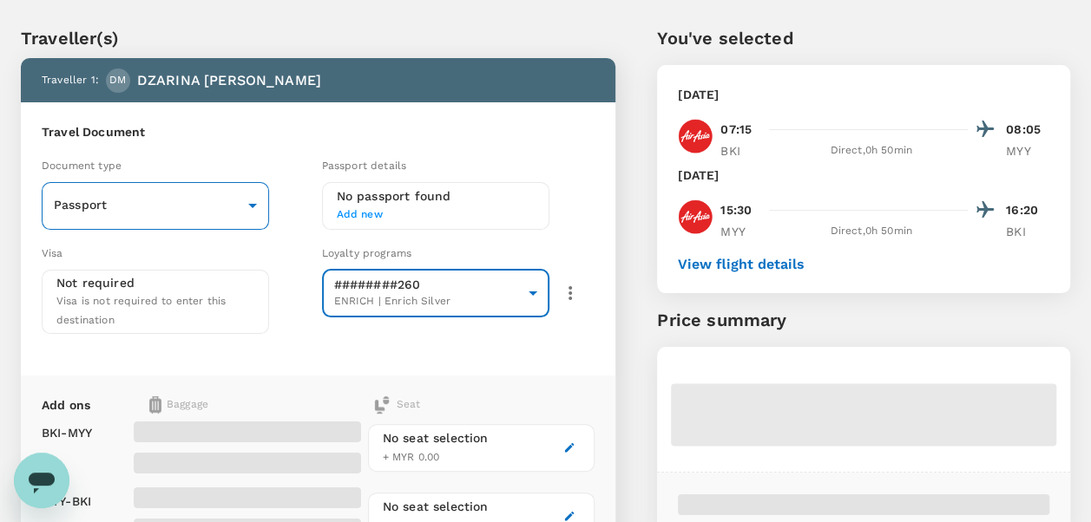
click at [187, 211] on body "Back to flight results Flight review Traveller(s) Traveller 1 : DM DZARINA [PER…" at bounding box center [545, 522] width 1091 height 1127
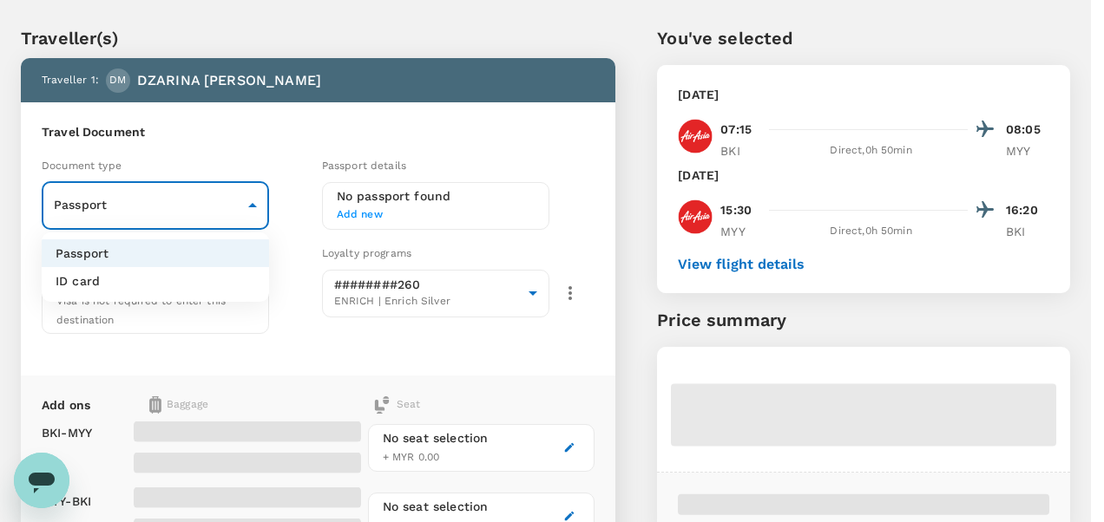
click at [180, 275] on li "ID card" at bounding box center [155, 281] width 227 height 28
type input "Id card"
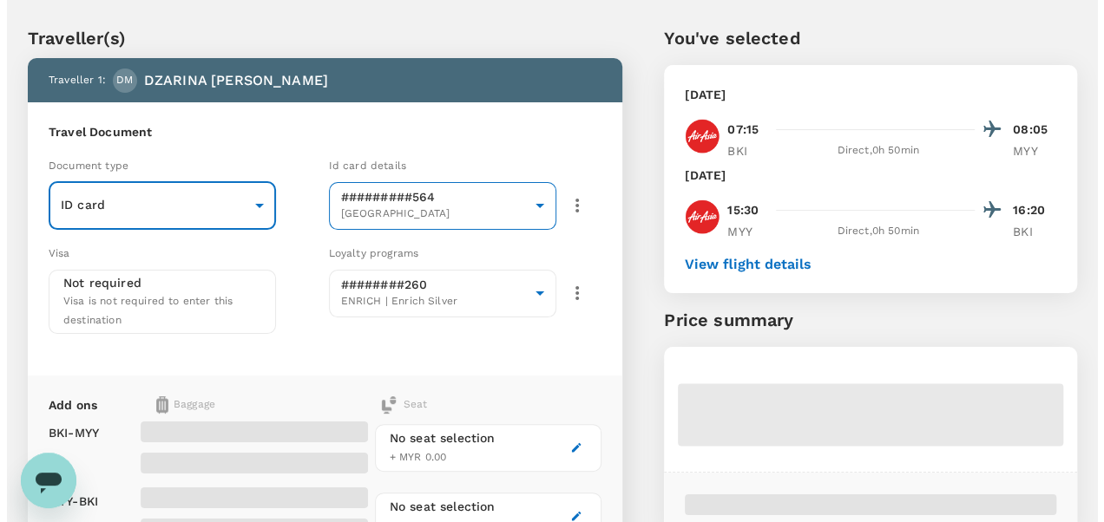
scroll to position [301, 0]
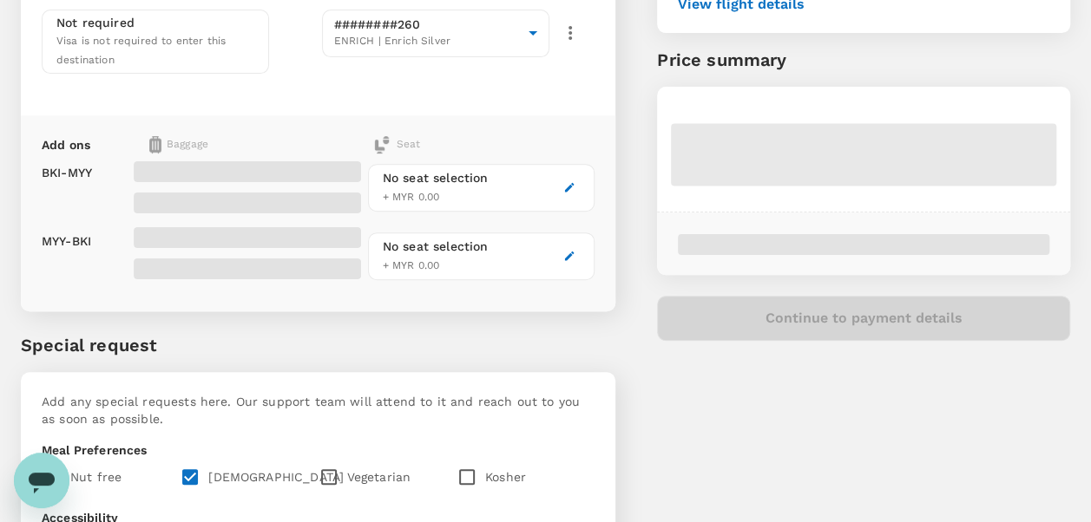
click at [572, 187] on icon "button" at bounding box center [569, 187] width 12 height 12
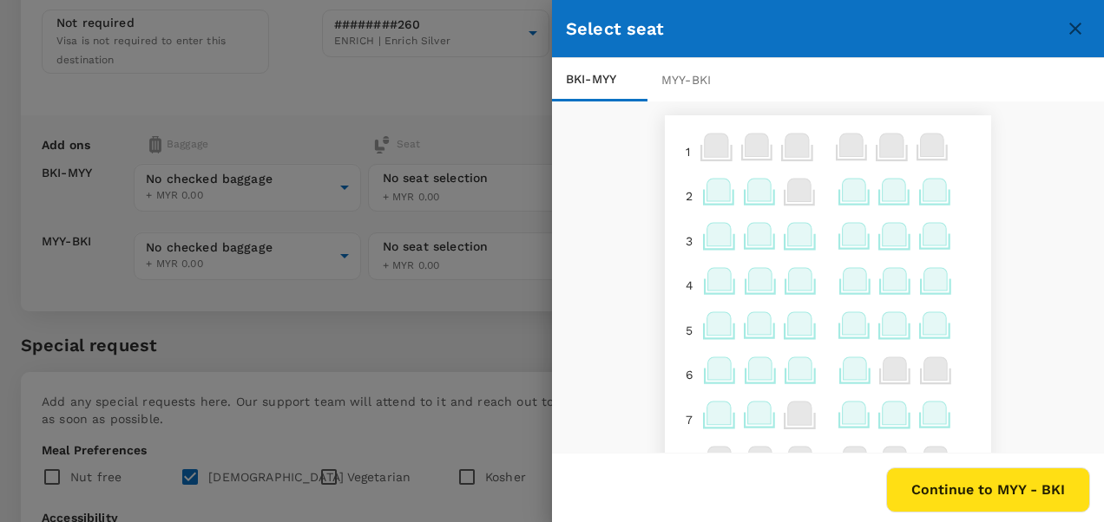
click at [715, 196] on icon at bounding box center [718, 190] width 23 height 23
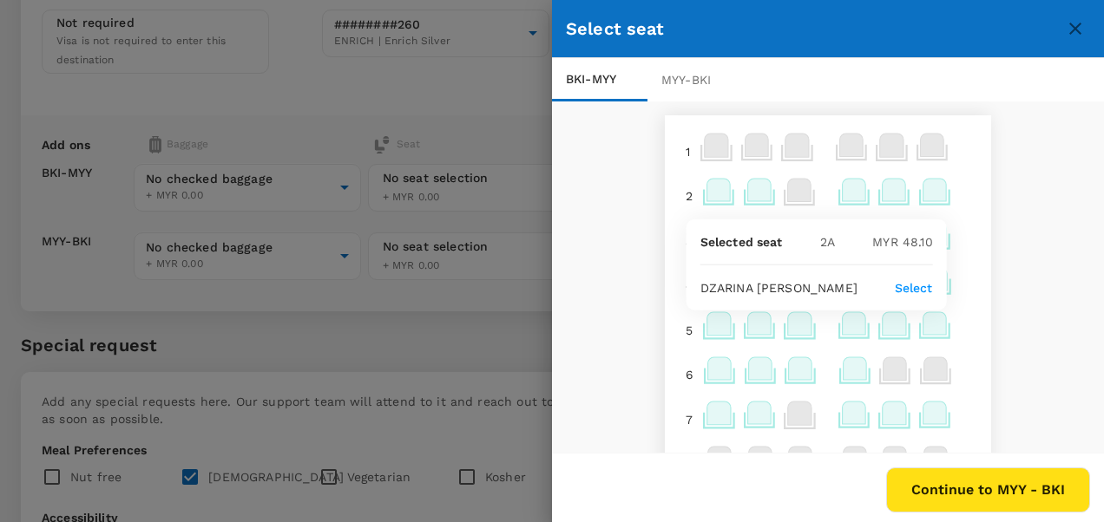
click at [910, 291] on p "Select" at bounding box center [914, 287] width 38 height 17
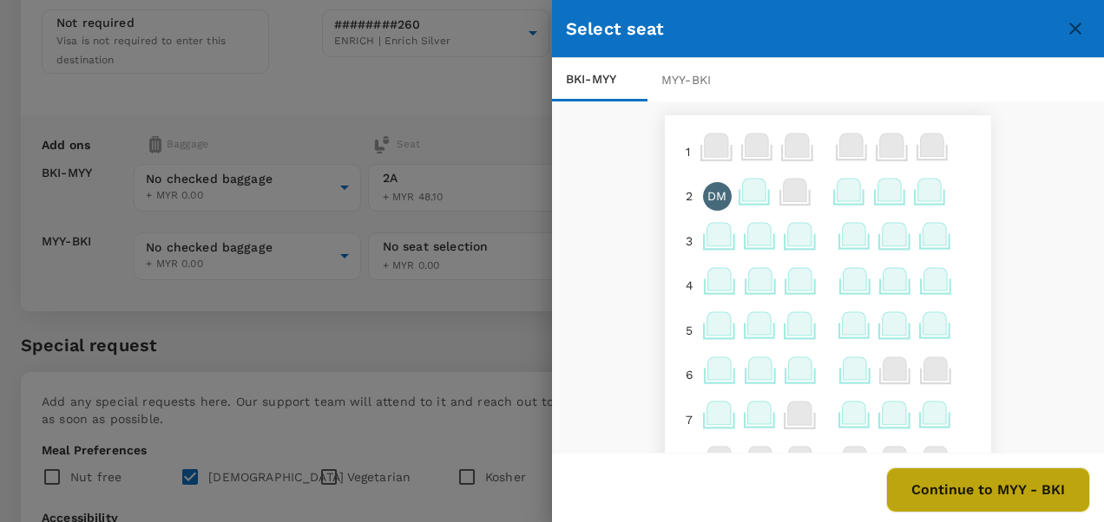
click at [975, 492] on button "Continue to MYY - BKI" at bounding box center [988, 490] width 204 height 45
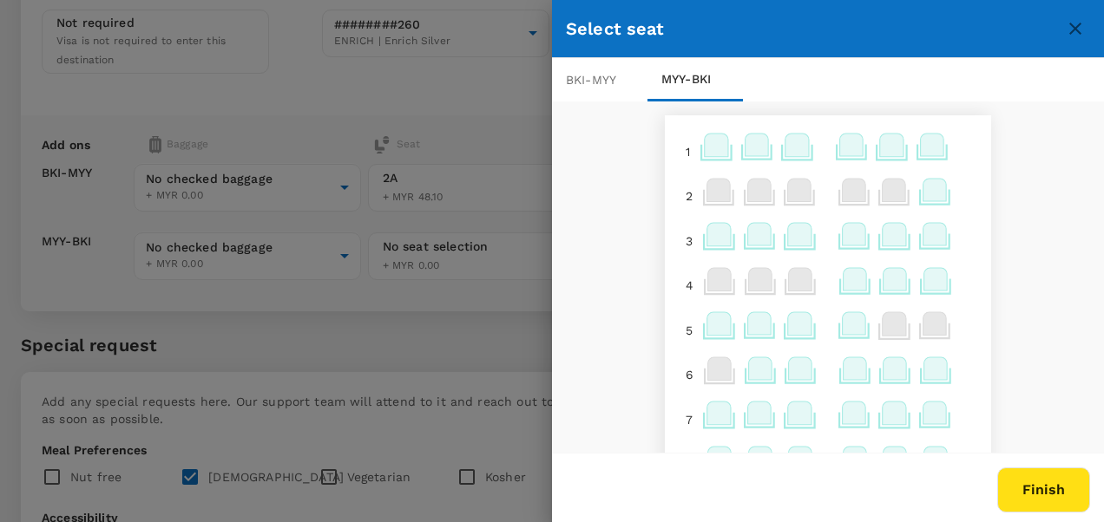
click at [705, 148] on icon at bounding box center [716, 145] width 23 height 23
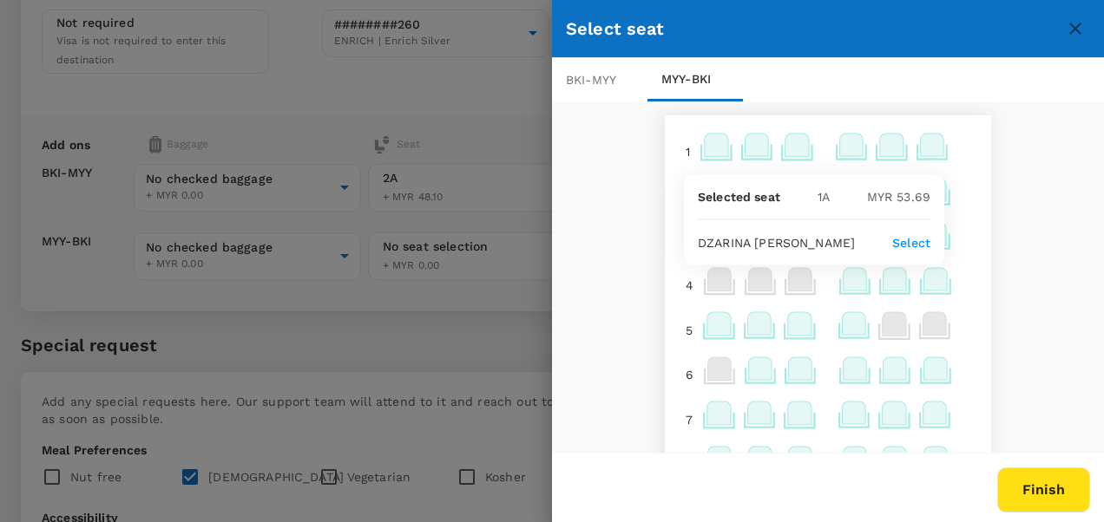
click at [910, 243] on p "Select" at bounding box center [911, 242] width 38 height 17
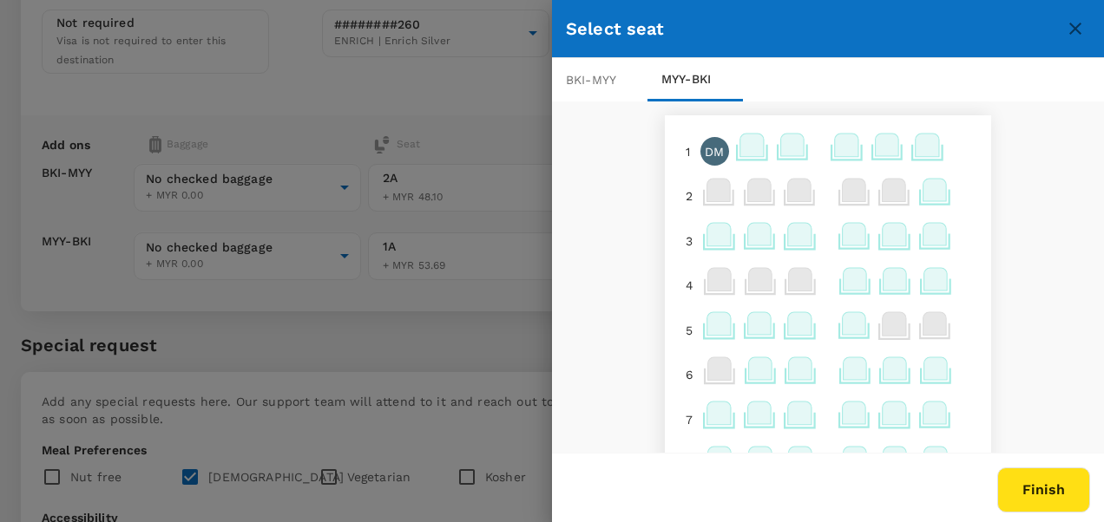
click at [1032, 488] on button "Finish" at bounding box center [1043, 490] width 93 height 45
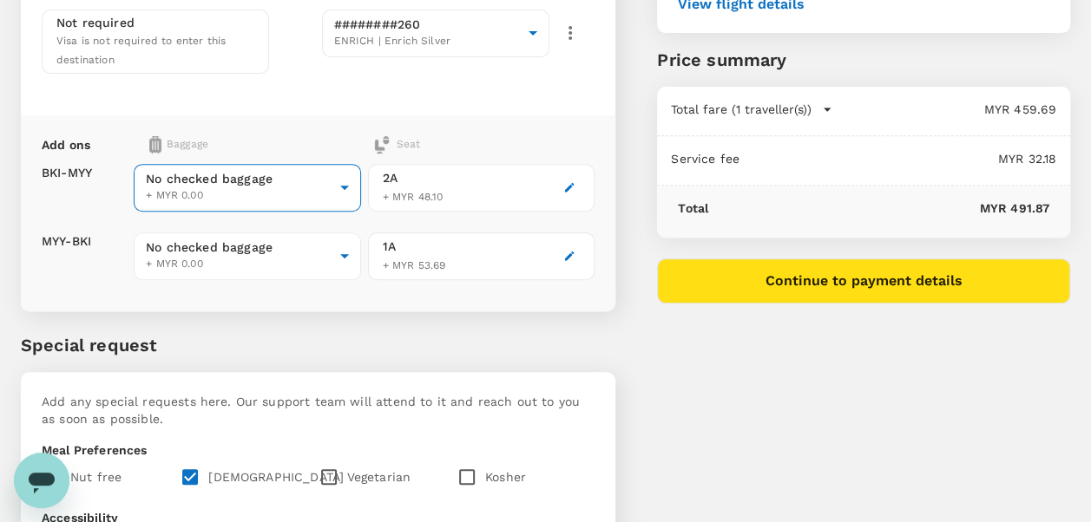
click at [208, 193] on body "Back to flight results Flight review Traveller(s) Traveller 1 : DM [PERSON_NAME…" at bounding box center [545, 262] width 1091 height 1127
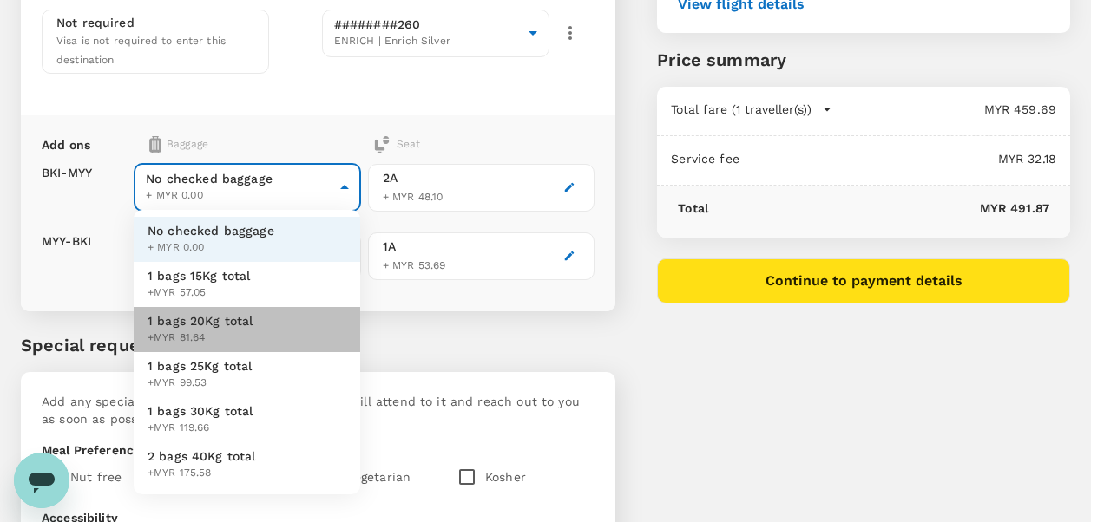
click at [239, 333] on span "+MYR 81.64" at bounding box center [201, 338] width 106 height 17
type input "2 - 81.64"
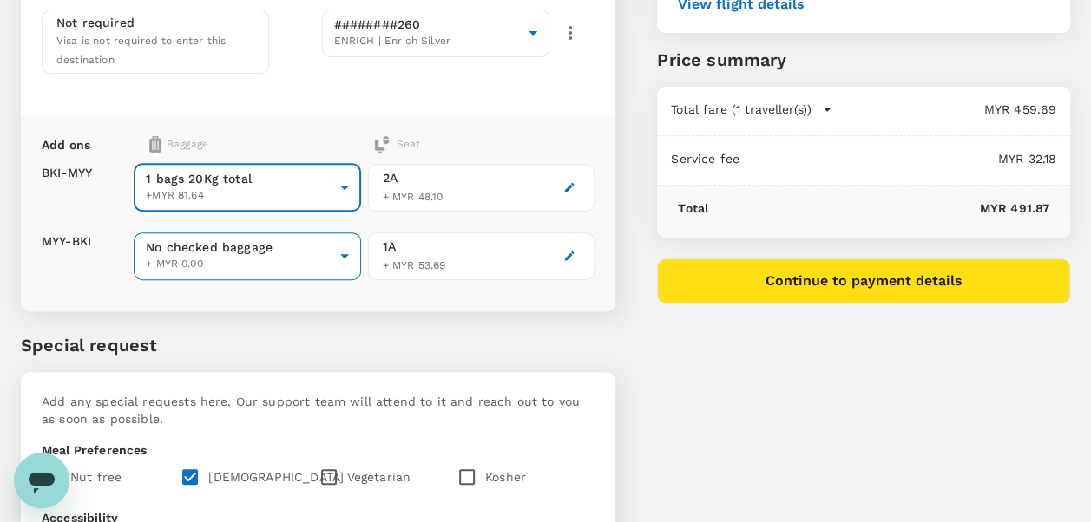
click at [235, 253] on body "Back to flight results Flight review Traveller(s) Traveller 1 : DM [PERSON_NAME…" at bounding box center [545, 262] width 1091 height 1127
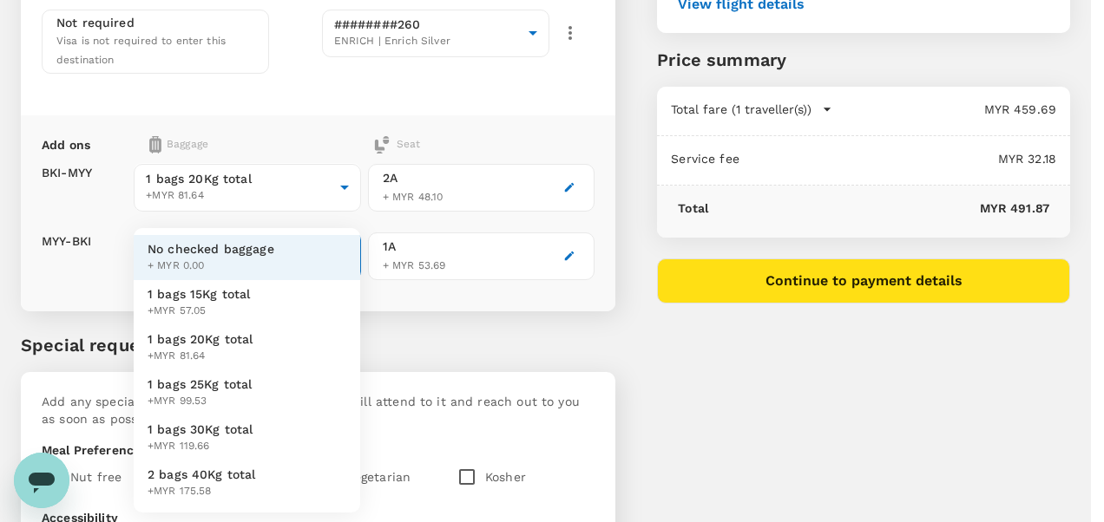
drag, startPoint x: 240, startPoint y: 354, endPoint x: 259, endPoint y: 330, distance: 30.9
click at [240, 352] on span "+MYR 81.64" at bounding box center [201, 356] width 106 height 17
type input "2 - 81.64"
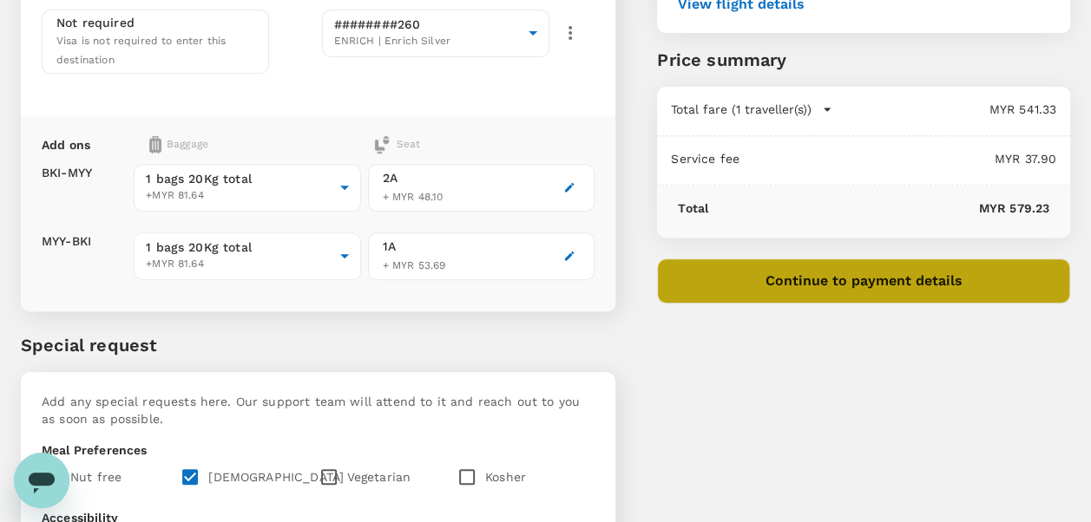
click at [767, 295] on button "Continue to payment details" at bounding box center [863, 281] width 413 height 45
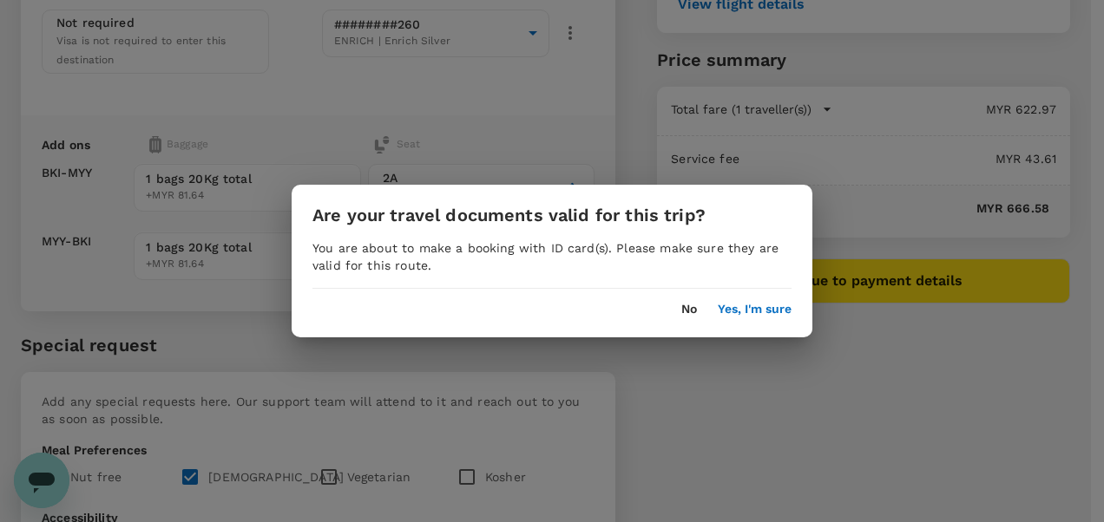
click at [738, 319] on div "Are your travel documents valid for this trip? You are about to make a booking …" at bounding box center [552, 261] width 521 height 153
click at [739, 315] on button "Yes, I'm sure" at bounding box center [755, 310] width 74 height 14
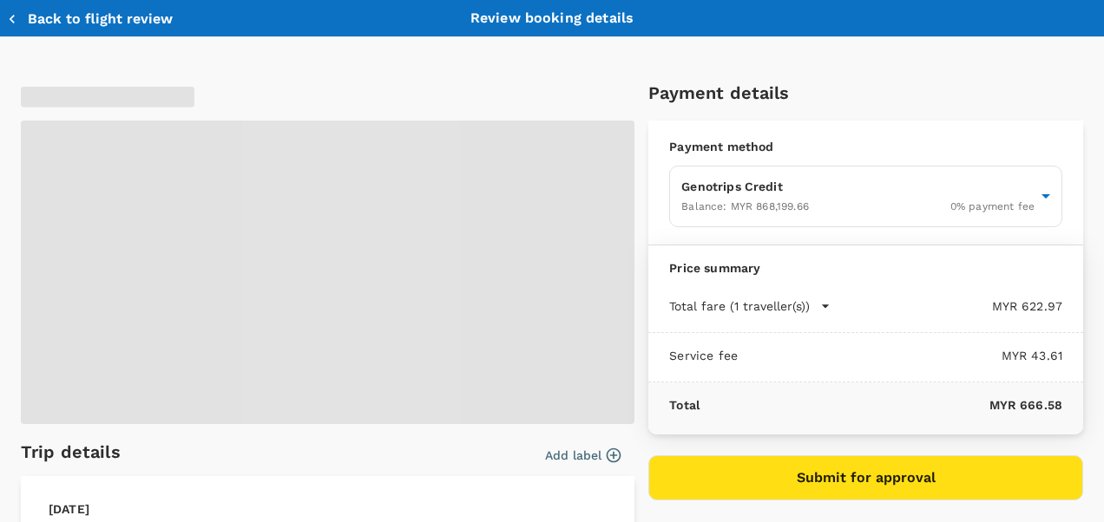
type input "9ea61a02-274a-4f65-9d5b-ca51ac7b2cfc"
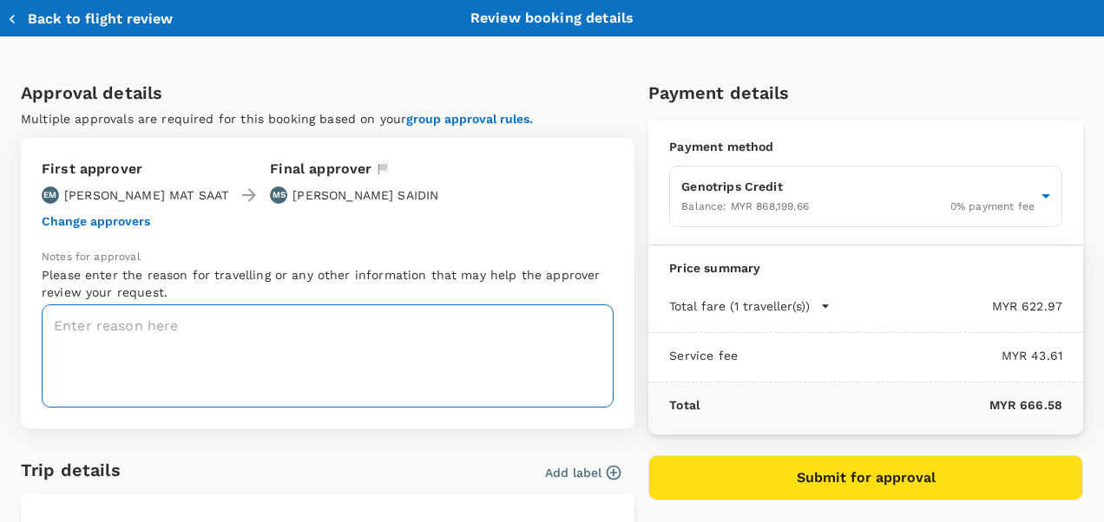
click at [94, 339] on textarea at bounding box center [328, 356] width 572 height 103
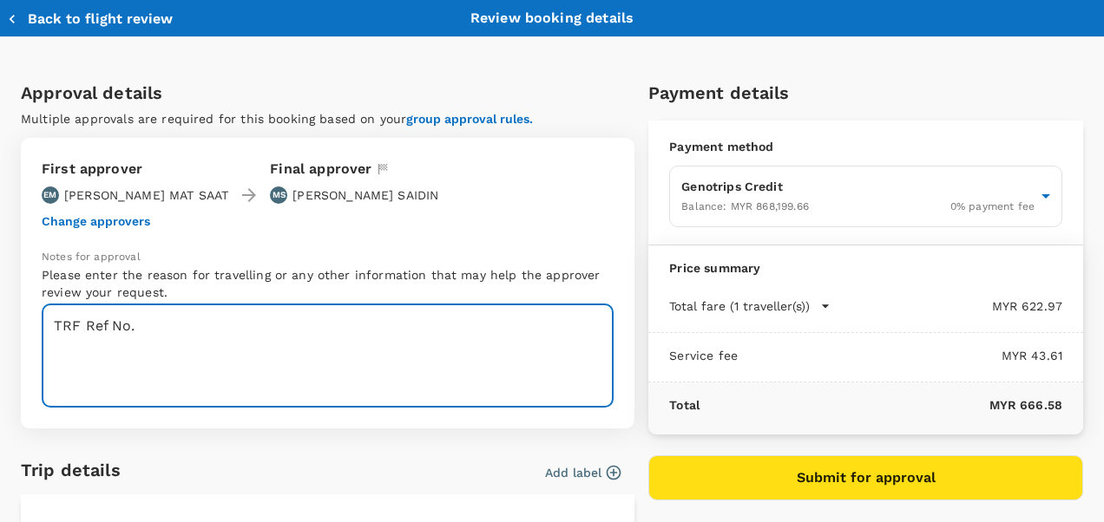
paste textarea "[DATE] [DATE]"
click at [0, 382] on html "Back to flight results Flight review Traveller(s) Traveller 1 : DM [PERSON_NAME…" at bounding box center [552, 262] width 1104 height 1127
paste textarea "CRT000000017686"
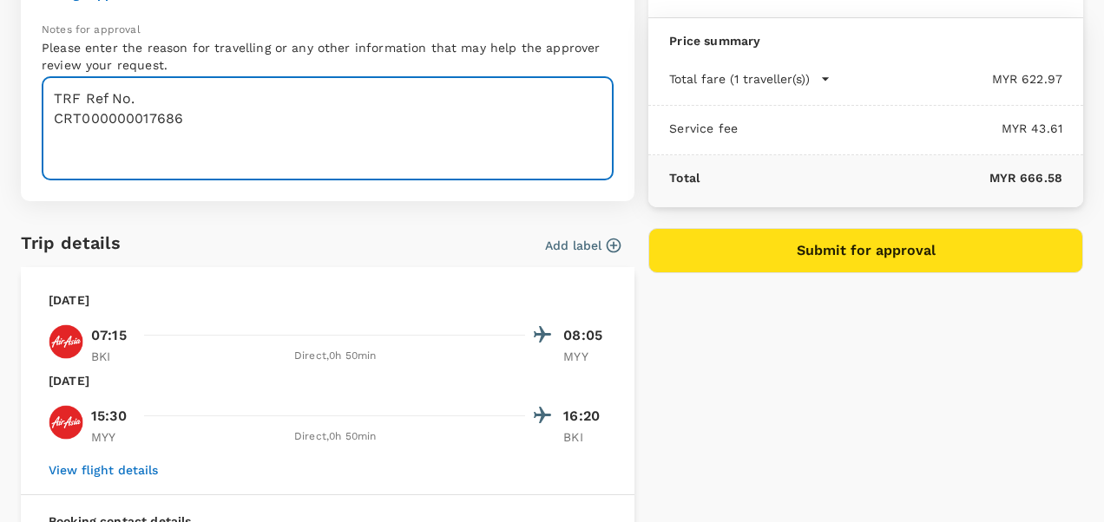
scroll to position [347, 0]
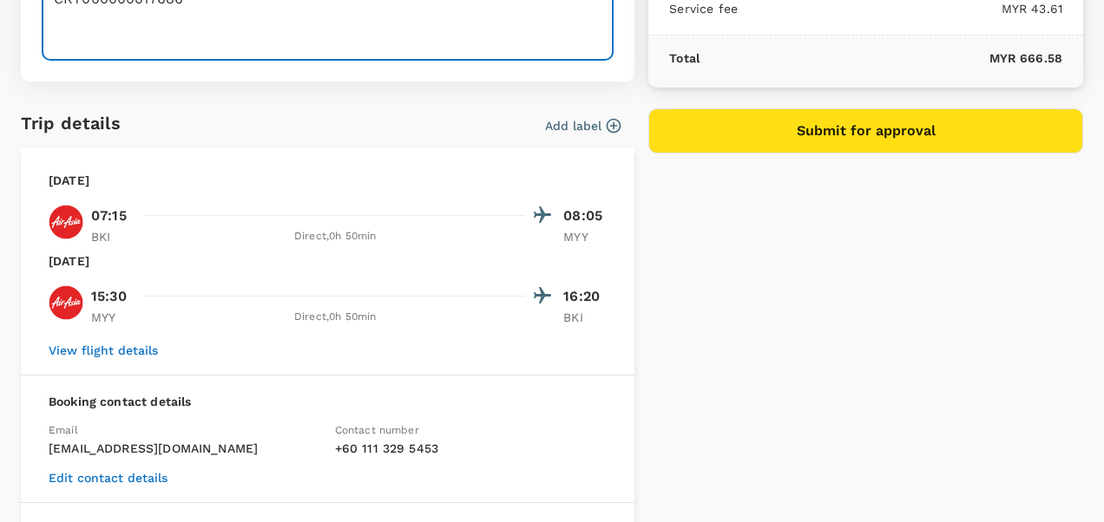
type textarea "TRF Ref No. CRT000000017686"
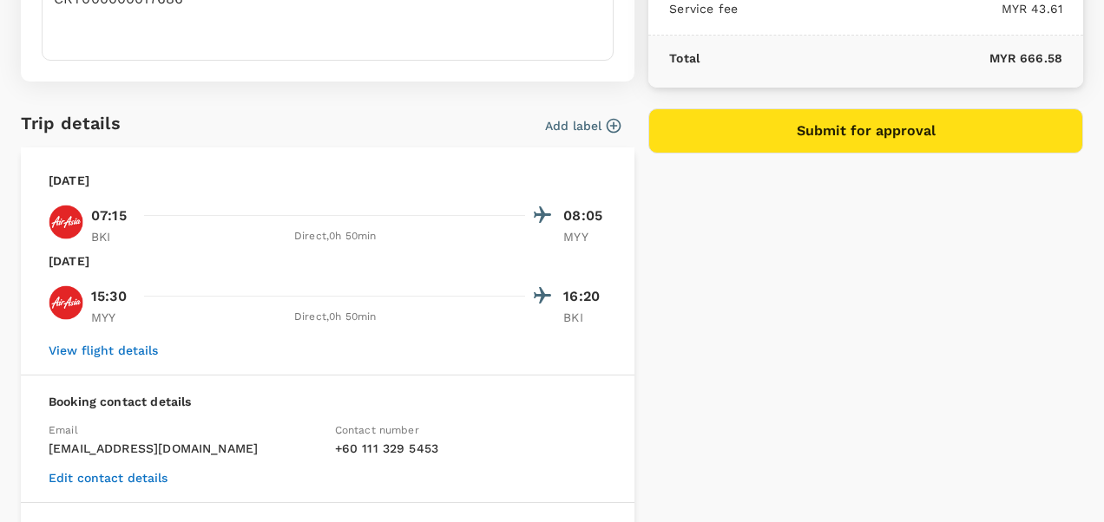
click at [105, 346] on button "View flight details" at bounding box center [103, 351] width 109 height 14
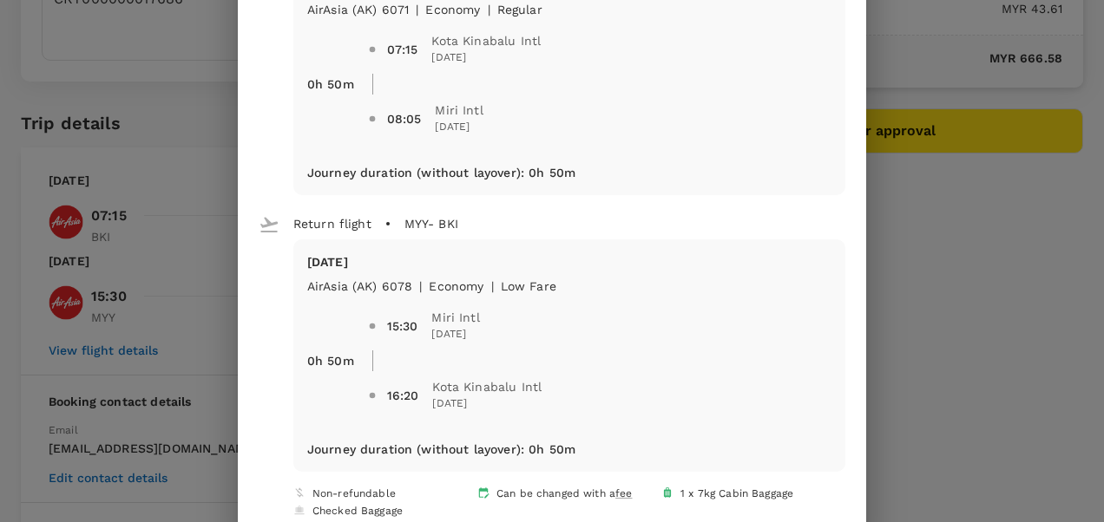
scroll to position [113, 0]
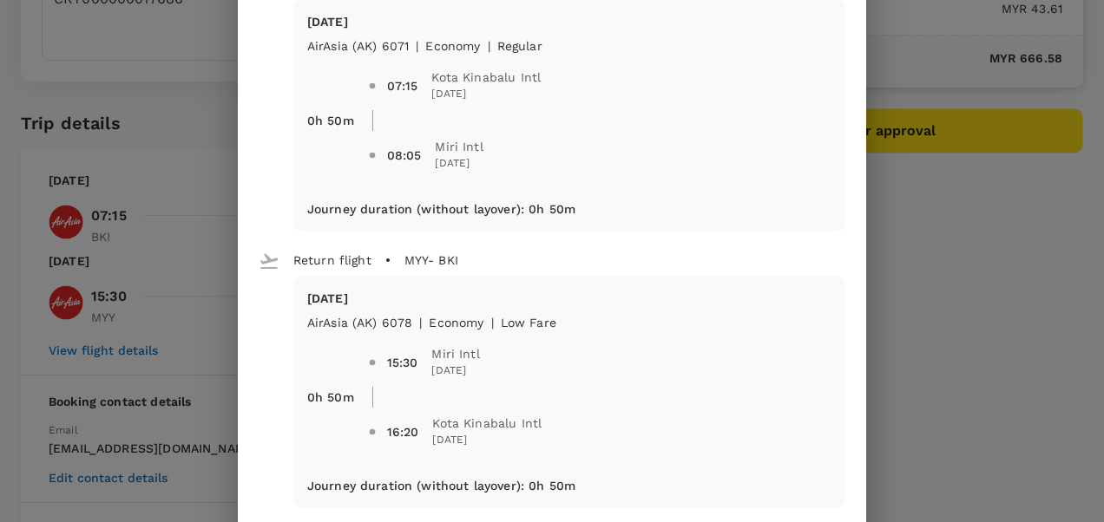
click at [907, 216] on div "Your flight details Depart flight BKI - MYY [DATE] AirAsia ([GEOGRAPHIC_DATA]) …" at bounding box center [552, 261] width 1104 height 522
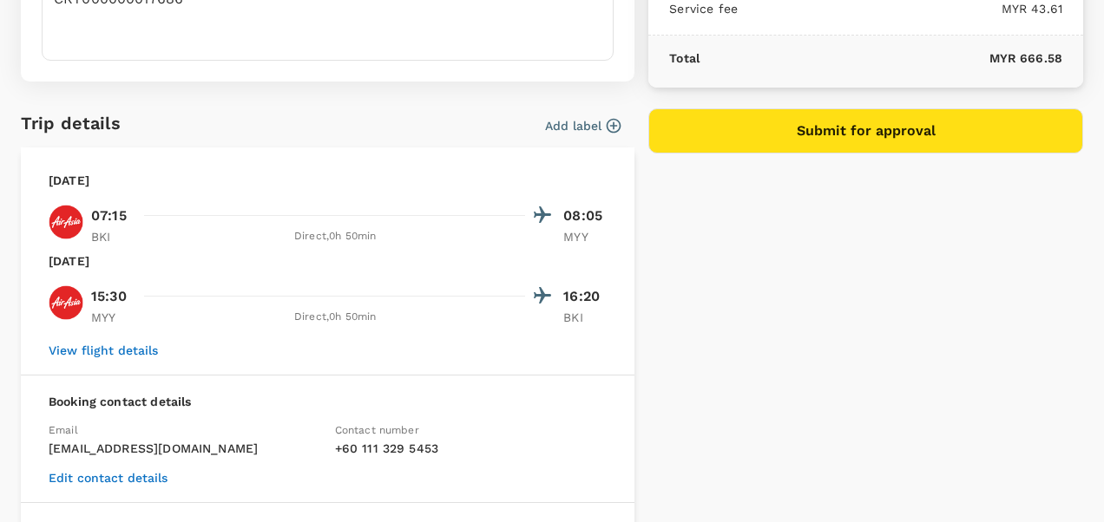
click at [908, 131] on button "Submit for approval" at bounding box center [865, 130] width 435 height 45
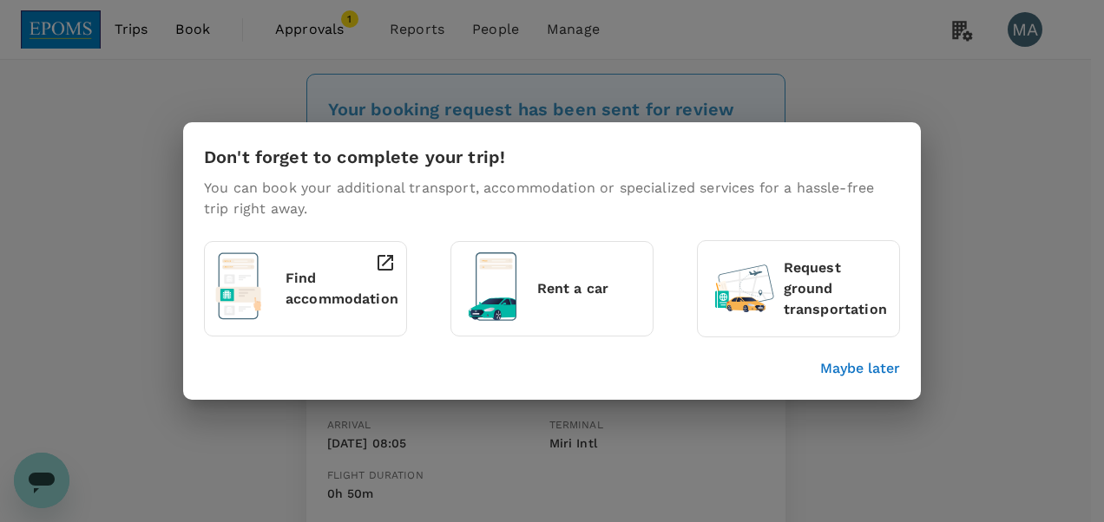
click at [864, 365] on p "Maybe later" at bounding box center [860, 368] width 80 height 21
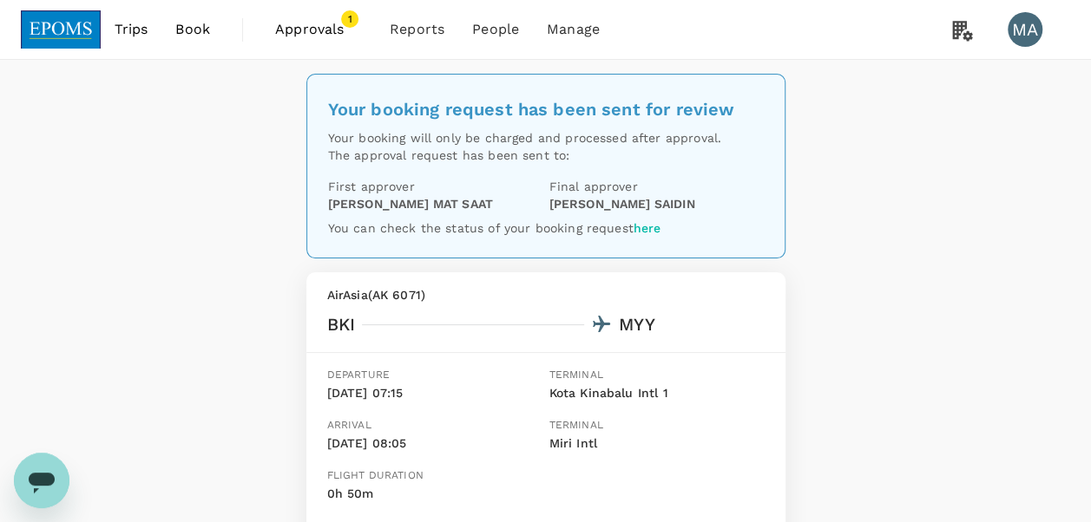
click at [201, 27] on span "Book" at bounding box center [192, 29] width 35 height 21
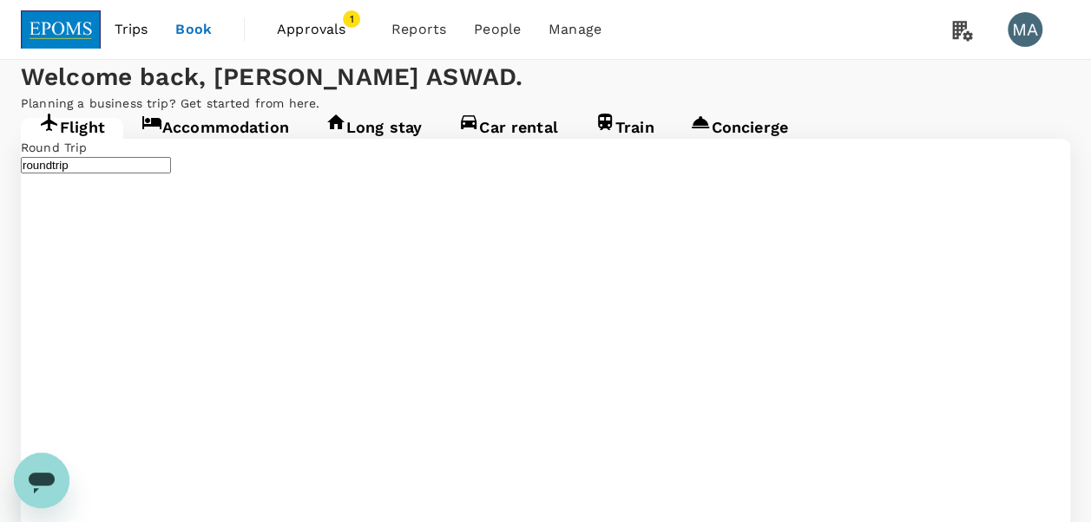
click at [237, 149] on link "Accommodation" at bounding box center [215, 133] width 184 height 31
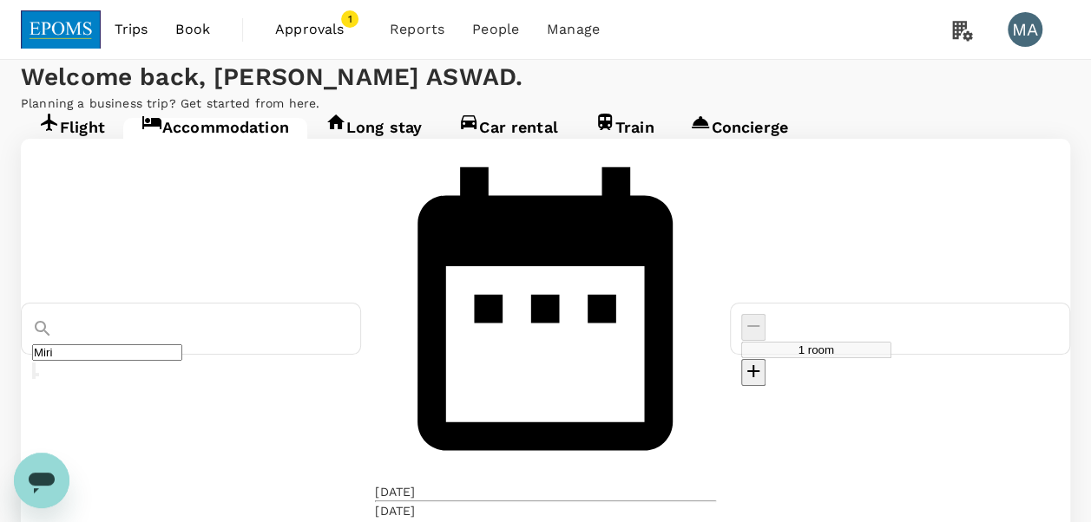
click at [182, 345] on input "Miri" at bounding box center [107, 353] width 150 height 16
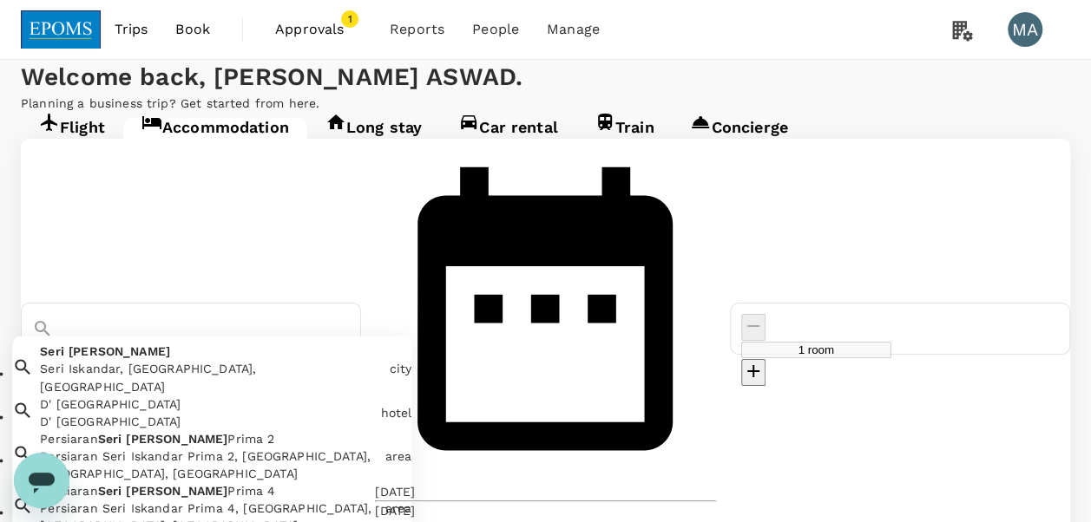
type input "Seri Iskandar"
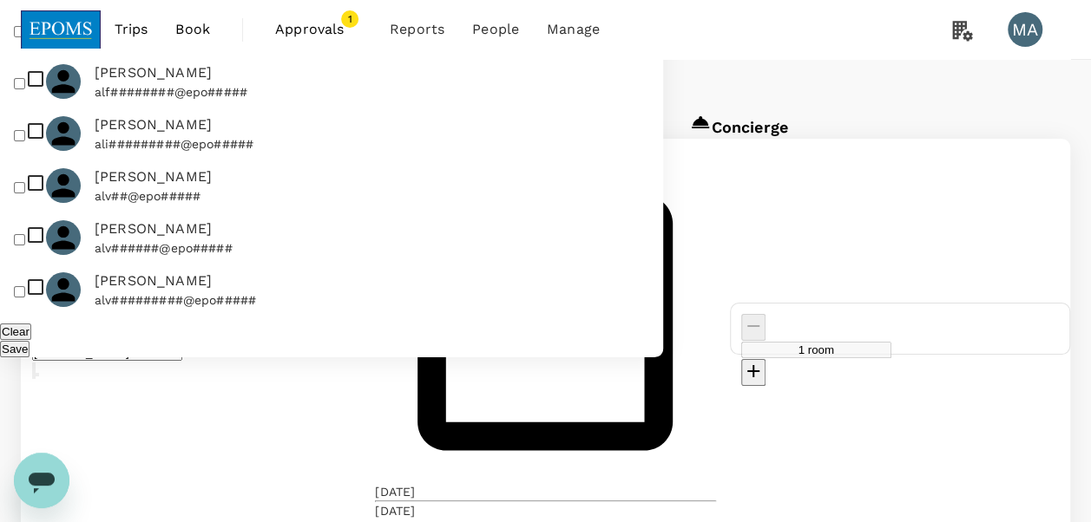
type input "s"
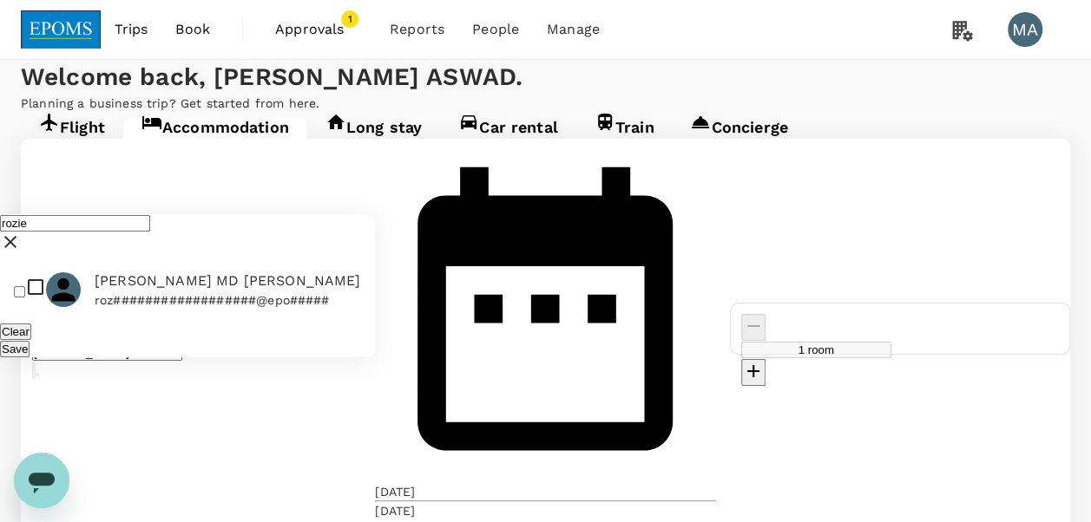
type input "rozie"
click at [24, 286] on input "checkbox" at bounding box center [19, 291] width 11 height 11
checkbox input "true"
drag, startPoint x: 285, startPoint y: 347, endPoint x: 272, endPoint y: 316, distance: 33.8
click at [283, 342] on div "Clear Save" at bounding box center [187, 340] width 375 height 35
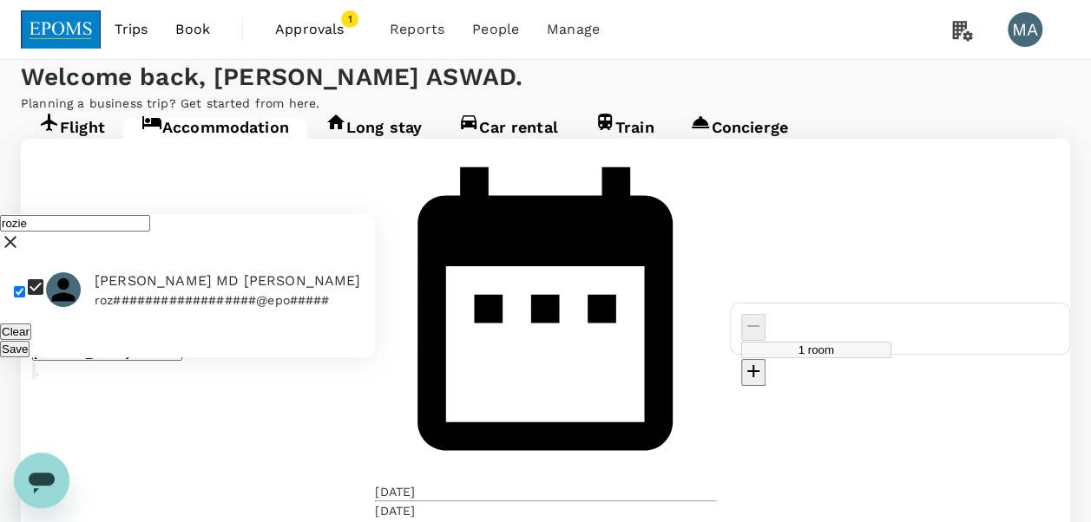
click at [272, 340] on div "Save" at bounding box center [187, 348] width 375 height 17
click at [30, 341] on button "Save" at bounding box center [15, 349] width 30 height 16
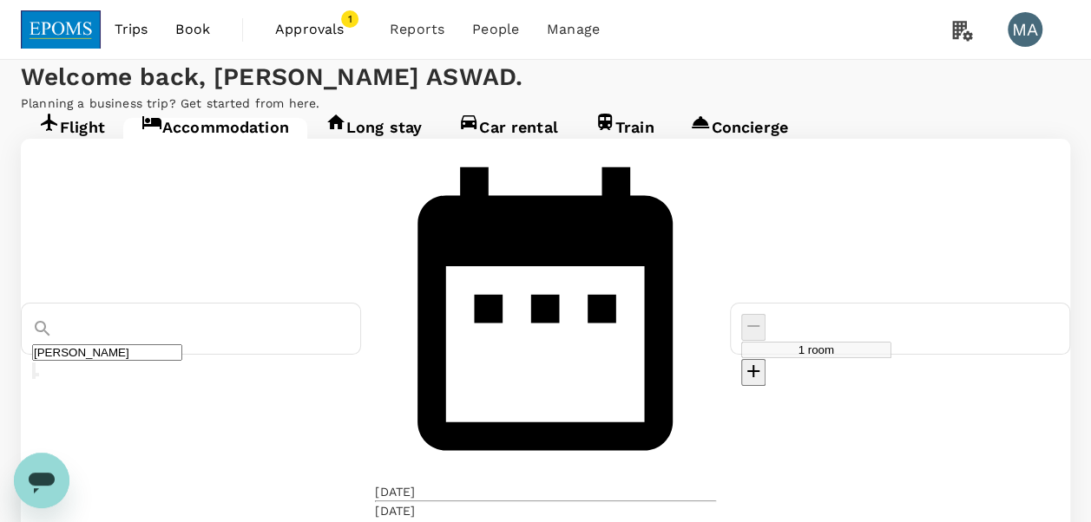
click at [415, 502] on div "25 Sep" at bounding box center [395, 510] width 40 height 17
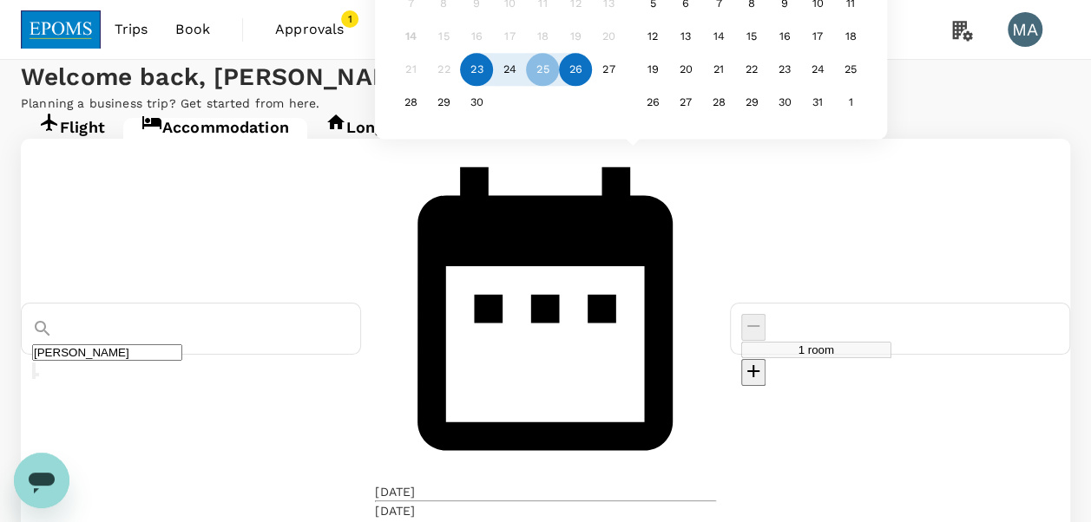
click at [593, 87] on div "26" at bounding box center [576, 70] width 33 height 33
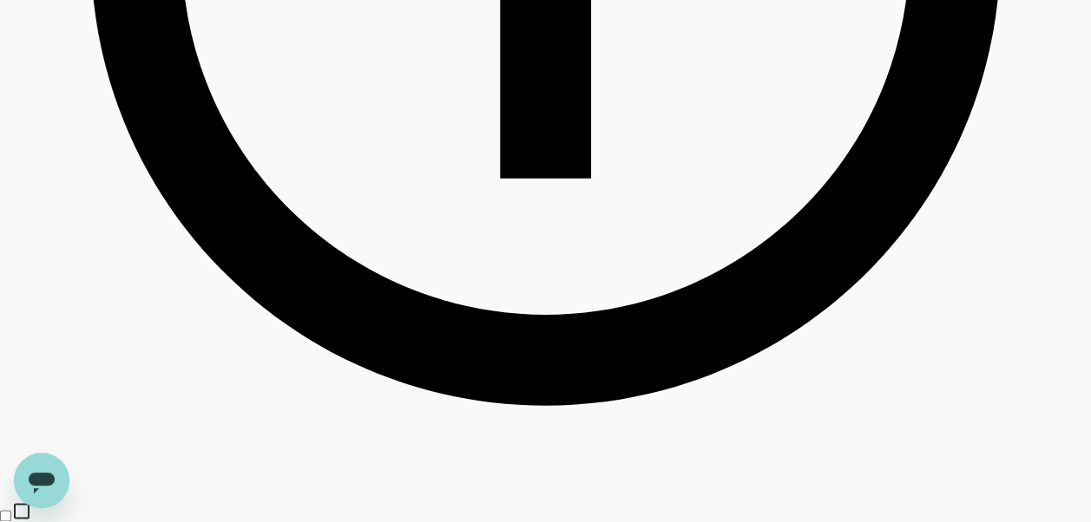
scroll to position [1151, 0]
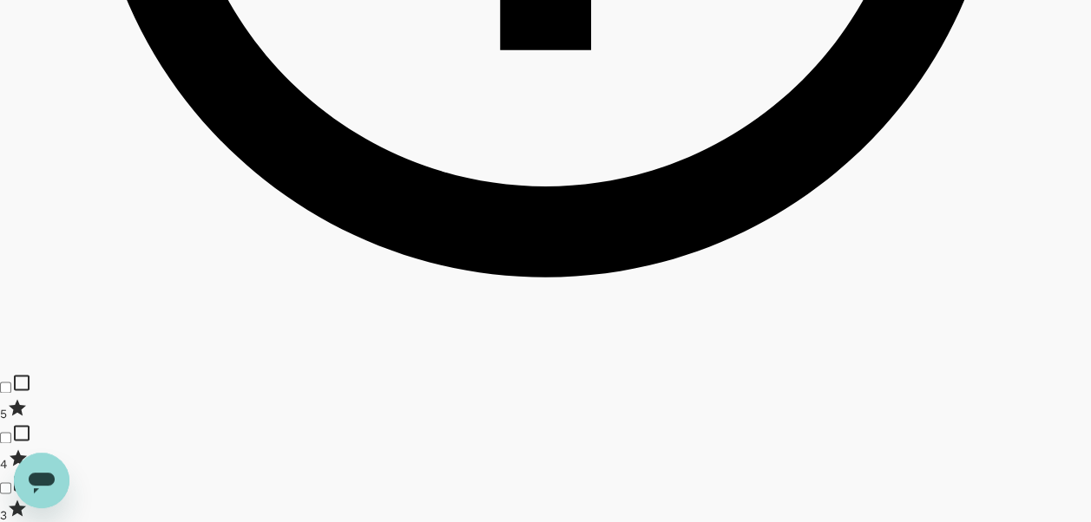
type input "250"
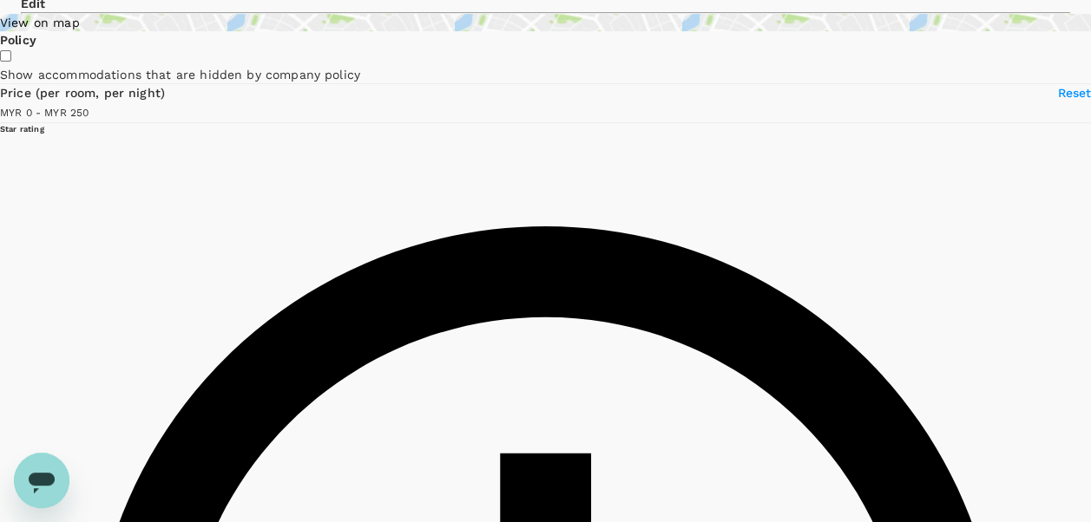
scroll to position [23, 0]
